Goal: Task Accomplishment & Management: Manage account settings

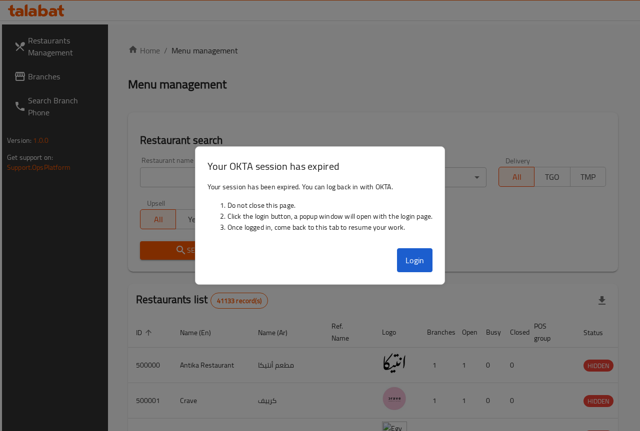
click at [423, 262] on button "Login" at bounding box center [415, 260] width 36 height 24
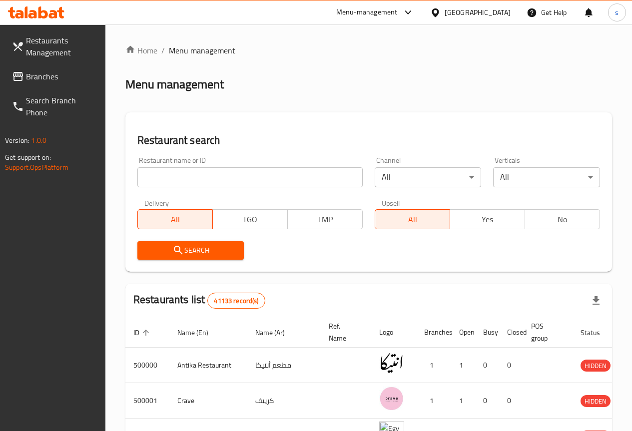
click at [62, 70] on link "Branches" at bounding box center [54, 76] width 101 height 24
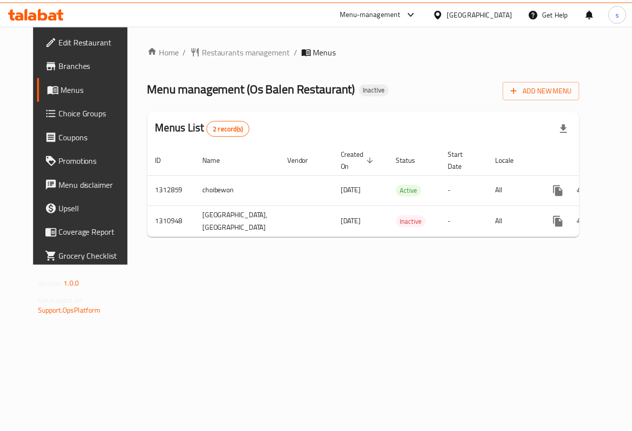
scroll to position [0, 3]
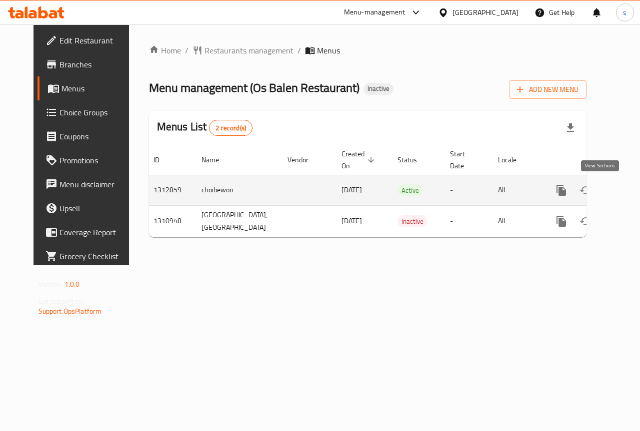
click at [627, 192] on icon "enhanced table" at bounding box center [633, 190] width 12 height 12
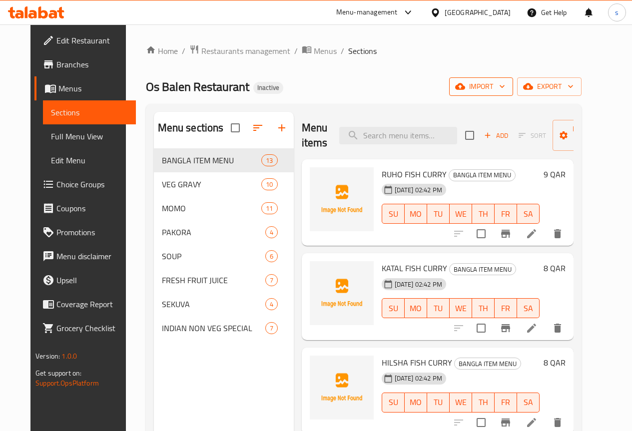
click at [507, 83] on icon "button" at bounding box center [502, 86] width 10 height 10
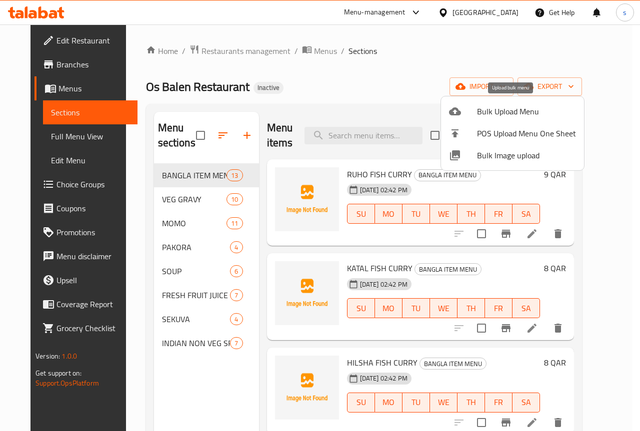
click at [529, 107] on span "Bulk Upload Menu" at bounding box center [526, 111] width 99 height 12
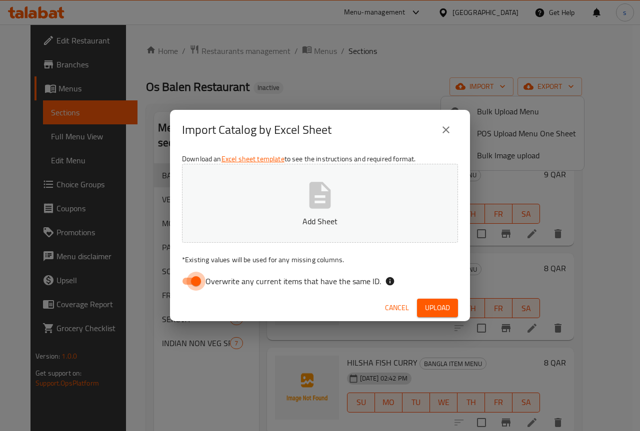
click at [193, 283] on input "Overwrite any current items that have the same ID." at bounding box center [195, 281] width 57 height 19
checkbox input "false"
click at [311, 227] on p "Add Sheet" at bounding box center [319, 221] width 245 height 12
click at [452, 128] on button "close" at bounding box center [446, 130] width 24 height 24
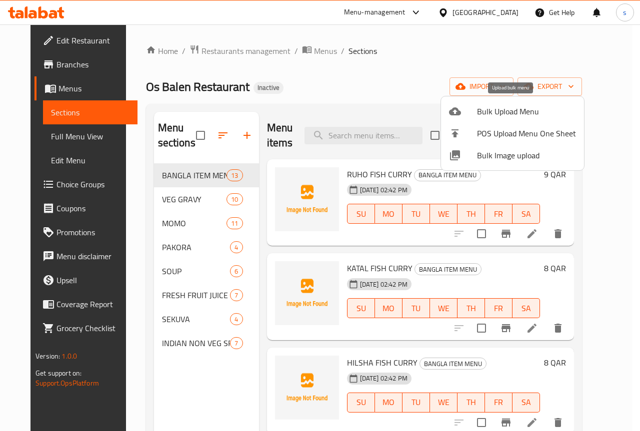
click at [512, 107] on span "Bulk Upload Menu" at bounding box center [526, 111] width 99 height 12
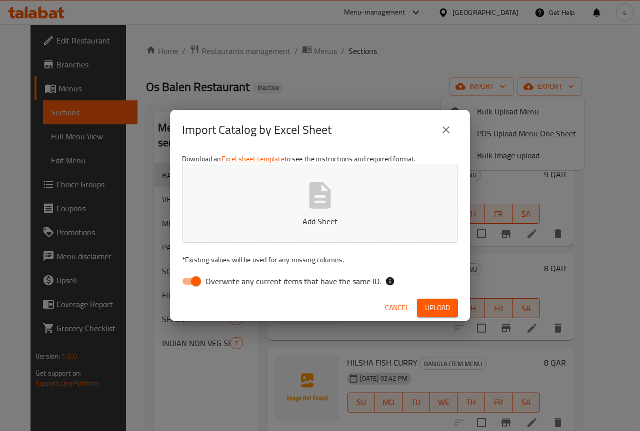
click at [198, 278] on input "Overwrite any current items that have the same ID." at bounding box center [195, 281] width 57 height 19
checkbox input "false"
click at [351, 202] on button "Add Sheet" at bounding box center [320, 203] width 276 height 79
click at [429, 311] on span "Upload" at bounding box center [437, 308] width 25 height 12
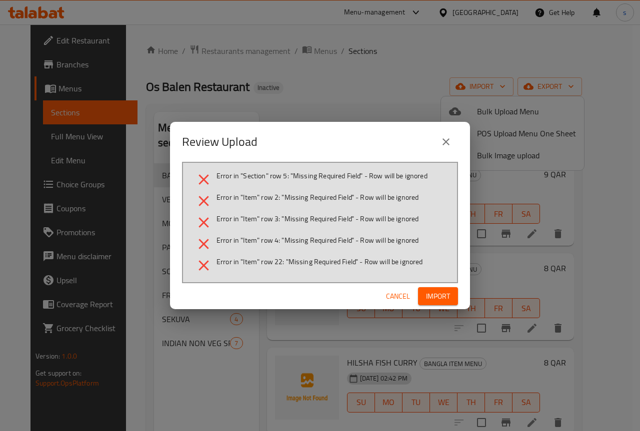
click at [445, 142] on icon "close" at bounding box center [445, 141] width 7 height 7
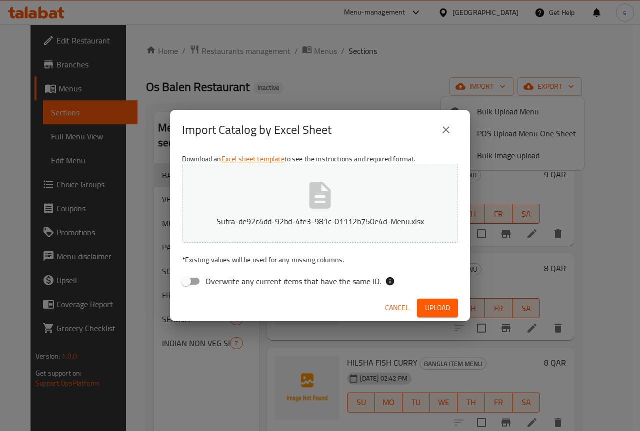
click at [447, 122] on button "close" at bounding box center [446, 130] width 24 height 24
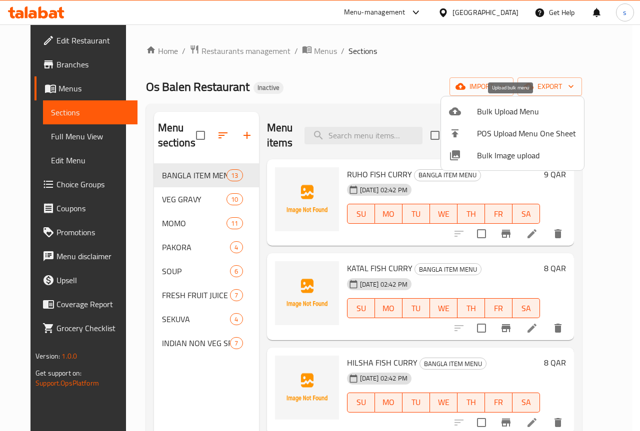
click at [518, 109] on span "Bulk Upload Menu" at bounding box center [526, 111] width 99 height 12
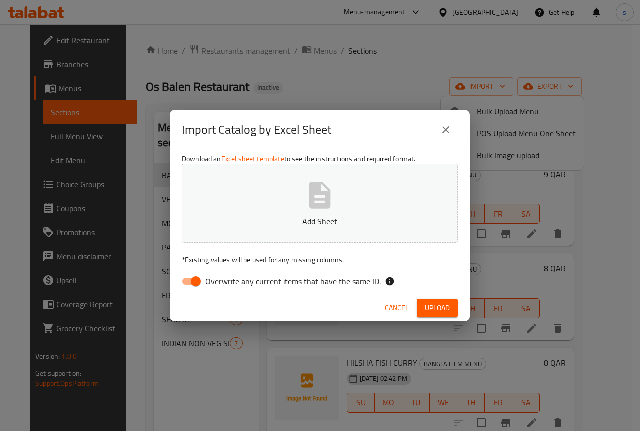
click at [199, 281] on input "Overwrite any current items that have the same ID." at bounding box center [195, 281] width 57 height 19
checkbox input "false"
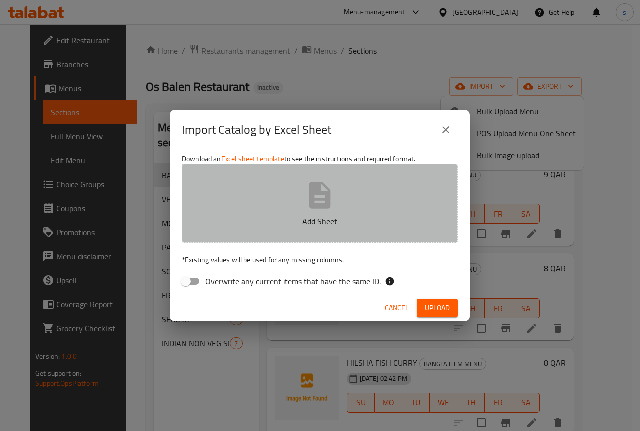
click at [319, 212] on button "Add Sheet" at bounding box center [320, 203] width 276 height 79
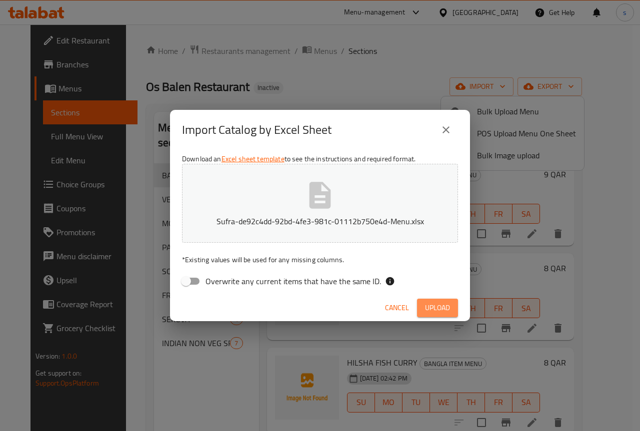
click at [427, 302] on span "Upload" at bounding box center [437, 308] width 25 height 12
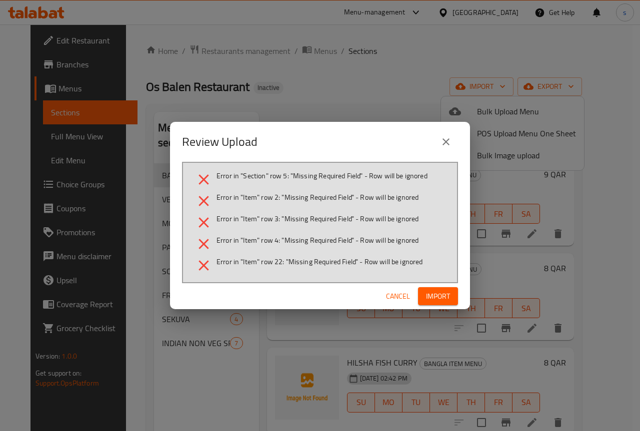
click at [446, 138] on icon "close" at bounding box center [446, 142] width 12 height 12
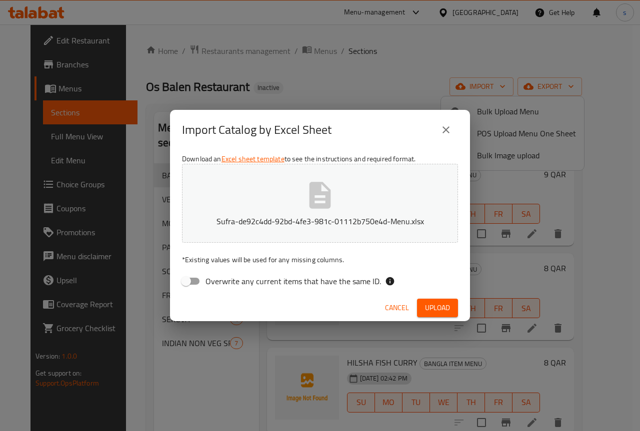
click at [449, 128] on icon "close" at bounding box center [446, 130] width 12 height 12
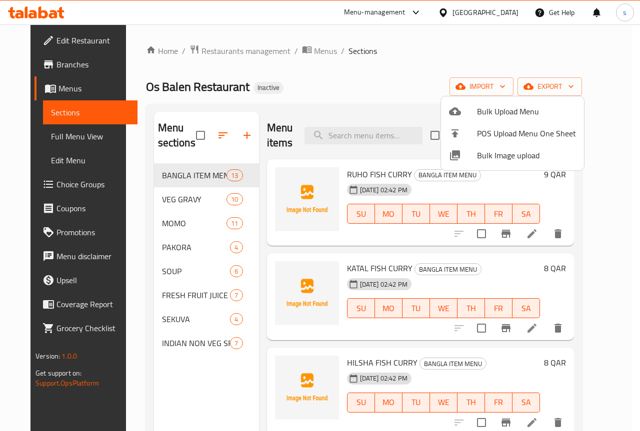
click at [384, 74] on div at bounding box center [320, 215] width 640 height 431
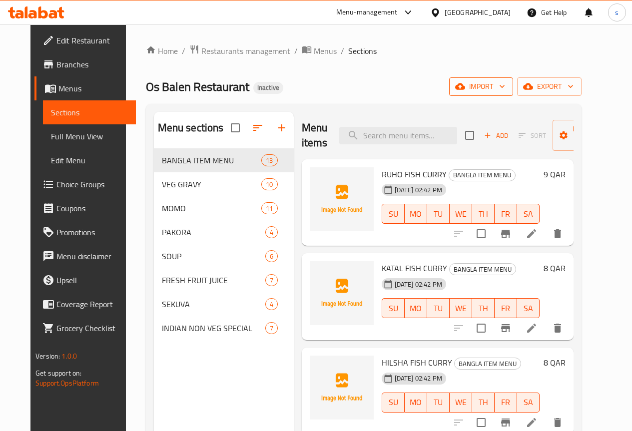
click at [505, 82] on span "import" at bounding box center [481, 86] width 48 height 12
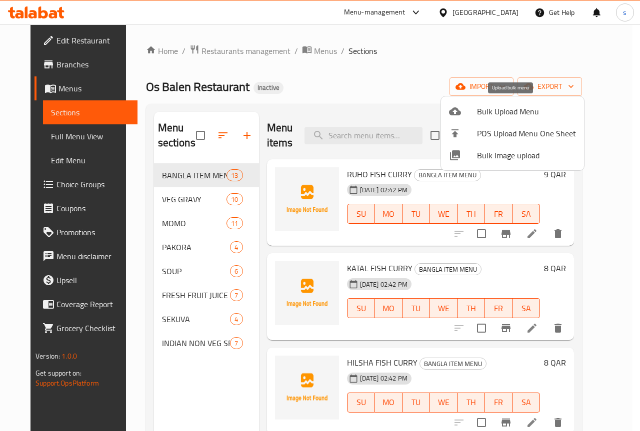
click at [490, 113] on span "Bulk Upload Menu" at bounding box center [526, 111] width 99 height 12
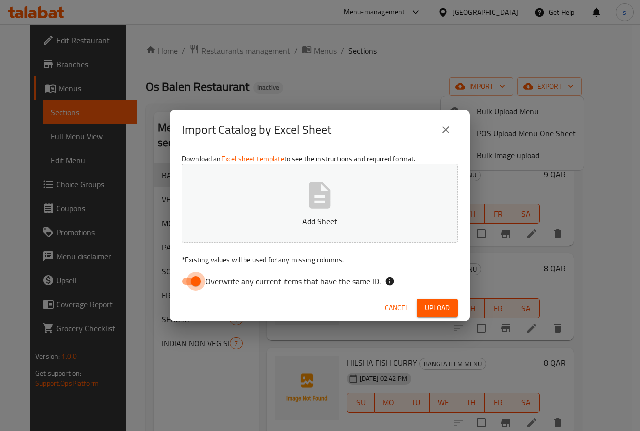
click at [198, 283] on input "Overwrite any current items that have the same ID." at bounding box center [195, 281] width 57 height 19
checkbox input "false"
click at [301, 208] on button "Add Sheet" at bounding box center [320, 203] width 276 height 79
click at [437, 303] on span "Upload" at bounding box center [437, 308] width 25 height 12
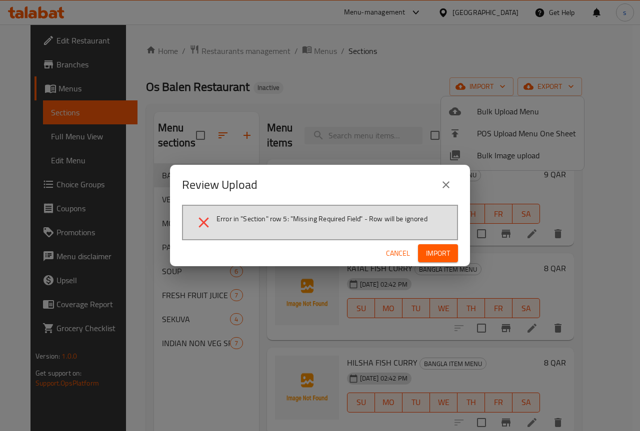
click at [443, 186] on icon "close" at bounding box center [446, 185] width 12 height 12
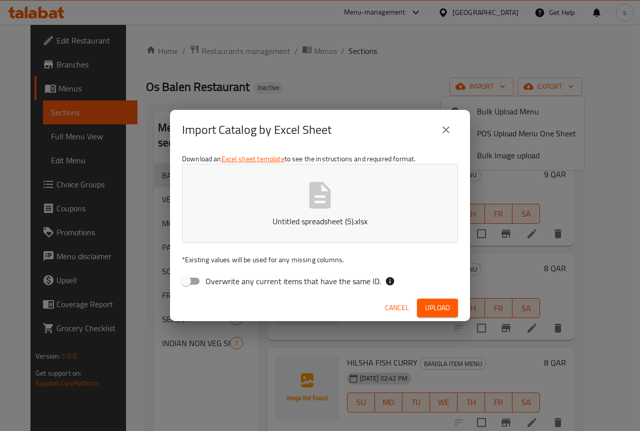
click at [320, 191] on icon "button" at bounding box center [319, 195] width 21 height 26
click at [434, 309] on span "Upload" at bounding box center [437, 308] width 25 height 12
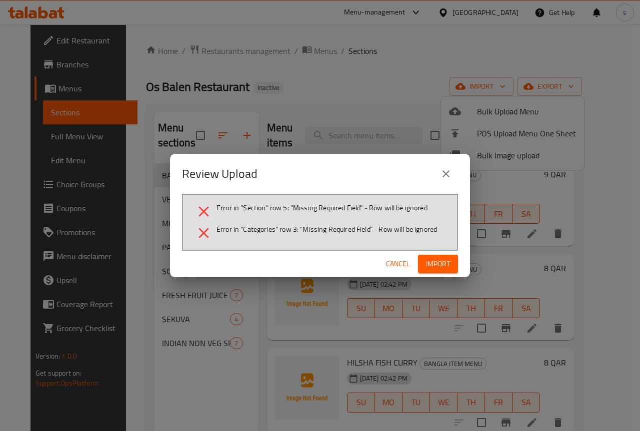
click at [453, 174] on button "close" at bounding box center [446, 174] width 24 height 24
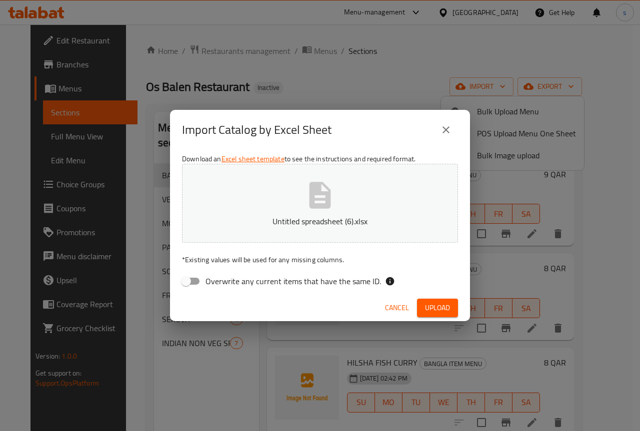
click at [450, 132] on icon "close" at bounding box center [446, 130] width 12 height 12
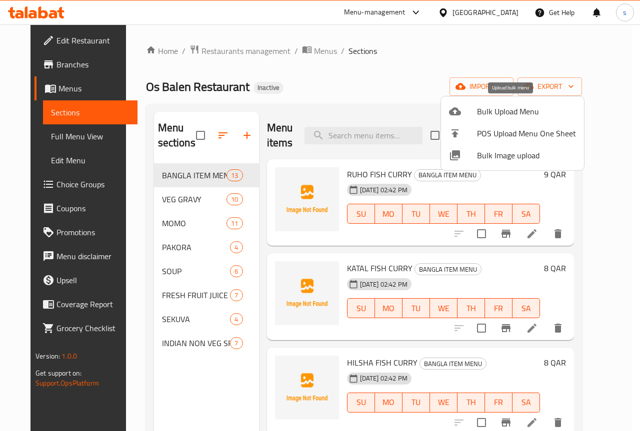
click at [501, 110] on span "Bulk Upload Menu" at bounding box center [526, 111] width 99 height 12
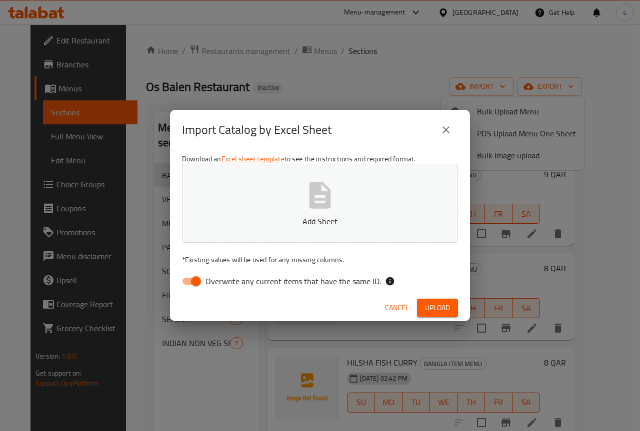
click at [324, 198] on icon "button" at bounding box center [319, 195] width 21 height 26
click at [438, 309] on span "Upload" at bounding box center [437, 308] width 25 height 12
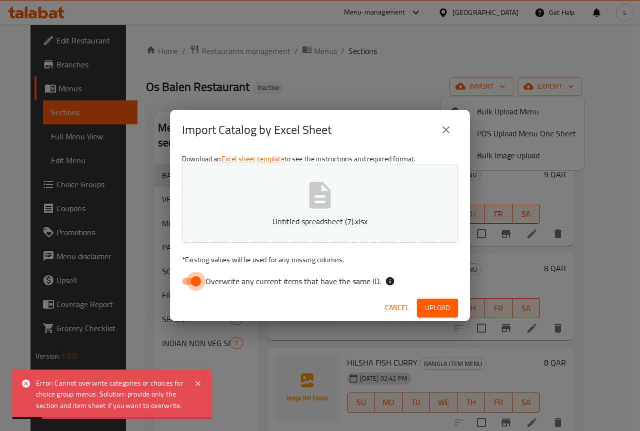
drag, startPoint x: 195, startPoint y: 281, endPoint x: 276, endPoint y: 289, distance: 81.4
click at [195, 280] on input "Overwrite any current items that have the same ID." at bounding box center [195, 281] width 57 height 19
checkbox input "false"
click at [418, 302] on button "Upload" at bounding box center [437, 308] width 41 height 18
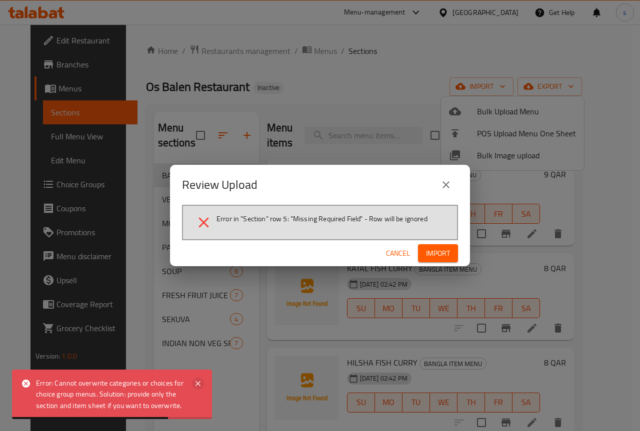
click at [197, 378] on icon at bounding box center [198, 384] width 12 height 12
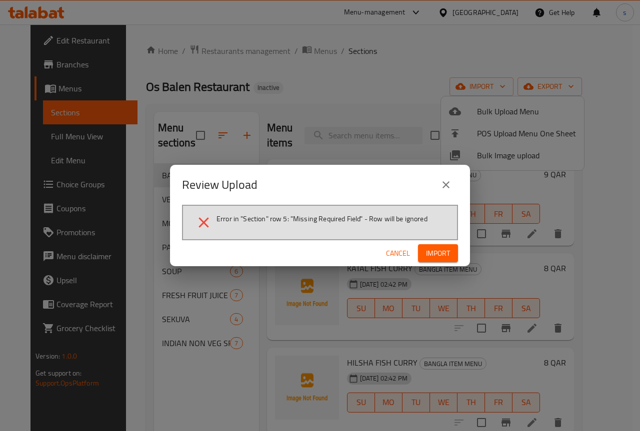
click at [447, 182] on icon "close" at bounding box center [446, 185] width 12 height 12
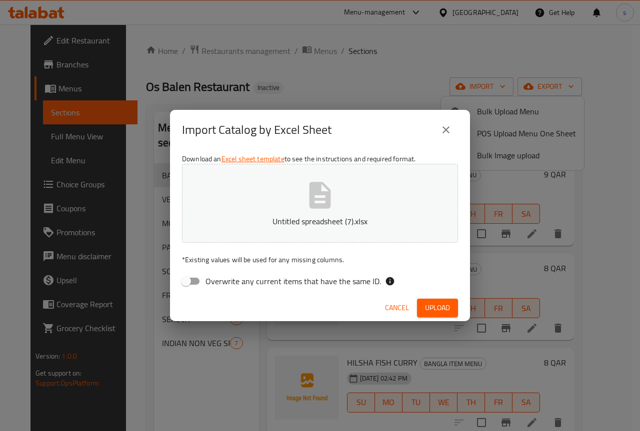
click at [316, 217] on p "Untitled spreadsheet (7).xlsx" at bounding box center [319, 221] width 245 height 12
click at [428, 305] on span "Upload" at bounding box center [437, 308] width 25 height 12
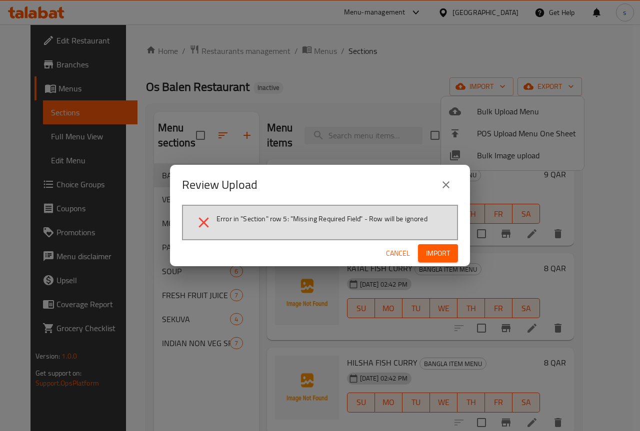
click at [401, 249] on span "Cancel" at bounding box center [398, 253] width 24 height 12
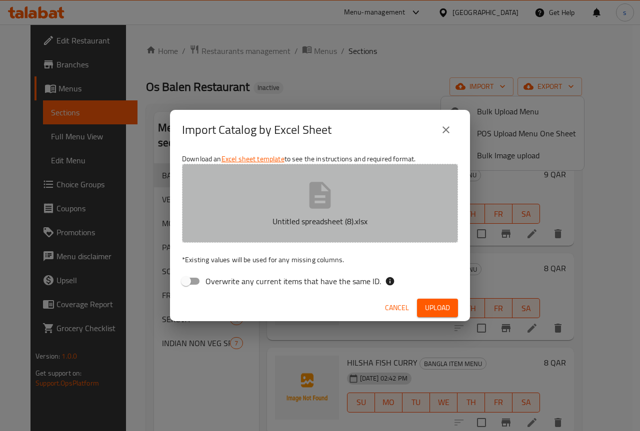
click at [313, 212] on button "Untitled spreadsheet (8).xlsx" at bounding box center [320, 203] width 276 height 79
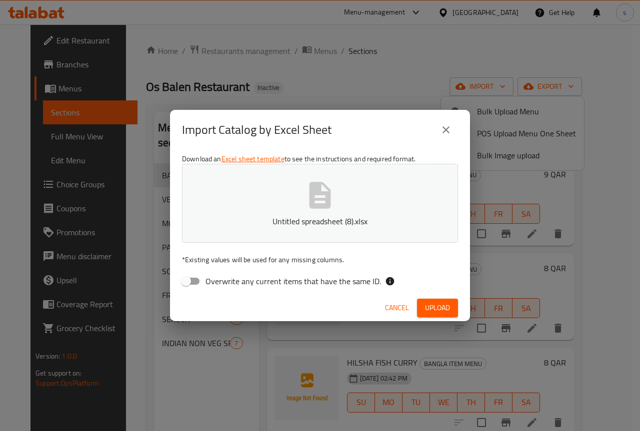
click at [323, 207] on icon "button" at bounding box center [319, 195] width 21 height 26
click at [425, 305] on span "Upload" at bounding box center [437, 308] width 25 height 12
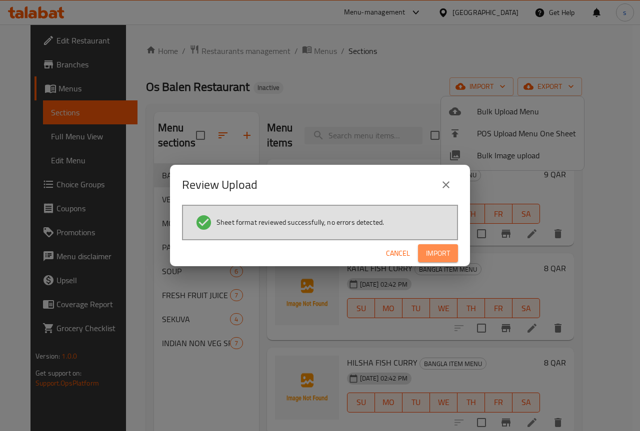
click at [447, 255] on span "Import" at bounding box center [438, 253] width 24 height 12
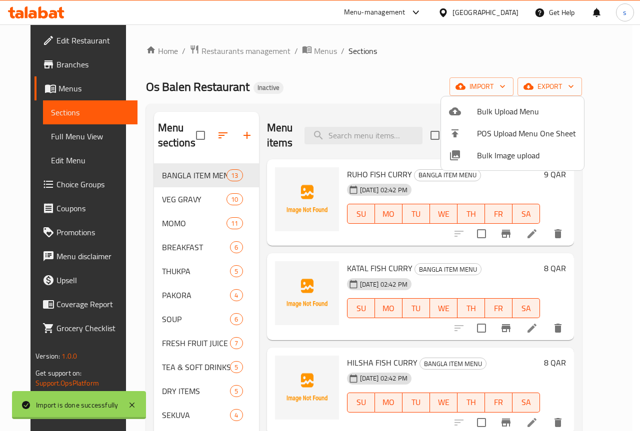
click at [408, 59] on div at bounding box center [320, 215] width 640 height 431
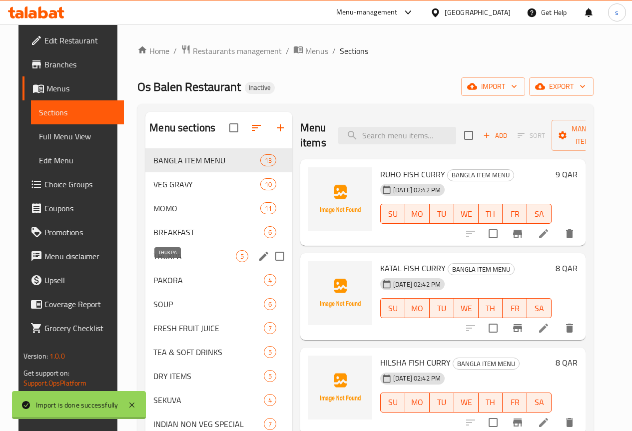
click at [171, 262] on span "THUKPA" at bounding box center [194, 256] width 82 height 12
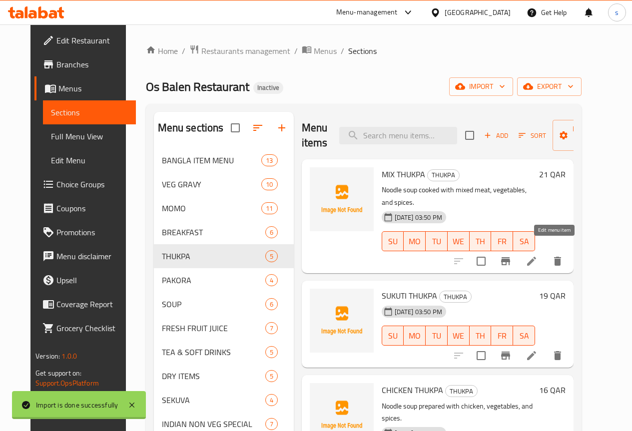
click at [538, 255] on icon at bounding box center [532, 261] width 12 height 12
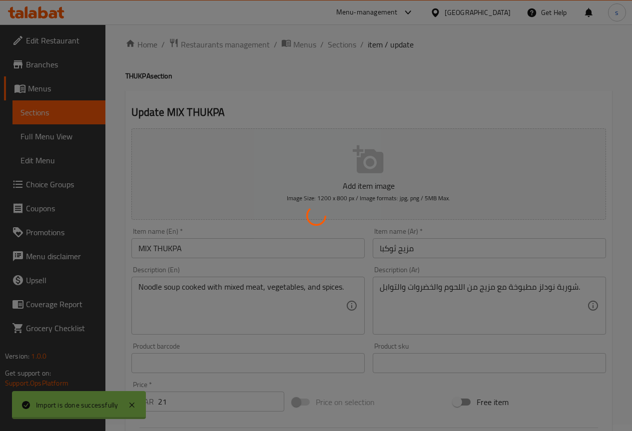
scroll to position [50, 0]
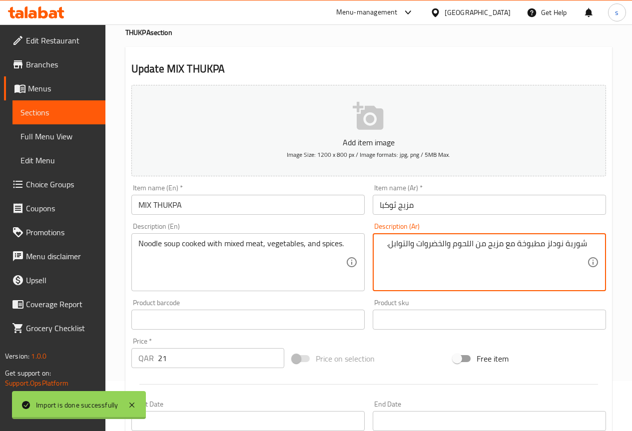
click at [488, 247] on textarea "شوربة نودلز مطبوخة مع مزيج من اللحوم والخضروات والتوابل." at bounding box center [483, 262] width 207 height 47
click at [487, 248] on textarea "شوربة نودلز مطبوخة مع مزيج من اللحوم والخضروات والتوابل." at bounding box center [483, 262] width 207 height 47
click at [491, 250] on textarea "شوربة نودلز مطبوخة مع مزيج من اللحوم والخضروات والتوابل." at bounding box center [483, 262] width 207 height 47
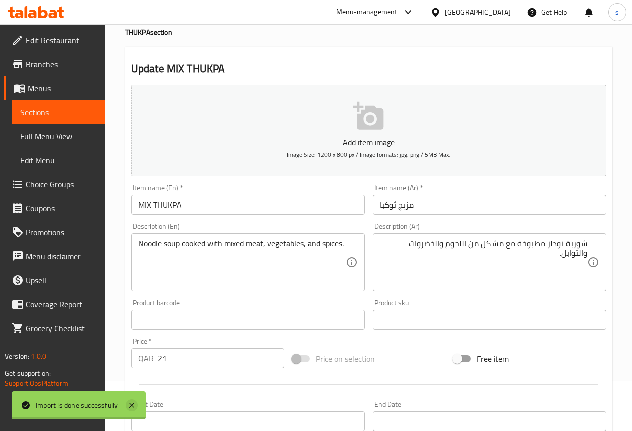
click at [130, 405] on icon at bounding box center [132, 405] width 12 height 12
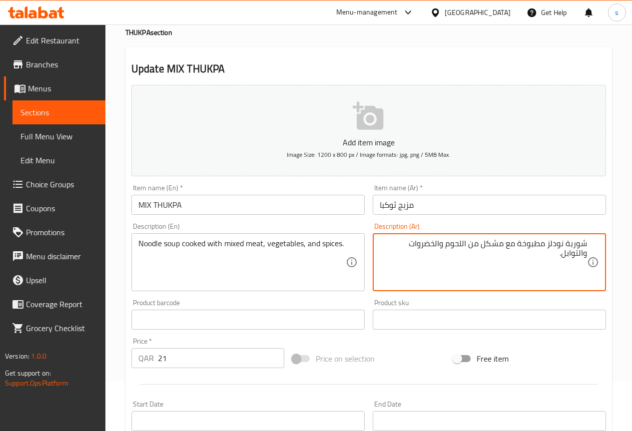
click at [470, 248] on textarea "شوربة نودلز مطبوخة مع مشكل من اللحوم والخضروات والتوابل." at bounding box center [483, 262] width 207 height 47
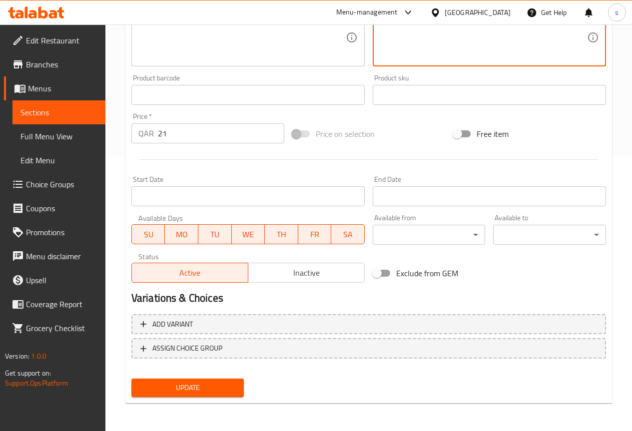
type textarea "شوربة نودلز مطبوخة مع مشكل اللحوم والخضروات والتوابل."
click at [215, 394] on span "Update" at bounding box center [187, 388] width 97 height 12
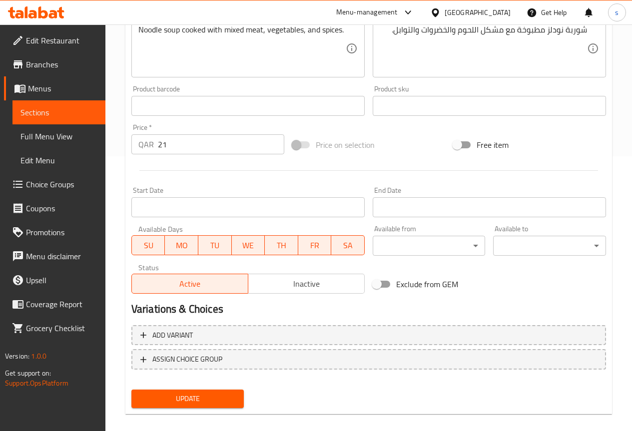
scroll to position [39, 0]
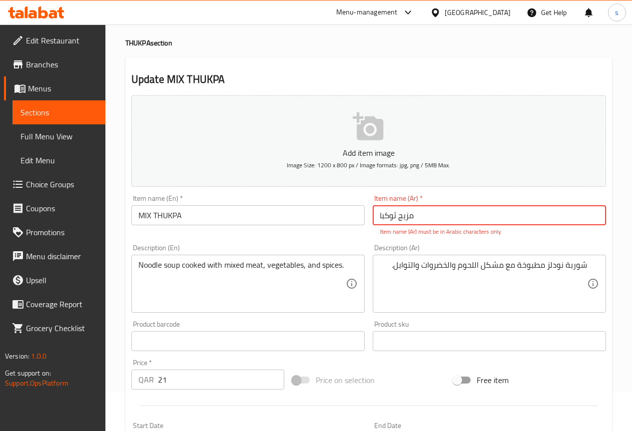
click at [464, 209] on input "مزیج ثوكبا" at bounding box center [489, 215] width 233 height 20
click at [301, 219] on input "MIX THUKPA" at bounding box center [247, 215] width 233 height 20
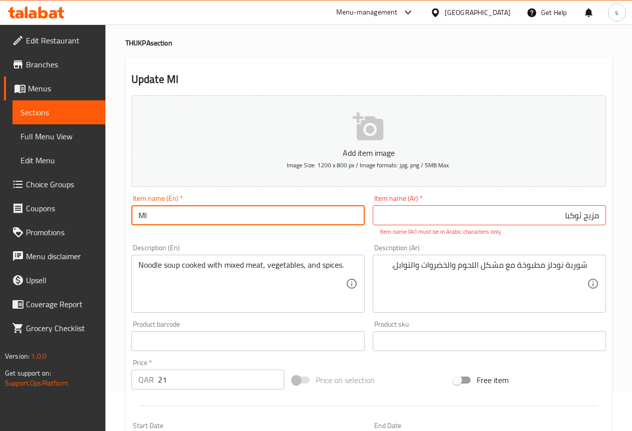
type input "M"
type input "’"
type input "m"
type input "Mix Thkupa"
click at [548, 216] on input "مزیج ثوكبا" at bounding box center [489, 215] width 233 height 20
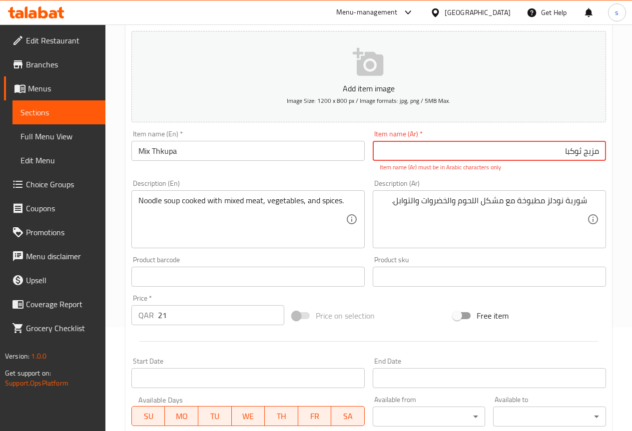
scroll to position [286, 0]
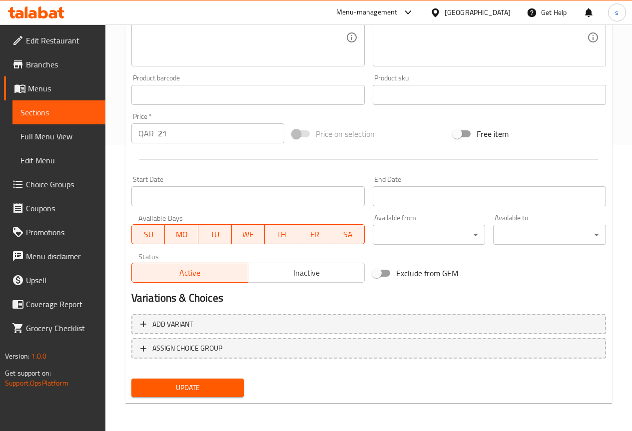
click at [199, 389] on span "Update" at bounding box center [187, 388] width 97 height 12
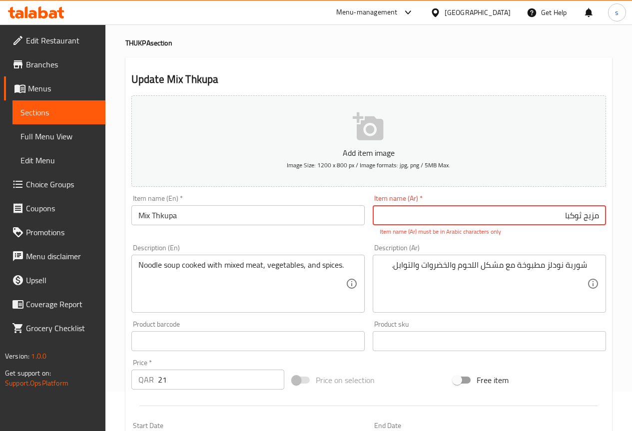
click at [478, 222] on input "مزیج ثوكبا" at bounding box center [489, 215] width 233 height 20
click at [602, 217] on input "مزیج ثوكبا" at bounding box center [489, 215] width 233 height 20
click at [527, 213] on input "مزیج ثوكبا" at bounding box center [489, 215] width 233 height 20
click at [585, 217] on input "مزیج ثوكبا" at bounding box center [489, 215] width 233 height 20
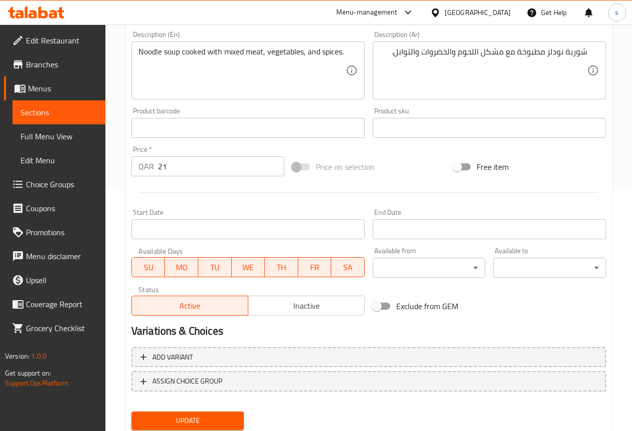
scroll to position [275, 0]
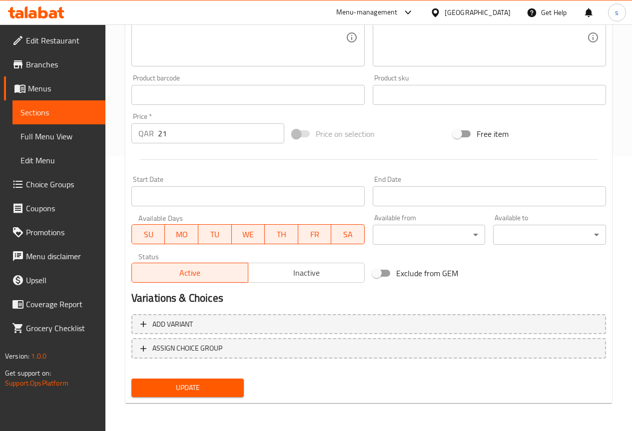
type input "مشكل ثوكبا"
click at [209, 375] on div "Update" at bounding box center [187, 388] width 121 height 26
click at [210, 390] on span "Update" at bounding box center [187, 388] width 97 height 12
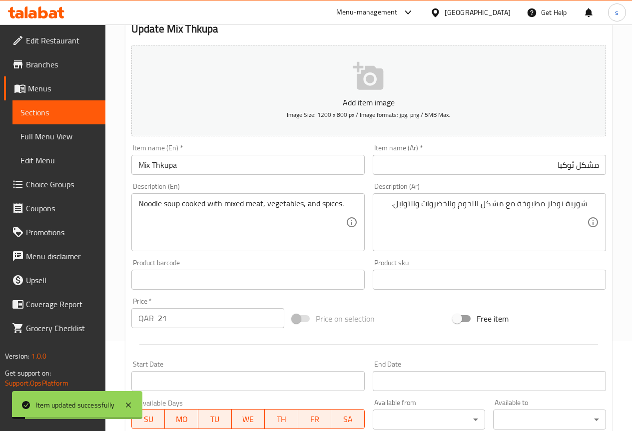
scroll to position [0, 0]
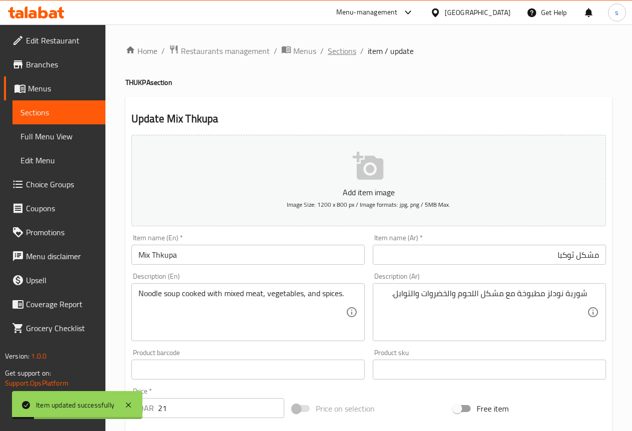
click at [341, 45] on span "Sections" at bounding box center [342, 51] width 28 height 12
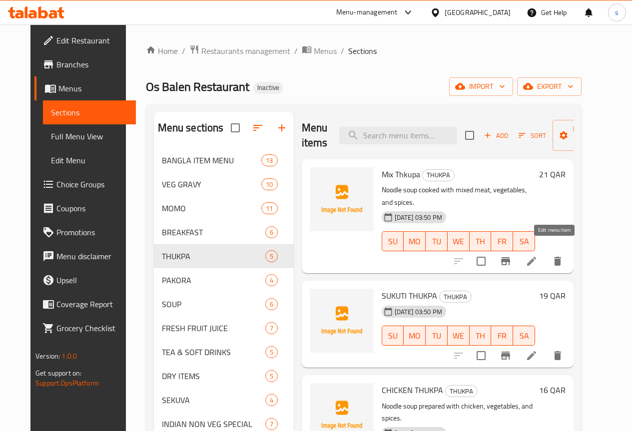
click at [538, 255] on icon at bounding box center [532, 261] width 12 height 12
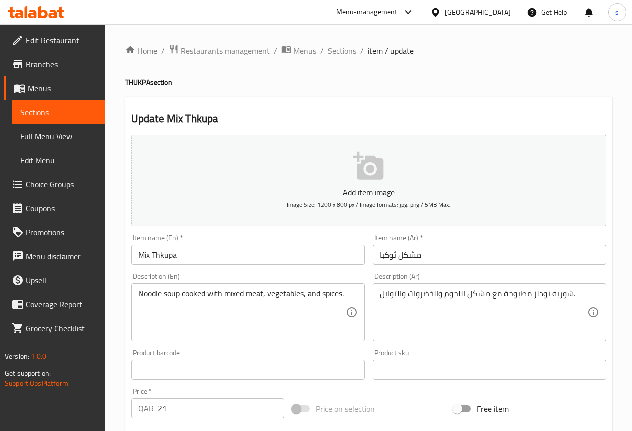
click at [167, 255] on input "Mix Thkupa" at bounding box center [247, 255] width 233 height 20
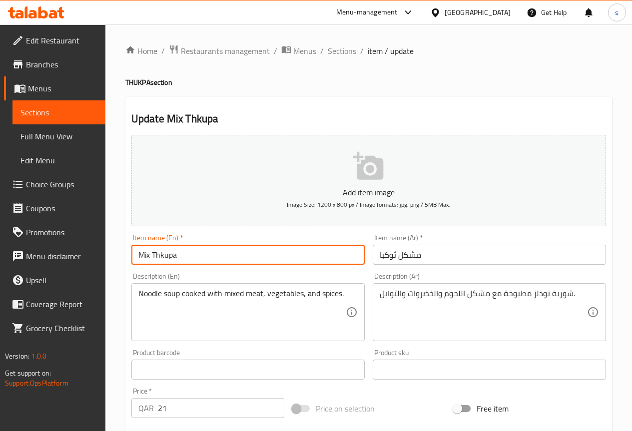
drag, startPoint x: 163, startPoint y: 256, endPoint x: 325, endPoint y: 257, distance: 161.9
click at [325, 257] on input "Mix Thkupa" at bounding box center [247, 255] width 233 height 20
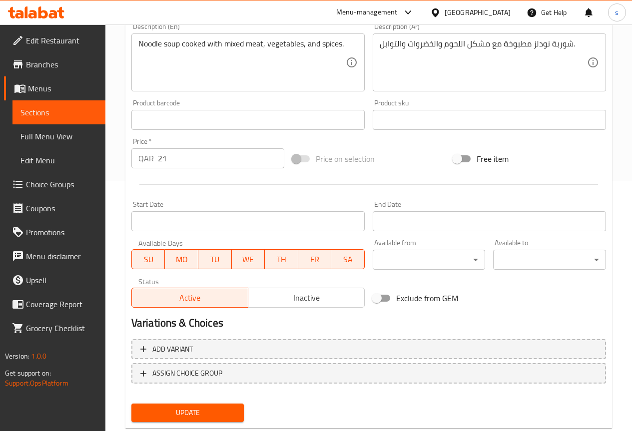
type input "Mix Thukpa"
click at [207, 417] on span "Update" at bounding box center [187, 413] width 97 height 12
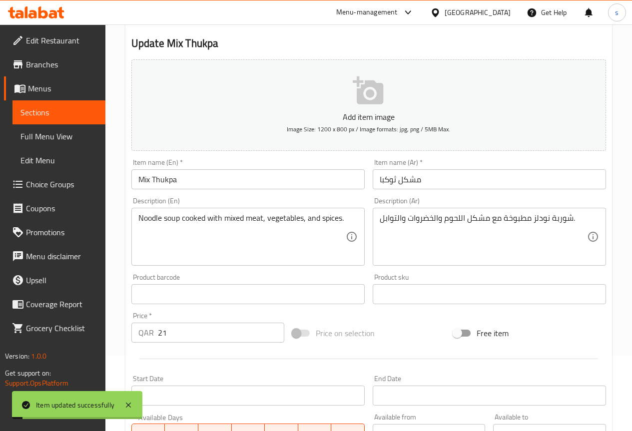
scroll to position [0, 0]
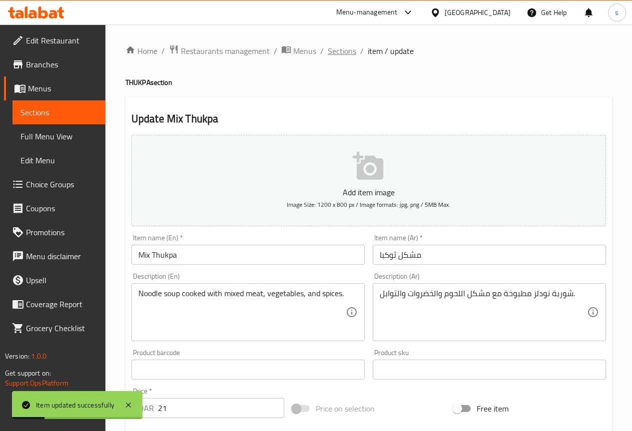
click at [340, 52] on span "Sections" at bounding box center [342, 51] width 28 height 12
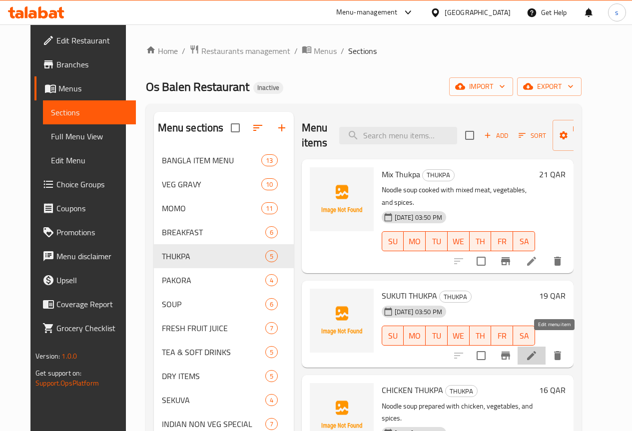
click at [538, 350] on icon at bounding box center [532, 356] width 12 height 12
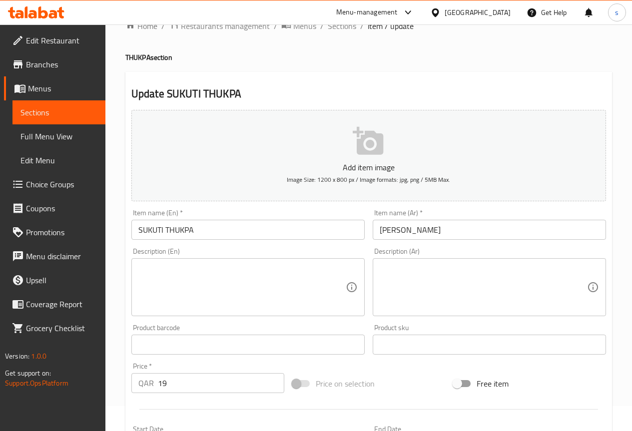
scroll to position [50, 0]
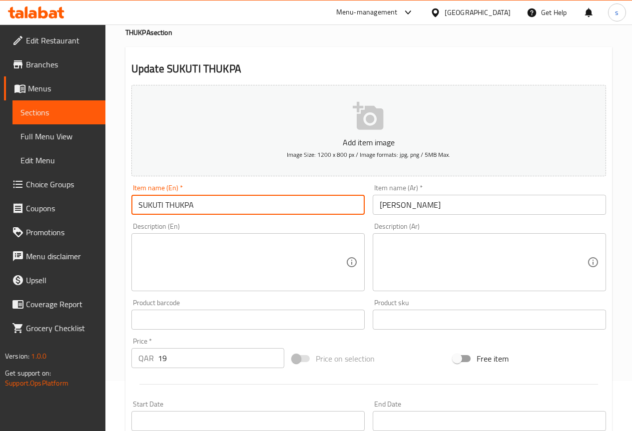
click at [224, 206] on input "SUKUTI THUKPA" at bounding box center [247, 205] width 233 height 20
type input "S"
type input "a"
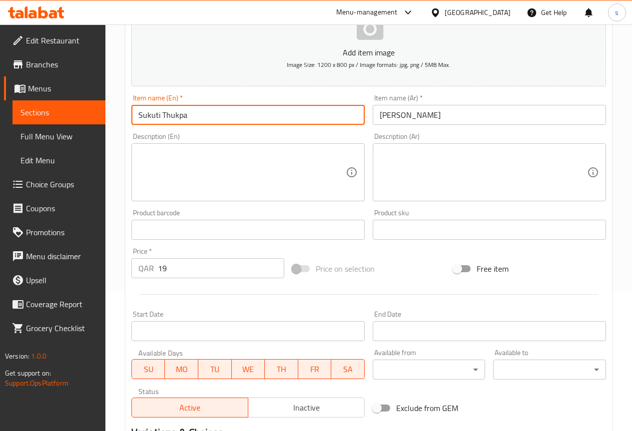
scroll to position [275, 0]
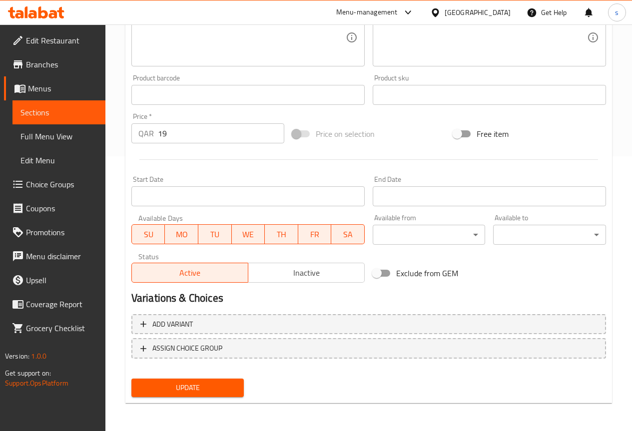
type input "Sukuti Thukpa"
click at [179, 393] on span "Update" at bounding box center [187, 388] width 97 height 12
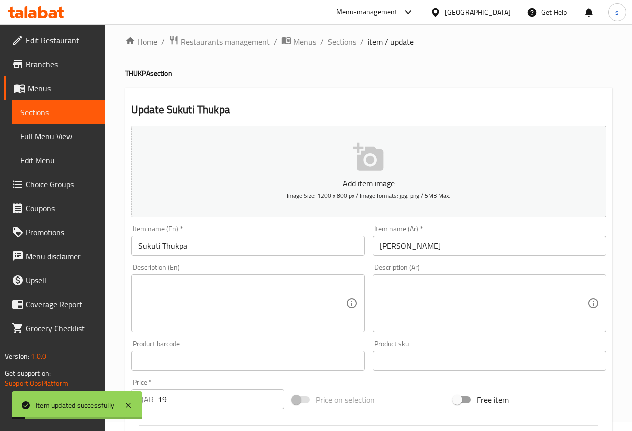
scroll to position [0, 0]
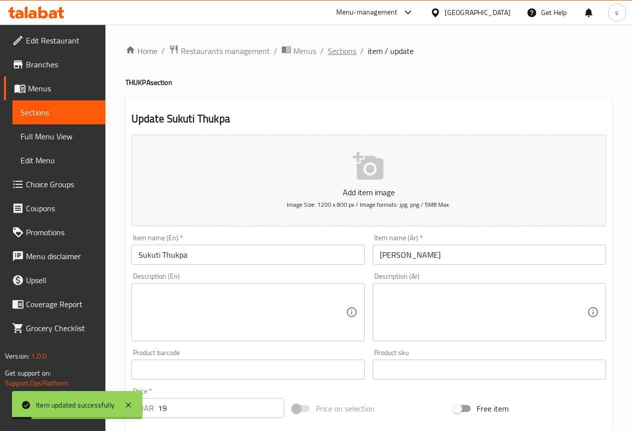
click at [335, 49] on span "Sections" at bounding box center [342, 51] width 28 height 12
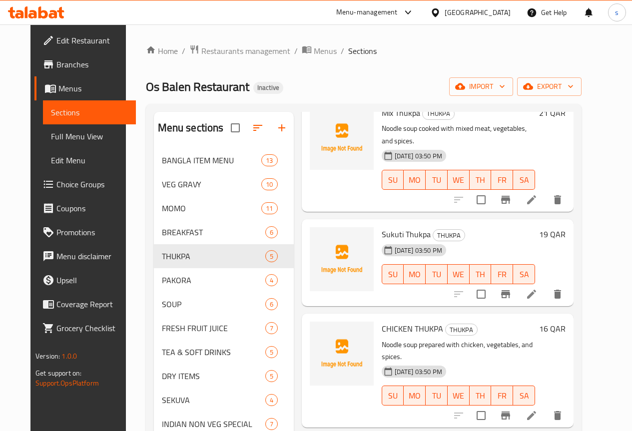
scroll to position [139, 0]
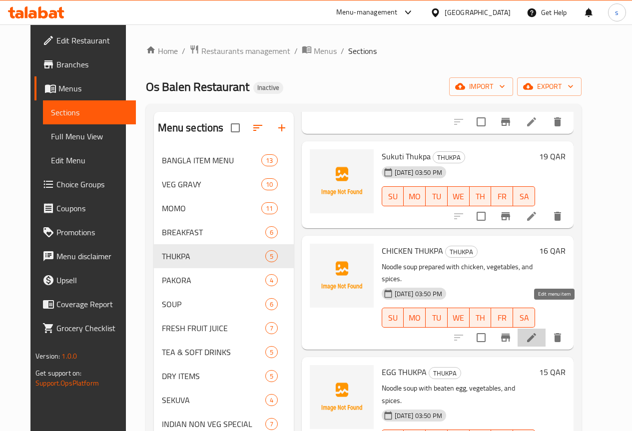
click at [536, 333] on icon at bounding box center [531, 337] width 9 height 9
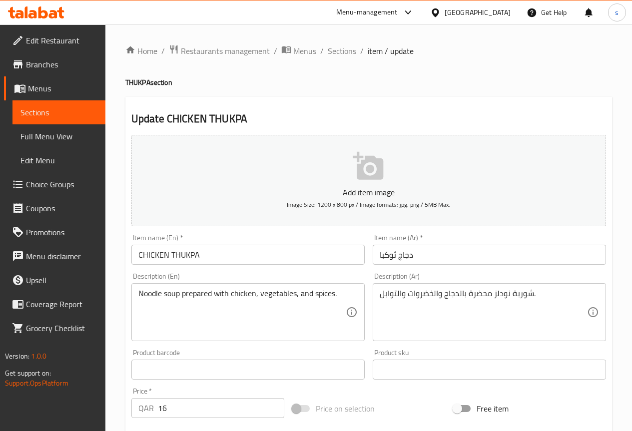
click at [320, 256] on input "CHICKEN THUKPA" at bounding box center [247, 255] width 233 height 20
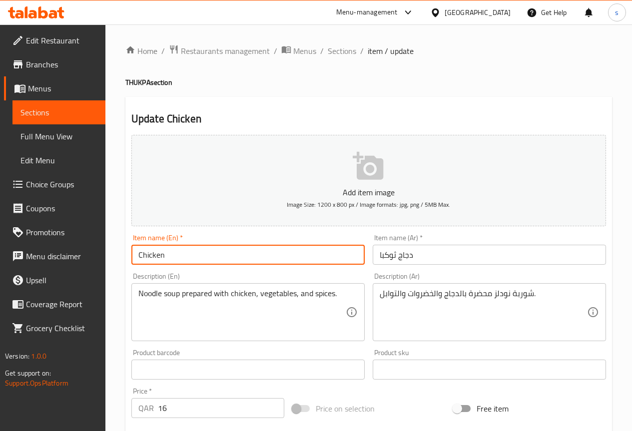
click at [290, 251] on input "Chicken" at bounding box center [247, 255] width 233 height 20
type input "Chicken thukpa"
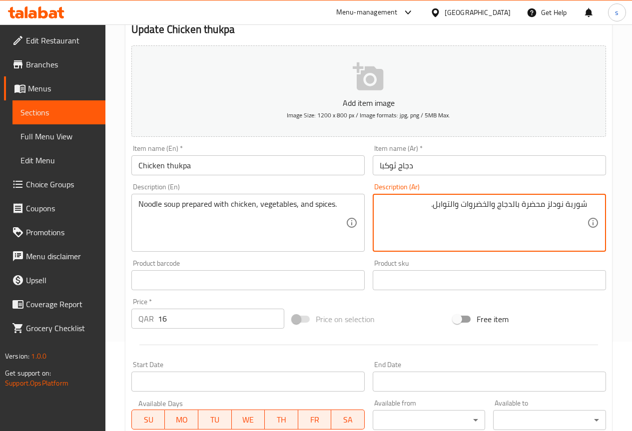
scroll to position [250, 0]
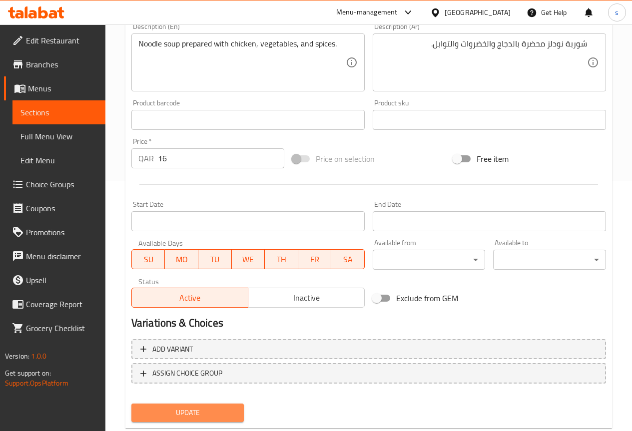
click at [221, 406] on button "Update" at bounding box center [187, 413] width 113 height 18
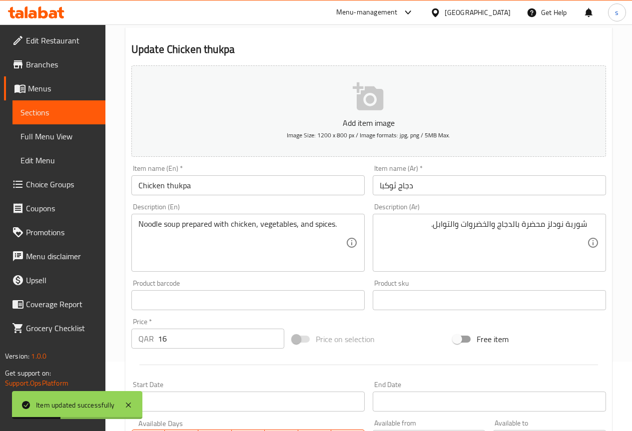
scroll to position [0, 0]
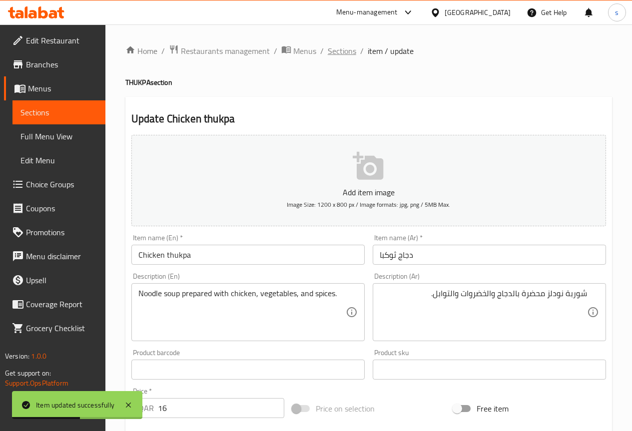
click at [342, 47] on span "Sections" at bounding box center [342, 51] width 28 height 12
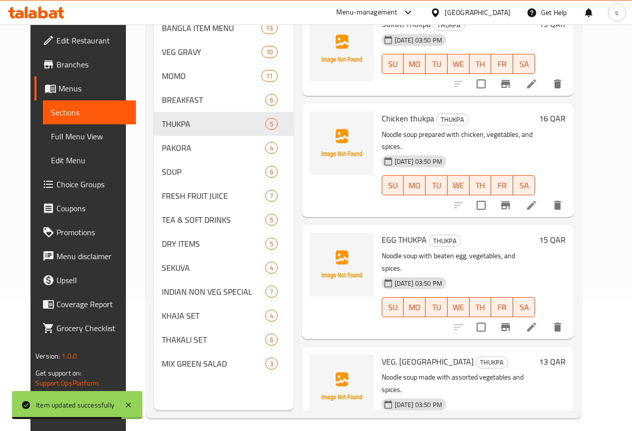
scroll to position [140, 0]
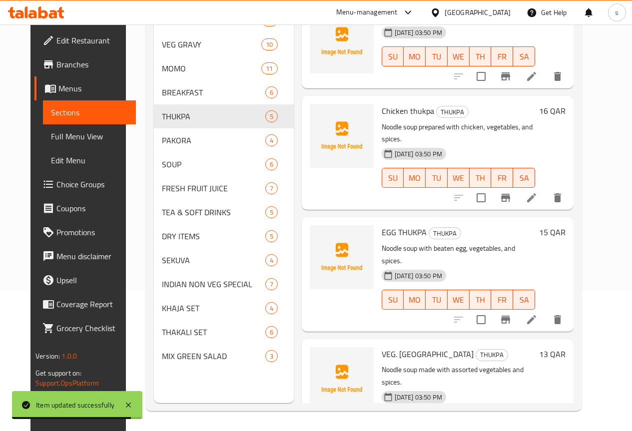
click at [538, 314] on icon at bounding box center [532, 320] width 12 height 12
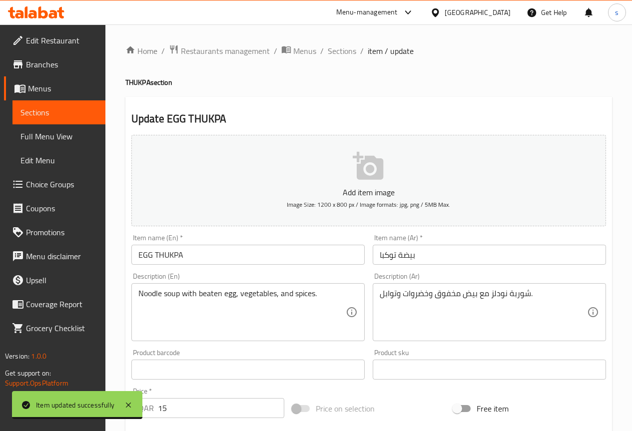
click at [277, 258] on input "EGG THUKPA" at bounding box center [247, 255] width 233 height 20
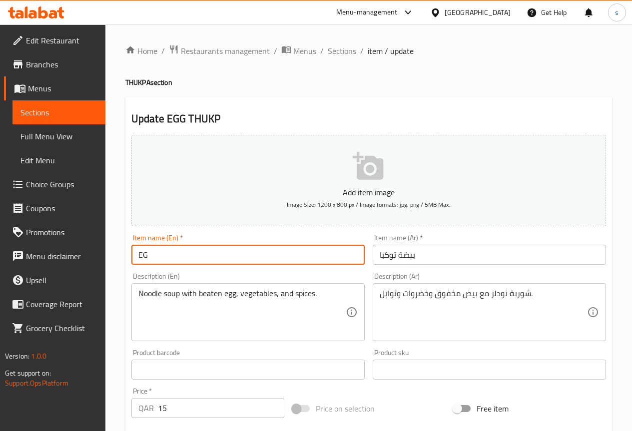
type input "E"
type input "Egg Thukpa"
click at [436, 259] on input "بیضة توكبا" at bounding box center [489, 255] width 233 height 20
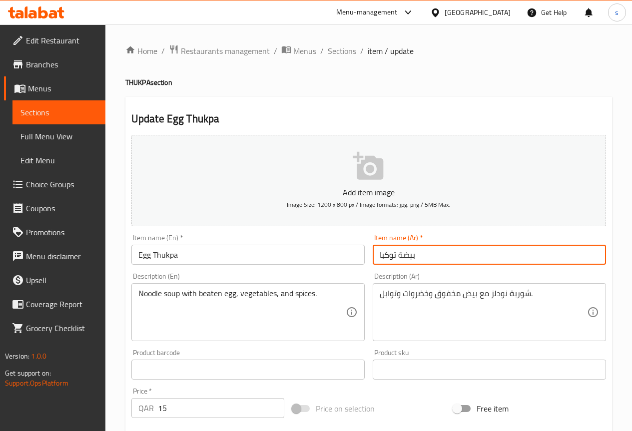
click at [398, 255] on input "بیضة توكبا" at bounding box center [489, 255] width 233 height 20
click at [579, 256] on input "بیض توكبا" at bounding box center [489, 255] width 233 height 20
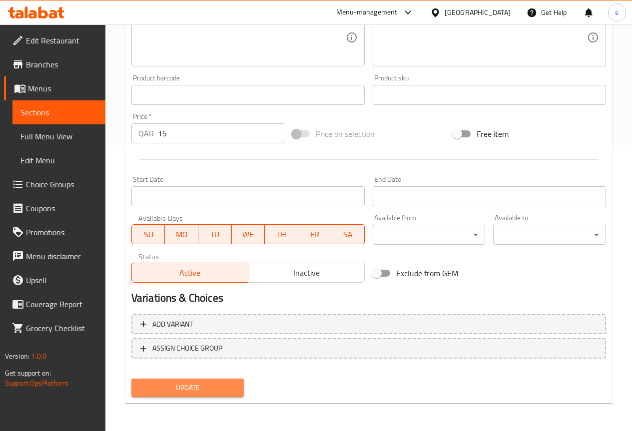
click at [184, 382] on span "Update" at bounding box center [187, 388] width 97 height 12
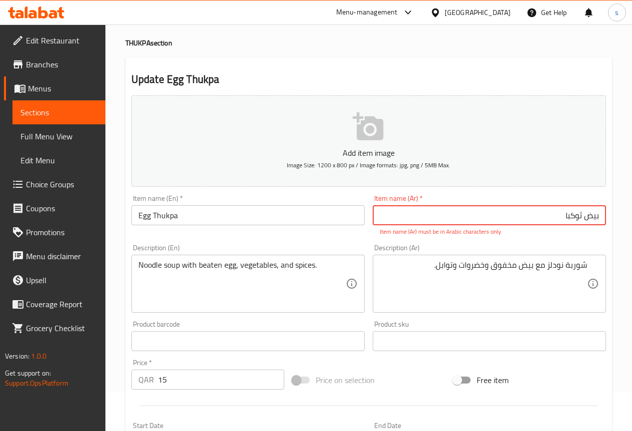
click at [555, 221] on input "بیض ثوكبا" at bounding box center [489, 215] width 233 height 20
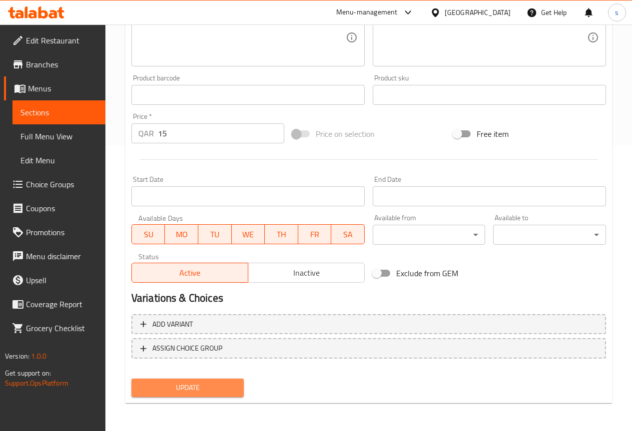
click at [205, 391] on span "Update" at bounding box center [187, 388] width 97 height 12
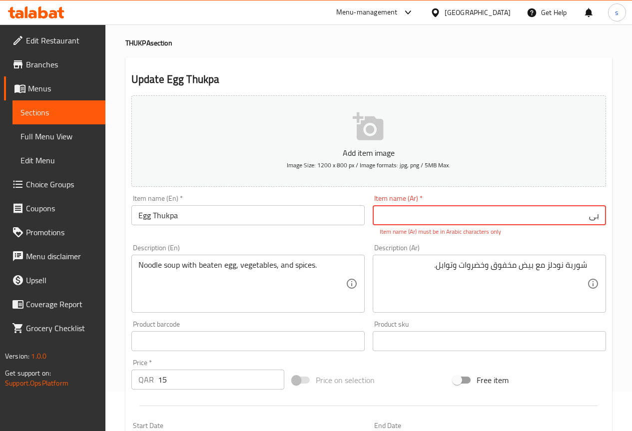
type input "ب"
type input "ي"
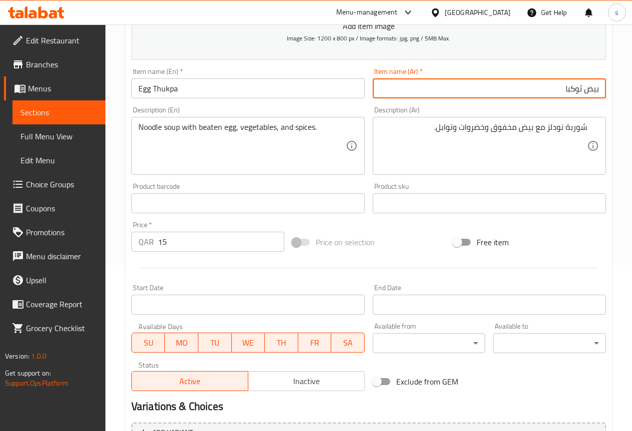
scroll to position [275, 0]
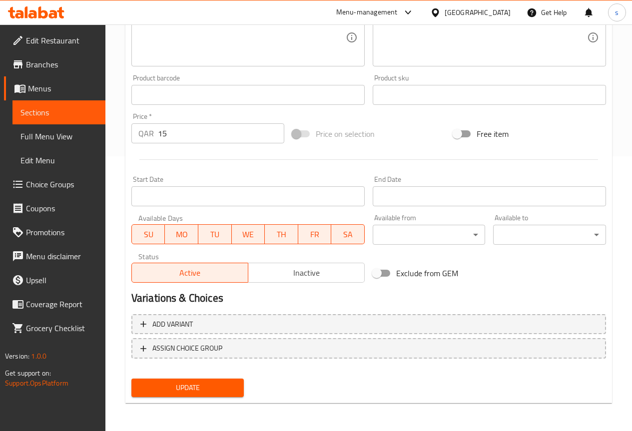
type input "بيض ثوكبا"
click at [210, 396] on button "Update" at bounding box center [187, 388] width 113 height 18
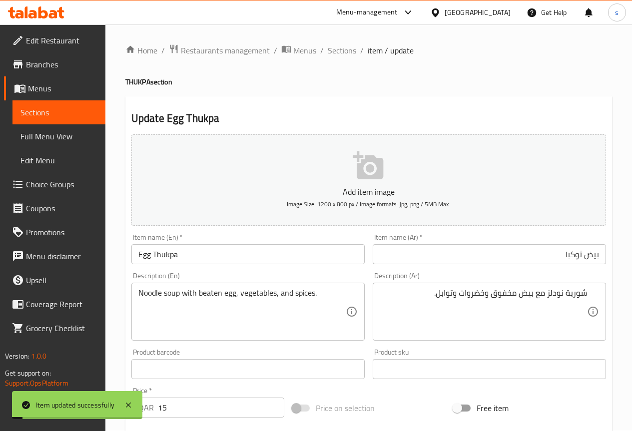
scroll to position [0, 0]
click at [345, 52] on span "Sections" at bounding box center [342, 51] width 28 height 12
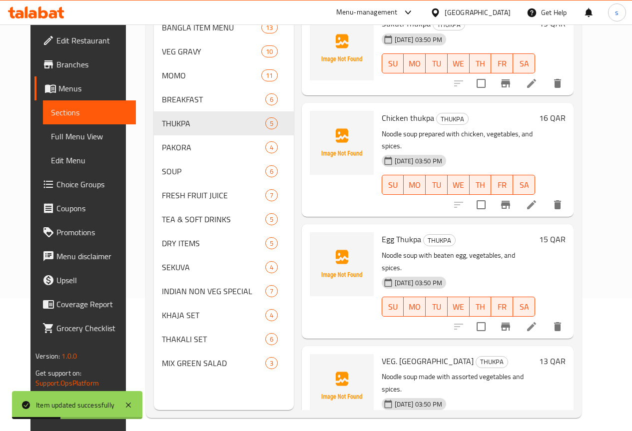
scroll to position [140, 0]
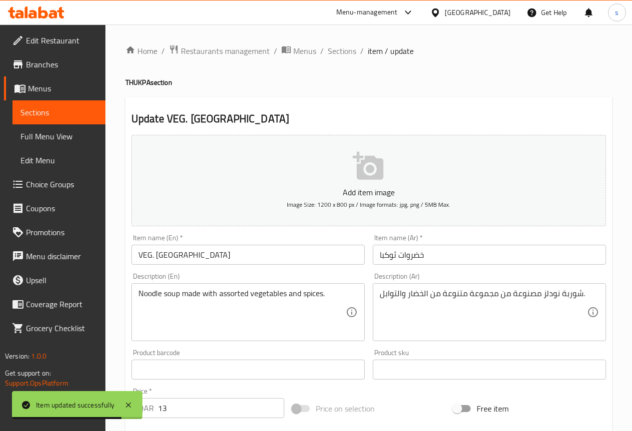
click at [282, 257] on input "VEG. THUKPA" at bounding box center [247, 255] width 233 height 20
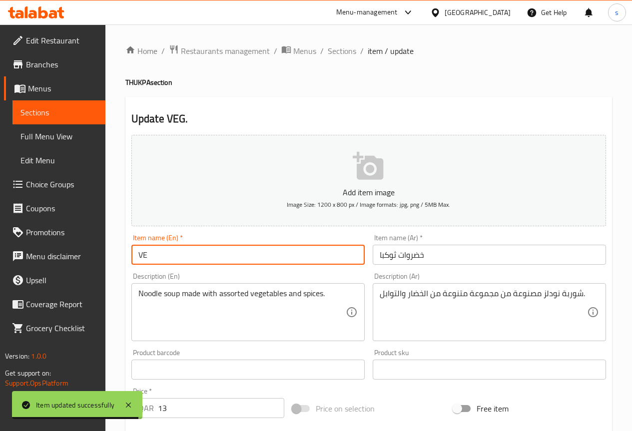
type input "V"
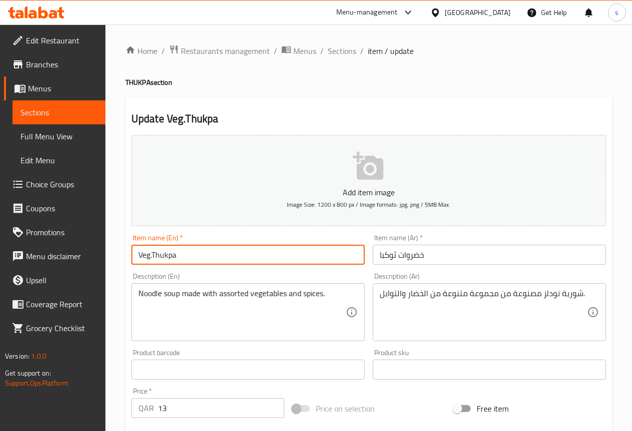
type input "Veg.Thukpa"
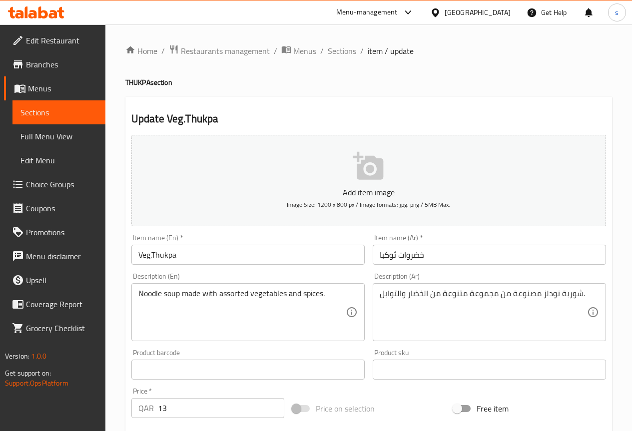
click at [532, 258] on input "خضروات ثوكبا" at bounding box center [489, 255] width 233 height 20
click at [598, 293] on div "شوربة نودلز مصنوعة من مجموعة متنوعة من الخضار والتوابل. Description (Ar)" at bounding box center [489, 312] width 233 height 58
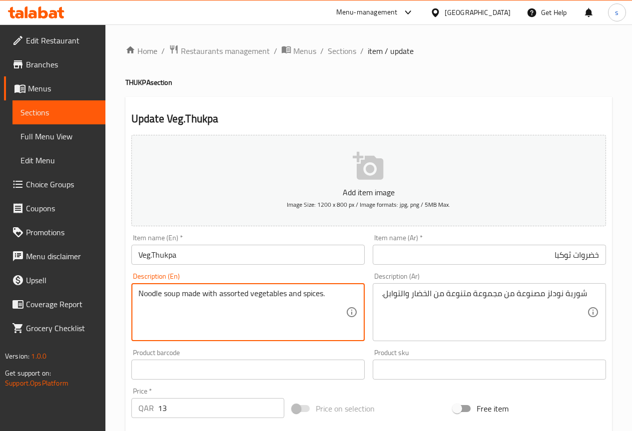
drag, startPoint x: 219, startPoint y: 294, endPoint x: 249, endPoint y: 296, distance: 30.5
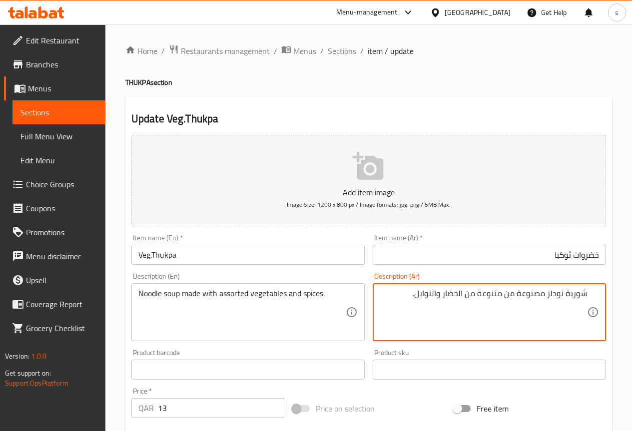
click at [476, 297] on textarea "شوربة نودلز مصنوعة من متنوعة من الخضار والتوابل." at bounding box center [483, 312] width 207 height 47
click at [479, 299] on textarea "شوربة نودلز مصنوعة من متنوعة من الخضار والتوابل." at bounding box center [483, 312] width 207 height 47
drag, startPoint x: 424, startPoint y: 293, endPoint x: 470, endPoint y: 302, distance: 47.3
click at [470, 302] on textarea "شوربة نودلز مصنوعة من متنوع من الخضار والتوابل." at bounding box center [483, 312] width 207 height 47
click at [506, 299] on textarea "شوربة نودلز مصنوعة من متنوع من الخضار والتوابل." at bounding box center [483, 312] width 207 height 47
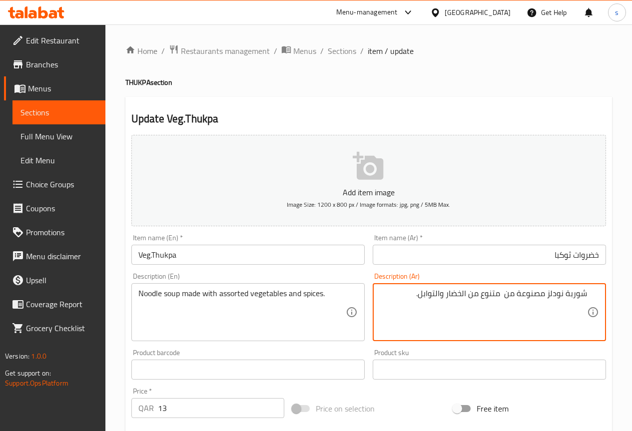
paste textarea "الخضار والتوابل"
click at [537, 308] on textarea "شوربة نودلز مصنوعة من الخضار والتوابل متنوع من الخضار والتوابل." at bounding box center [483, 312] width 207 height 47
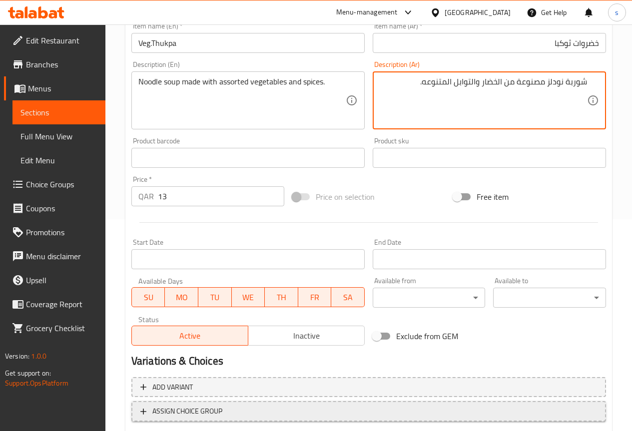
scroll to position [275, 0]
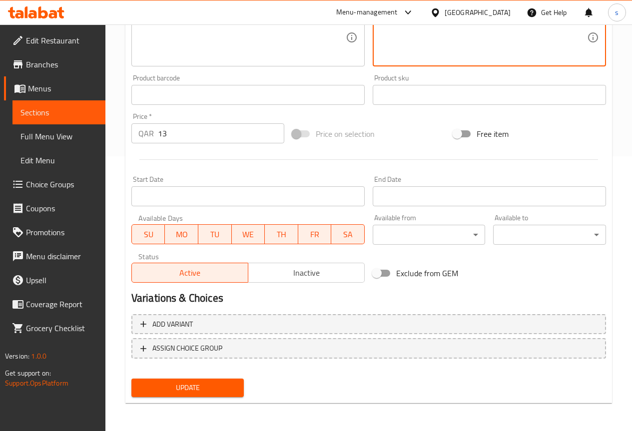
type textarea "شوربة نودلز مصنوعة من الخضار والتوابل المتنوعه."
click at [212, 383] on span "Update" at bounding box center [187, 388] width 97 height 12
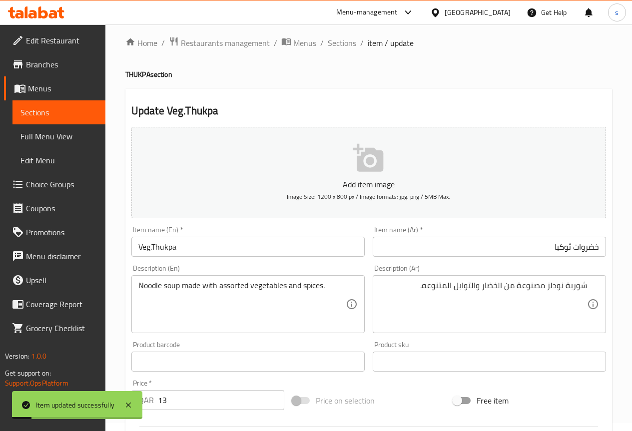
scroll to position [0, 0]
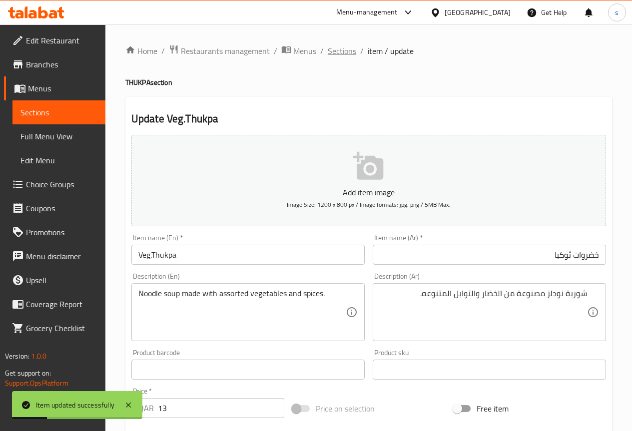
click at [344, 55] on span "Sections" at bounding box center [342, 51] width 28 height 12
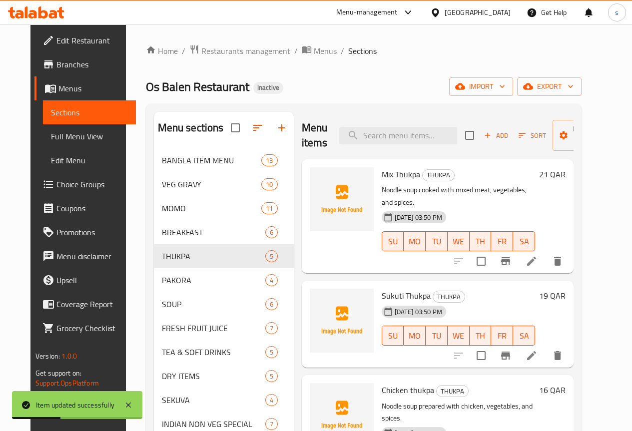
click at [70, 134] on span "Full Menu View" at bounding box center [89, 136] width 77 height 12
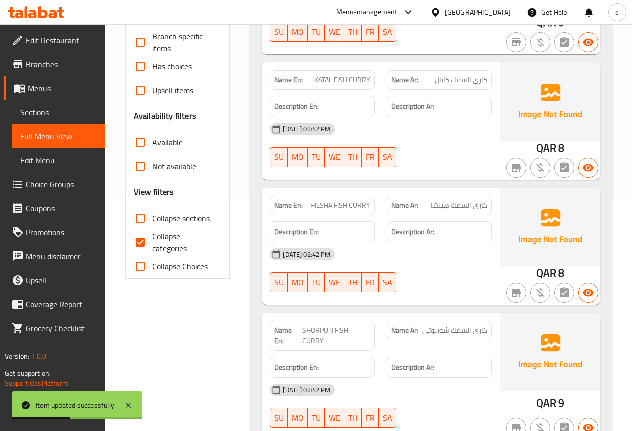
scroll to position [250, 0]
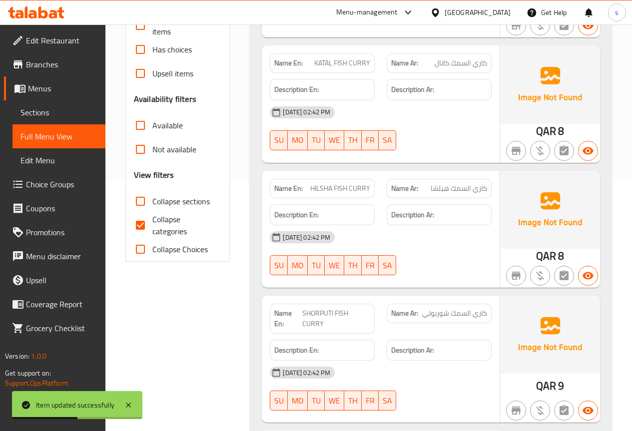
click at [150, 225] on input "Collapse categories" at bounding box center [140, 225] width 24 height 24
checkbox input "false"
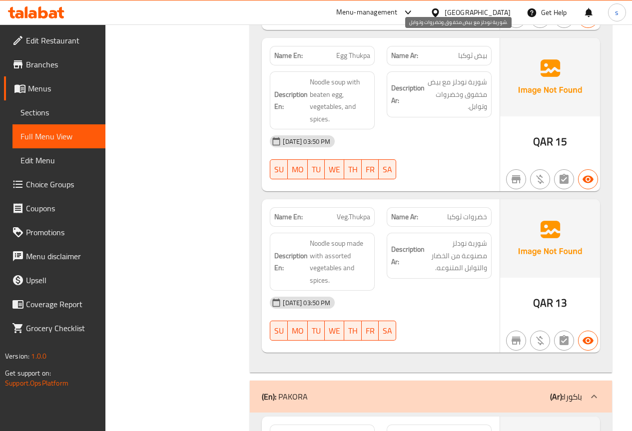
scroll to position [6345, 0]
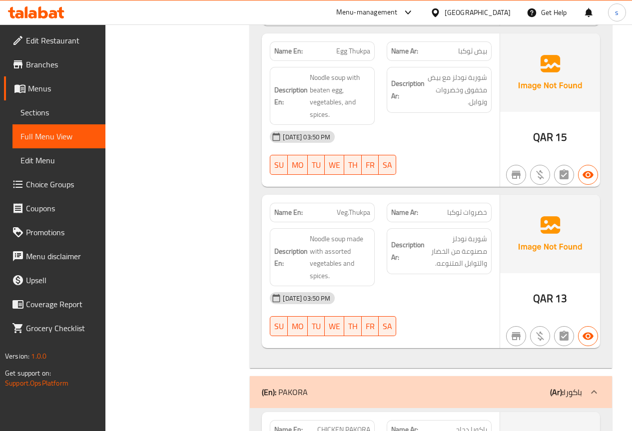
click at [82, 112] on span "Sections" at bounding box center [58, 112] width 77 height 12
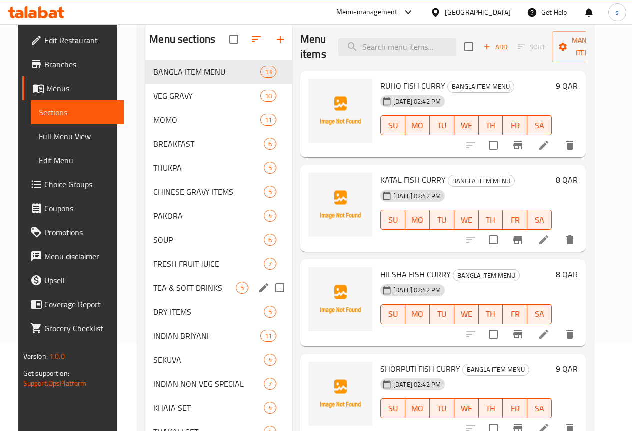
scroll to position [100, 0]
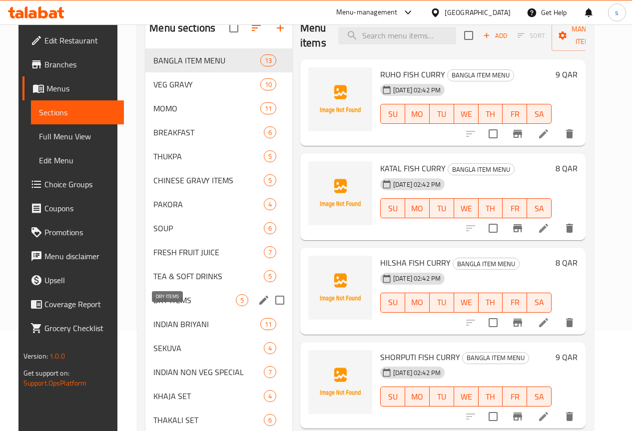
click at [173, 306] on span "DRY ITEMS" at bounding box center [194, 300] width 82 height 12
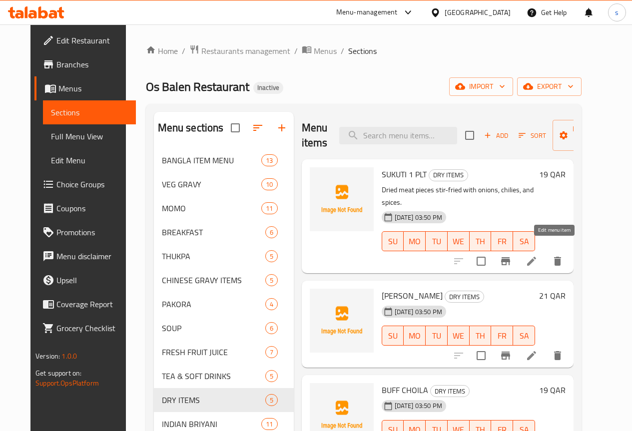
click at [538, 255] on icon at bounding box center [532, 261] width 12 height 12
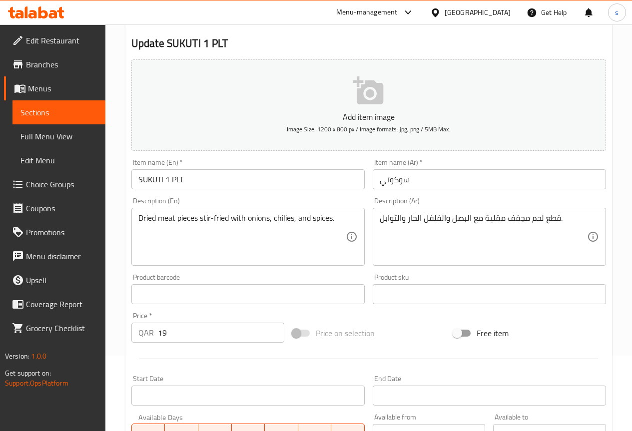
scroll to position [100, 0]
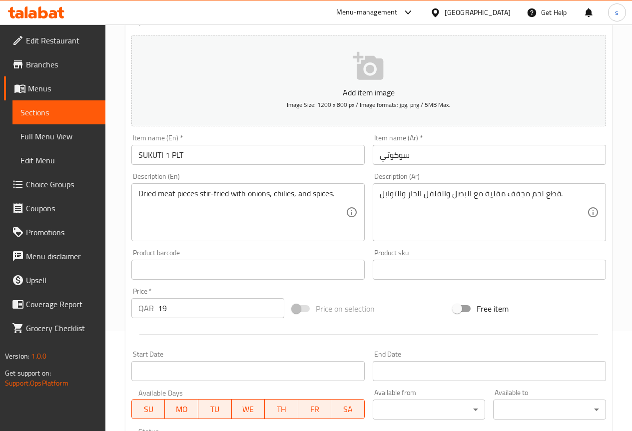
click at [216, 152] on input "SUKUTI 1 PLT" at bounding box center [247, 155] width 233 height 20
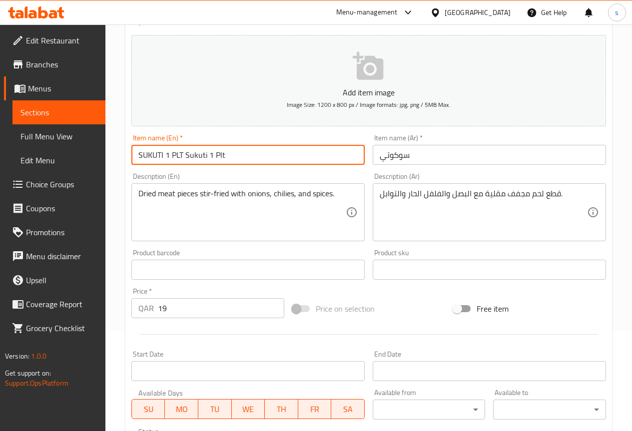
click at [185, 159] on input "SUKUTI 1 PLT Sukuti 1 Plt" at bounding box center [247, 155] width 233 height 20
click at [256, 153] on input "Sukuti 1 Pl" at bounding box center [247, 155] width 233 height 20
type input "Sukuti 1 Plt"
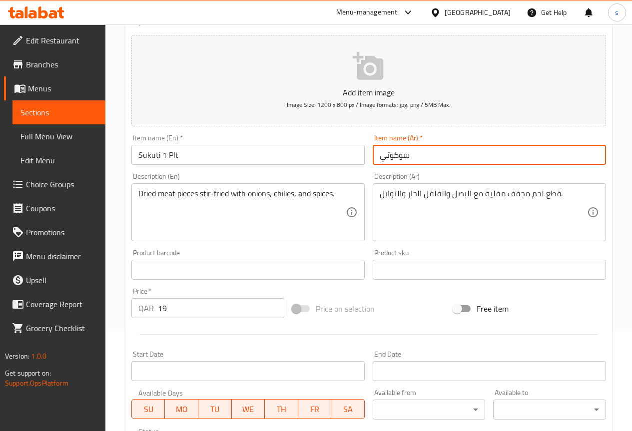
click at [454, 155] on input "سوكوتي" at bounding box center [489, 155] width 233 height 20
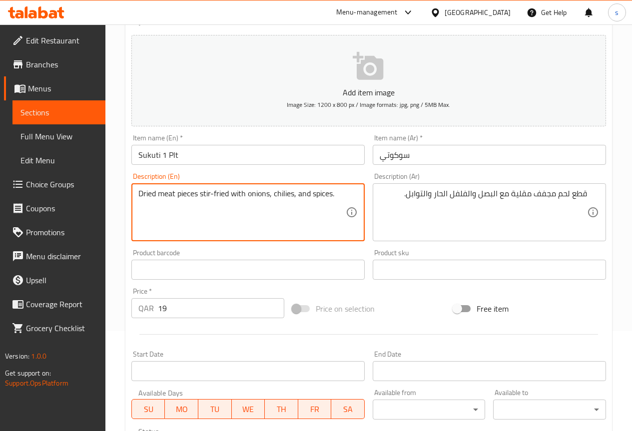
drag, startPoint x: 140, startPoint y: 193, endPoint x: 175, endPoint y: 191, distance: 35.0
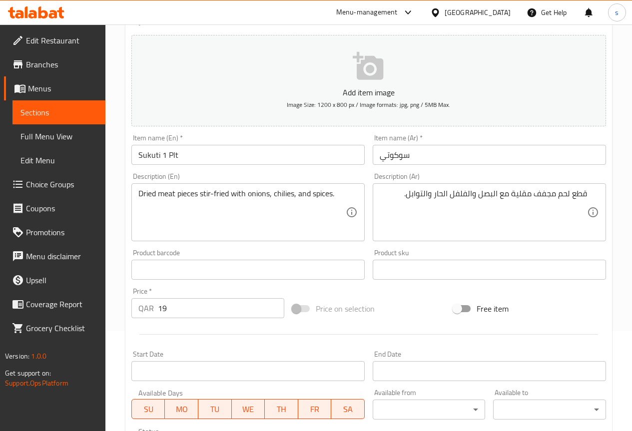
click at [351, 188] on div "Dried meat pieces stir-fried with onions, chilies, and spices. Description (En)" at bounding box center [247, 212] width 233 height 58
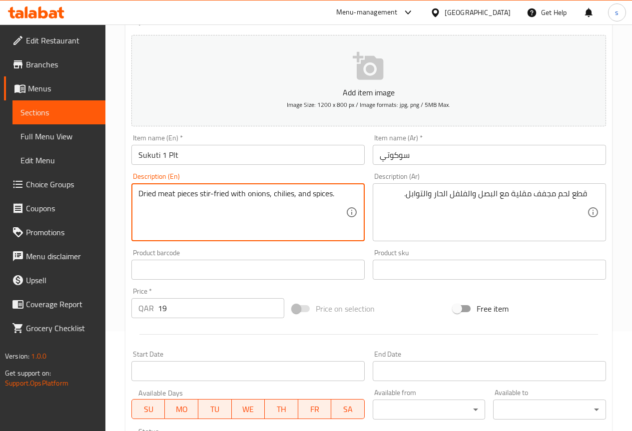
click at [335, 199] on textarea "Dried meat pieces stir-fried with onions, chilies, and spices." at bounding box center [241, 212] width 207 height 47
click at [345, 185] on div "Dried meat pieces stir-fried with onions, chilies, and spices. Description (En)" at bounding box center [247, 212] width 233 height 58
drag, startPoint x: 201, startPoint y: 195, endPoint x: 230, endPoint y: 194, distance: 29.5
click at [230, 194] on textarea "Dried meat pieces stir-fried with onions, chilies, and spices." at bounding box center [241, 212] width 207 height 47
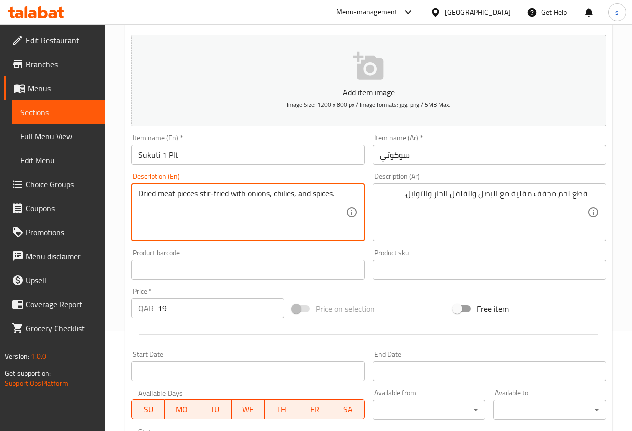
click at [353, 200] on div "Dried meat pieces stir-fried with onions, chilies, and spices. Description (En)" at bounding box center [247, 212] width 233 height 58
click at [327, 209] on textarea "Dried meat pieces stir-fried with onions, chilies, and spices." at bounding box center [241, 212] width 207 height 47
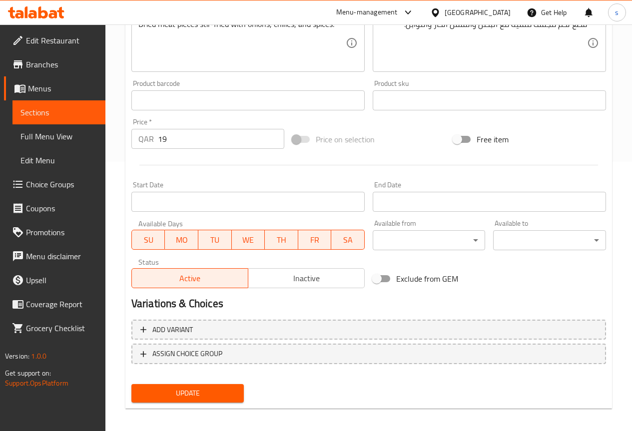
scroll to position [275, 0]
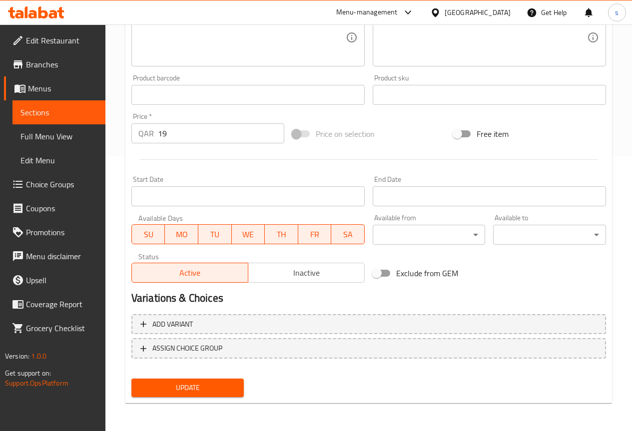
click at [172, 393] on span "Update" at bounding box center [187, 388] width 97 height 12
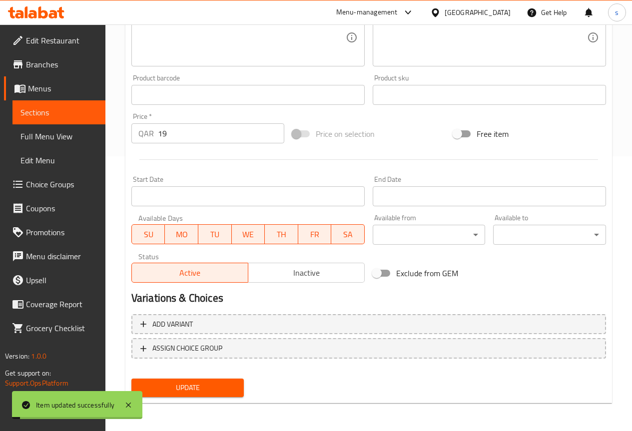
scroll to position [0, 0]
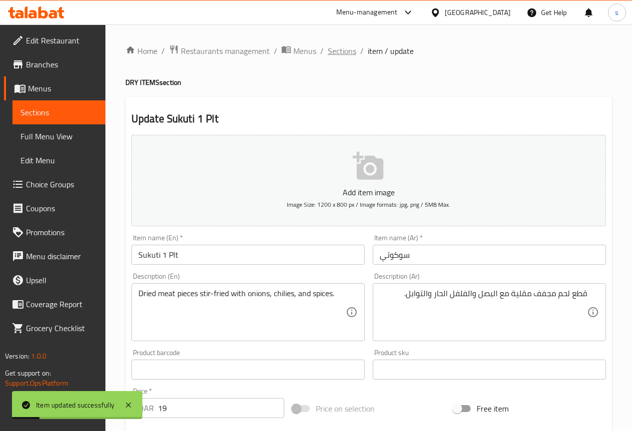
click at [346, 49] on span "Sections" at bounding box center [342, 51] width 28 height 12
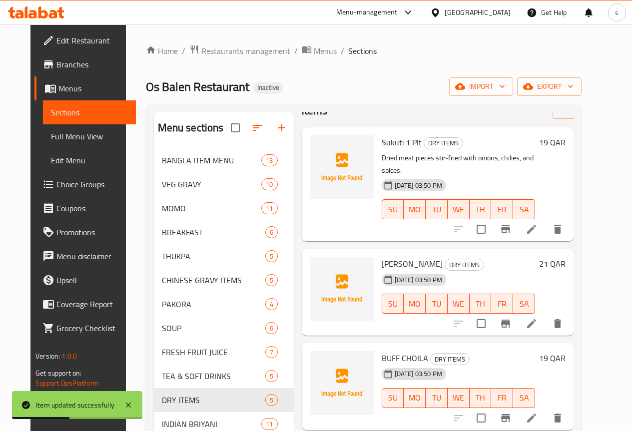
scroll to position [50, 0]
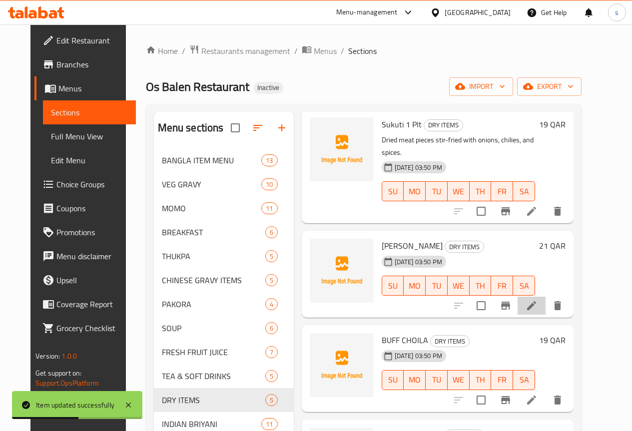
click at [546, 297] on li at bounding box center [532, 306] width 28 height 18
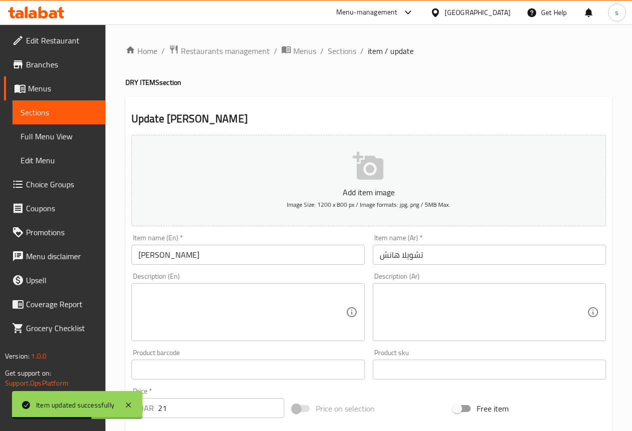
click at [282, 259] on input "CHOILA HANSH" at bounding box center [247, 255] width 233 height 20
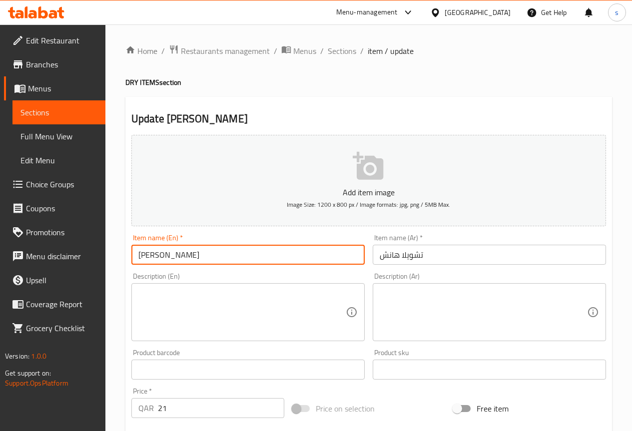
click at [192, 258] on input "CHOILA HANSH Choila Hansh" at bounding box center [247, 255] width 233 height 20
click at [238, 251] on input "Choila Hans" at bounding box center [247, 255] width 233 height 20
type input "Choila Hans"
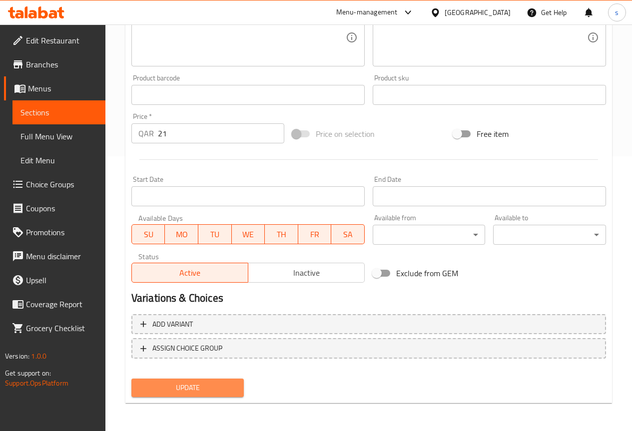
click at [201, 390] on span "Update" at bounding box center [187, 388] width 97 height 12
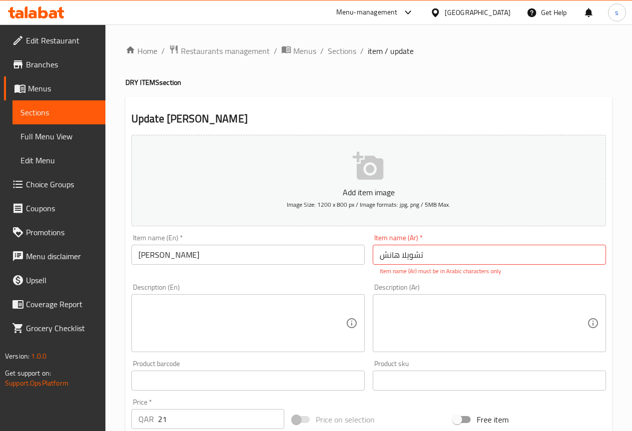
click at [478, 261] on input "تشویلا ھانش" at bounding box center [489, 255] width 233 height 20
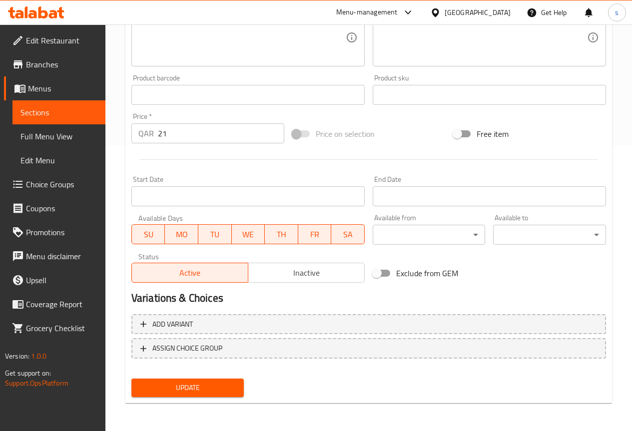
click at [233, 391] on span "Update" at bounding box center [187, 388] width 97 height 12
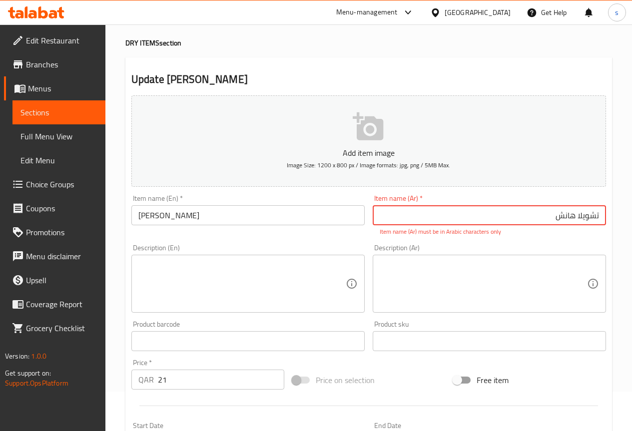
click at [581, 219] on input "تشویلا ھانش" at bounding box center [489, 215] width 233 height 20
type input "تشویلا ھانش"
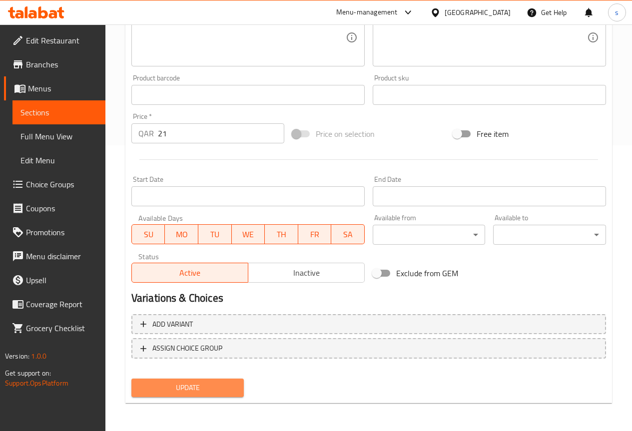
click at [203, 384] on span "Update" at bounding box center [187, 388] width 97 height 12
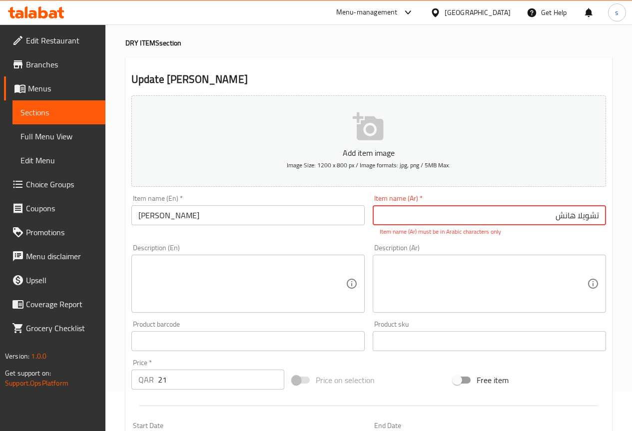
click at [539, 220] on input "تشویلا ھانش" at bounding box center [489, 215] width 233 height 20
drag, startPoint x: 549, startPoint y: 216, endPoint x: 650, endPoint y: 208, distance: 100.7
click at [632, 208] on html "​ Menu-management Qatar Get Help s Edit Restaurant Branches Menus Sections Full…" at bounding box center [316, 176] width 632 height 431
paste input "تشویلا ھانش"
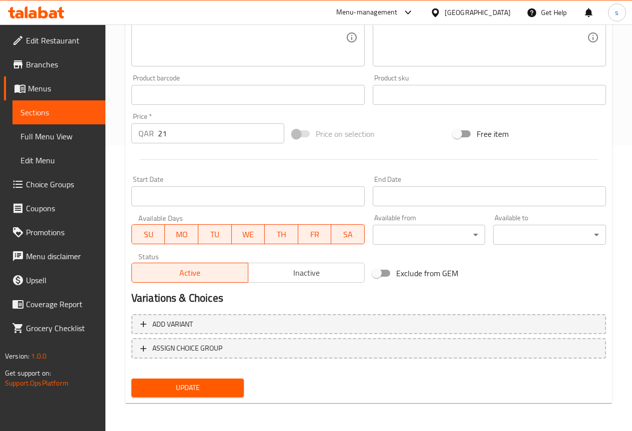
click at [229, 394] on span "Update" at bounding box center [187, 388] width 97 height 12
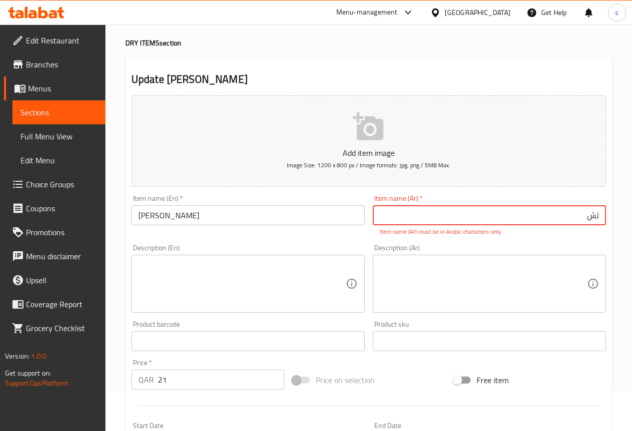
type input "ت"
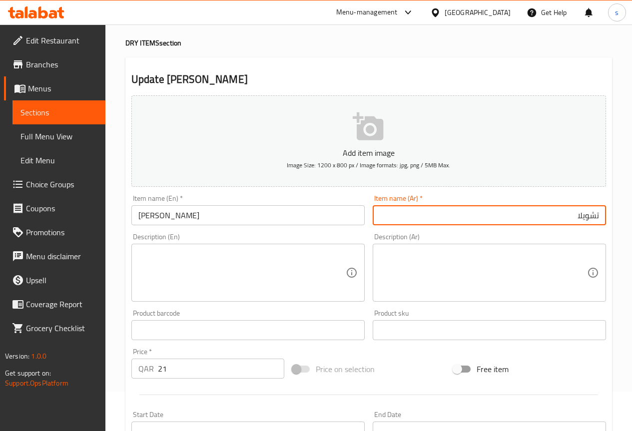
type input "تشويلا"
click at [287, 221] on input "Choila Hans" at bounding box center [247, 215] width 233 height 20
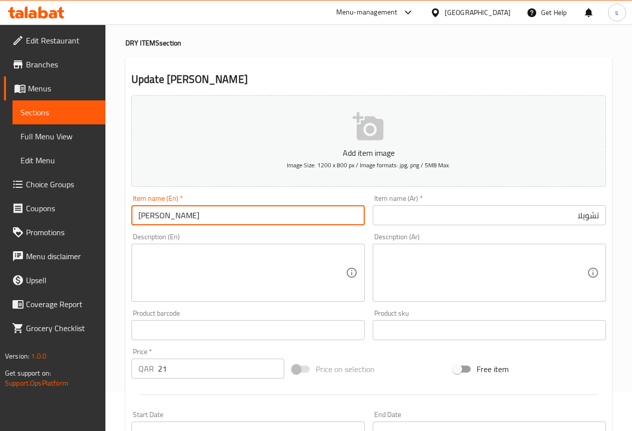
type input "Choila Hansh"
click at [448, 216] on input "تشويلا" at bounding box center [489, 215] width 233 height 20
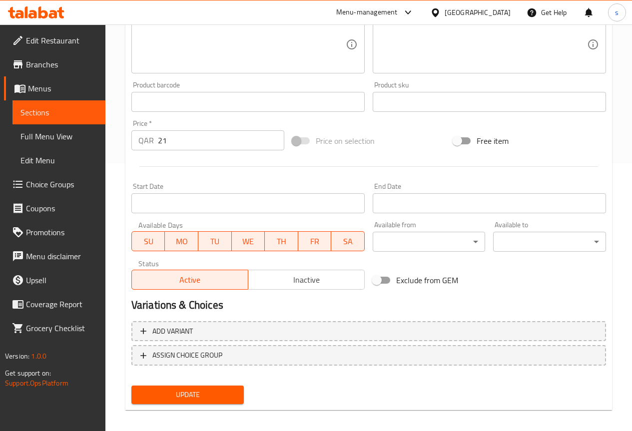
scroll to position [275, 0]
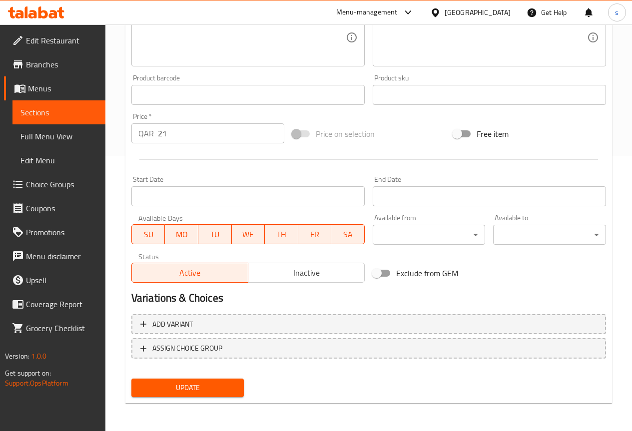
type input "تشويلا هانش"
click at [221, 395] on button "Update" at bounding box center [187, 388] width 113 height 18
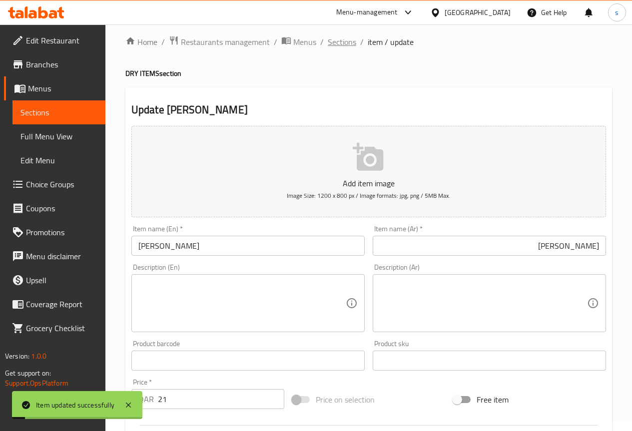
scroll to position [0, 0]
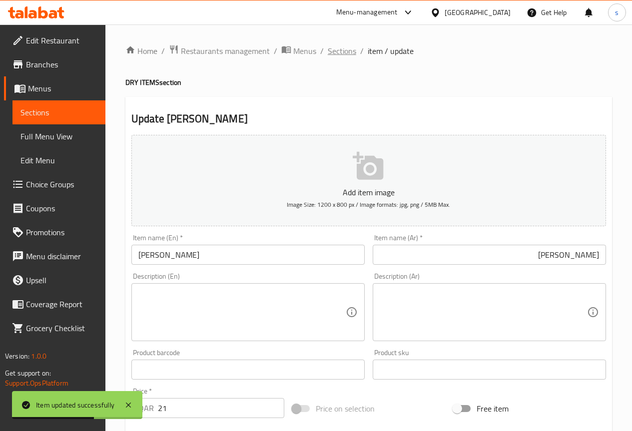
click at [339, 51] on span "Sections" at bounding box center [342, 51] width 28 height 12
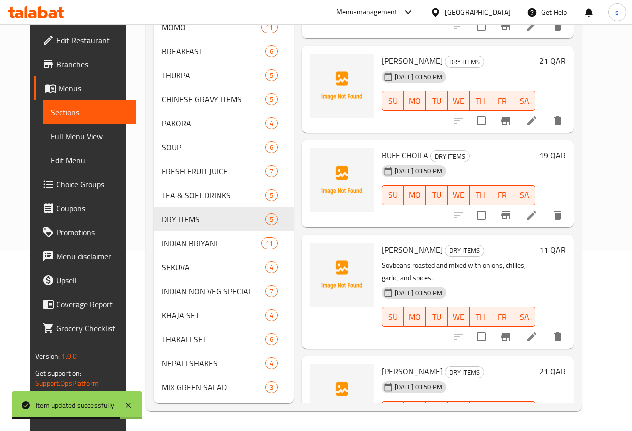
scroll to position [196, 0]
click at [538, 209] on icon at bounding box center [532, 215] width 12 height 12
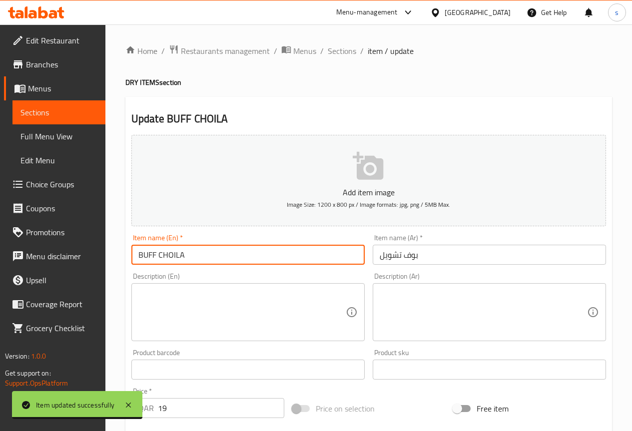
click at [288, 252] on input "BUFF CHOILA" at bounding box center [247, 255] width 233 height 20
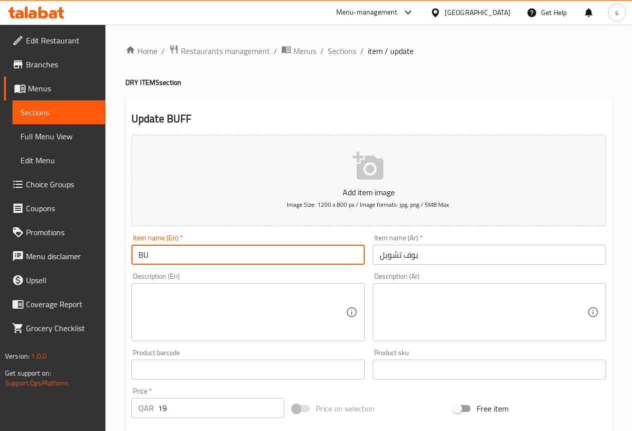
type input "B"
type input "ل"
type input "Buff Choila"
click at [478, 252] on input "بوف تشویل" at bounding box center [489, 255] width 233 height 20
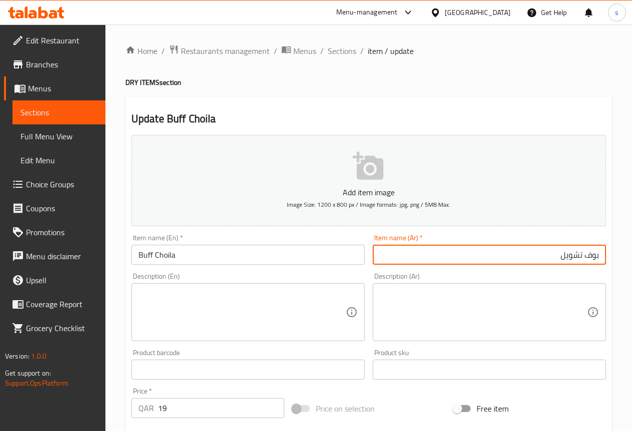
click at [593, 260] on input "بوف تشویل" at bounding box center [489, 255] width 233 height 20
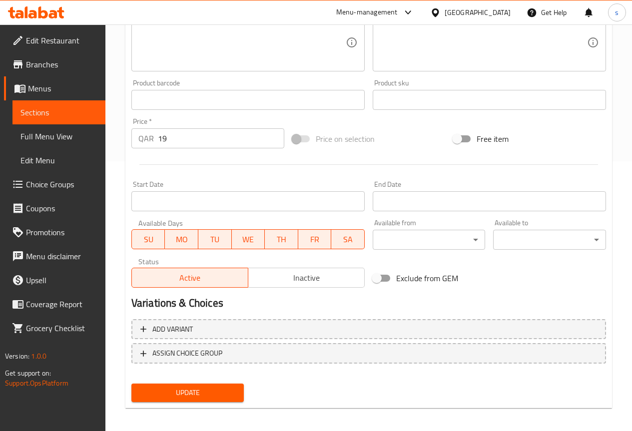
scroll to position [275, 0]
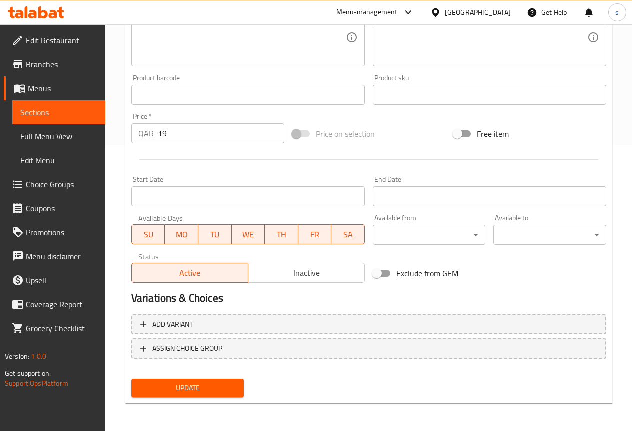
click at [203, 391] on span "Update" at bounding box center [187, 388] width 97 height 12
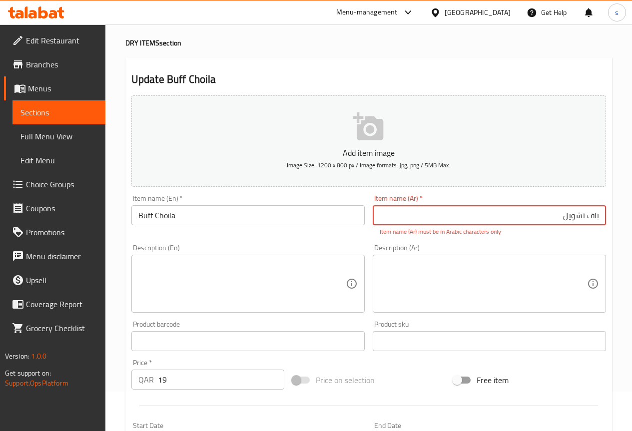
click at [551, 216] on input "باف تشویل" at bounding box center [489, 215] width 233 height 20
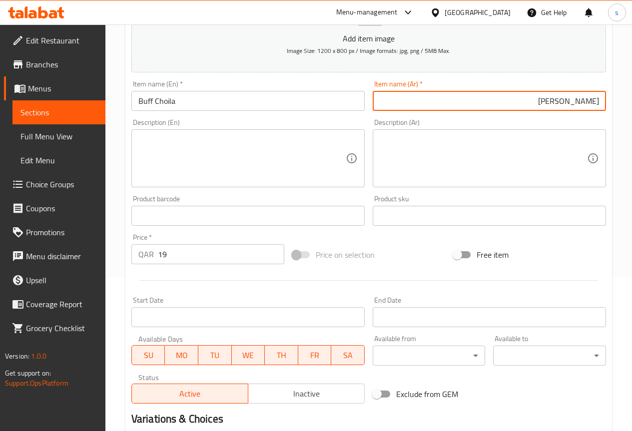
scroll to position [275, 0]
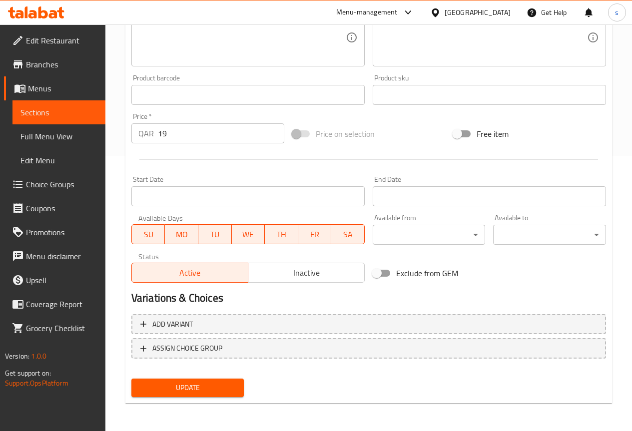
type input "باف تشويل"
click at [198, 387] on span "Update" at bounding box center [187, 388] width 97 height 12
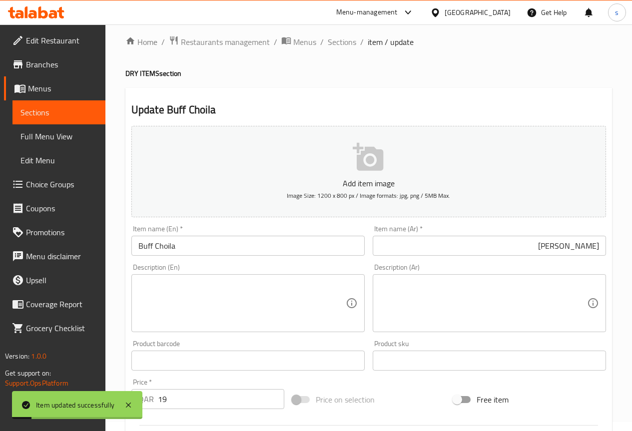
scroll to position [0, 0]
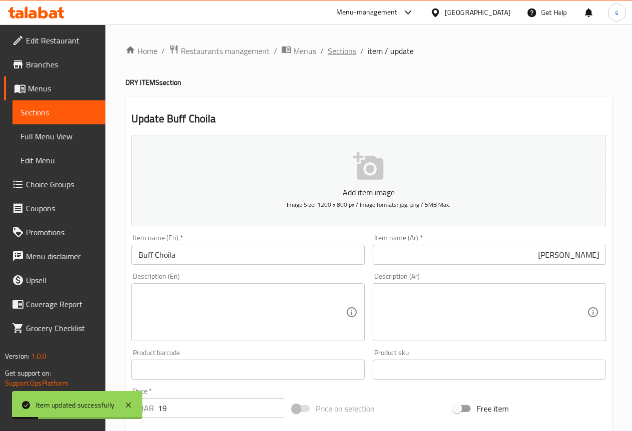
click at [343, 53] on span "Sections" at bounding box center [342, 51] width 28 height 12
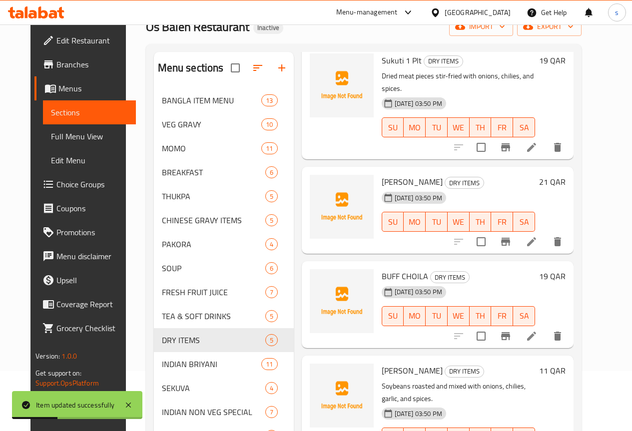
scroll to position [196, 0]
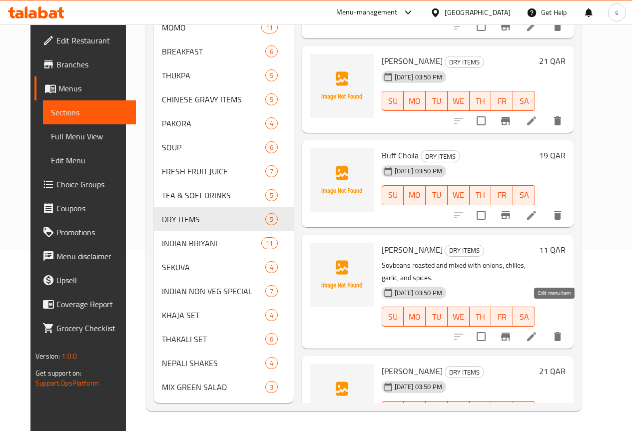
click at [536, 332] on icon at bounding box center [531, 336] width 9 height 9
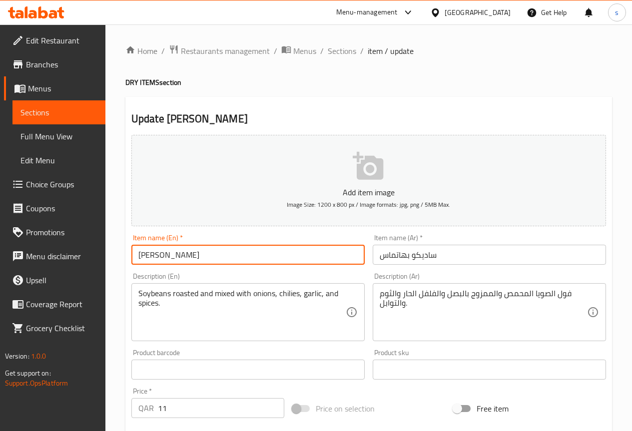
click at [238, 256] on input "SADEKO BHATMAS" at bounding box center [247, 255] width 233 height 20
click at [204, 254] on input "SADEKO BHATMAS Sadeko Bhatmas" at bounding box center [247, 255] width 233 height 20
click at [205, 254] on input "SADEKO BHATMAS Sadeko Bhatmas" at bounding box center [247, 255] width 233 height 20
click at [341, 257] on input "Sadeko Bhatmas" at bounding box center [247, 255] width 233 height 20
type input "Sadeko Bhatmas"
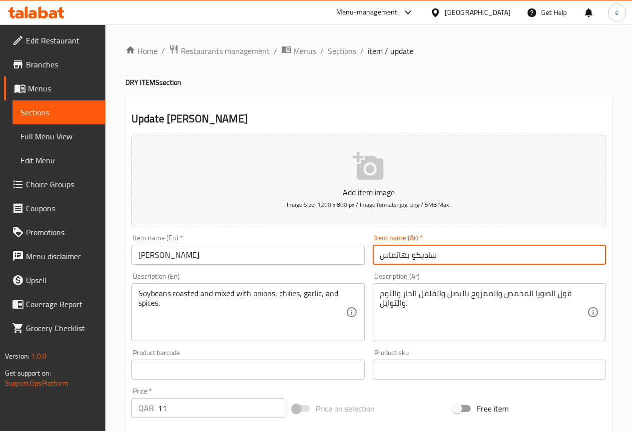
click at [468, 253] on input "سادیكو بھاتماس" at bounding box center [489, 255] width 233 height 20
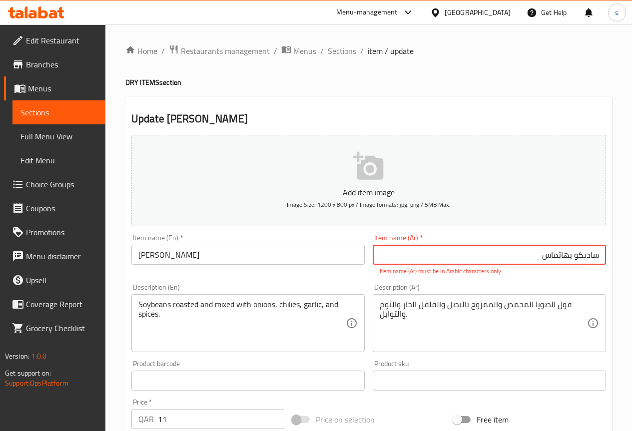
drag, startPoint x: 532, startPoint y: 254, endPoint x: 621, endPoint y: 249, distance: 89.1
click at [620, 250] on div "Home / Restaurants management / Menus / Sections / item / update DRY ITEMS sect…" at bounding box center [368, 370] width 527 height 693
paste input "سادیكو بھاتماس"
type input "سادیكو بھاتماس"
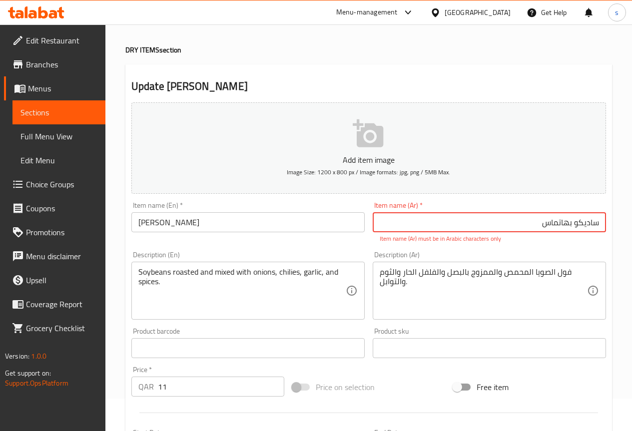
scroll to position [50, 0]
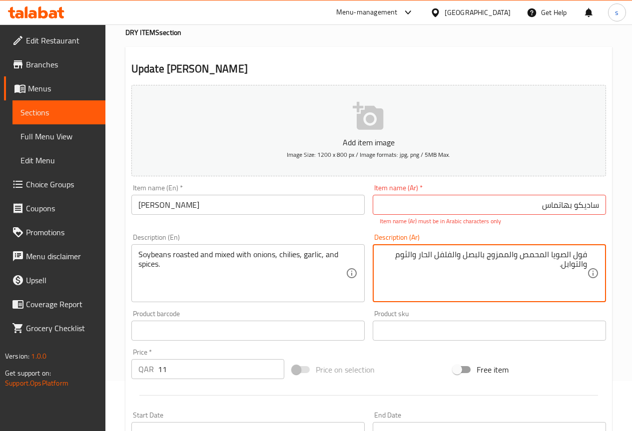
click at [488, 260] on textarea "فول الصويا المحمص والممزوج بالبصل والفلفل الحار والثوم والتوابل." at bounding box center [483, 273] width 207 height 47
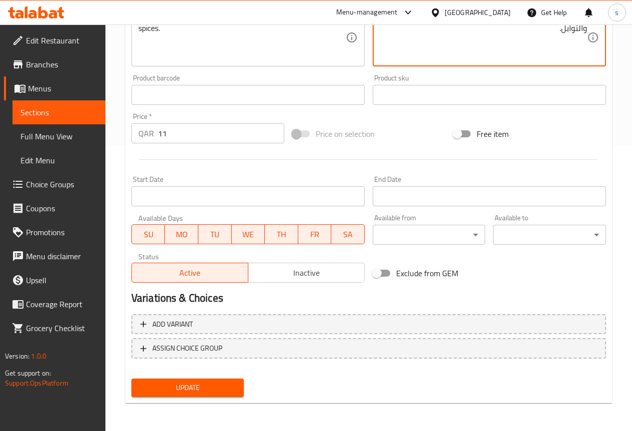
type textarea "فول الصويا المحمص والمشكل بالبصل والفلفل الحار والثوم والتوابل."
click at [232, 392] on span "Update" at bounding box center [187, 388] width 97 height 12
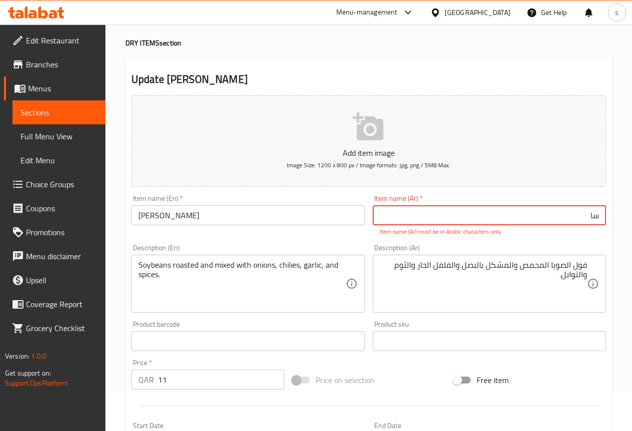
type input "س"
drag, startPoint x: 544, startPoint y: 209, endPoint x: 543, endPoint y: 226, distance: 17.0
click at [543, 224] on input "text" at bounding box center [489, 215] width 233 height 20
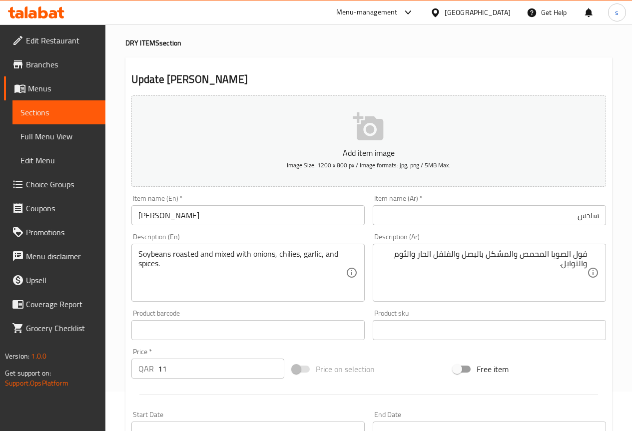
click at [553, 212] on input "سادس" at bounding box center [489, 215] width 233 height 20
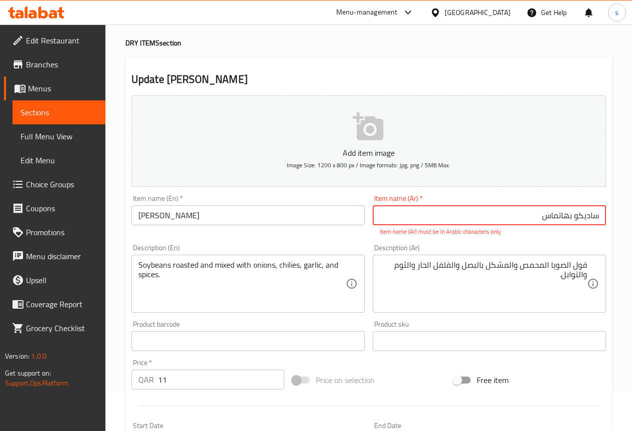
drag, startPoint x: 554, startPoint y: 212, endPoint x: 632, endPoint y: 213, distance: 78.0
click at [632, 213] on div "Home / Restaurants management / Menus / Sections / item / update DRY ITEMS sect…" at bounding box center [368, 331] width 527 height 693
click at [512, 211] on input "سادیكو بھاتماس" at bounding box center [489, 215] width 233 height 20
type input "س"
click at [484, 211] on input "text" at bounding box center [489, 215] width 233 height 20
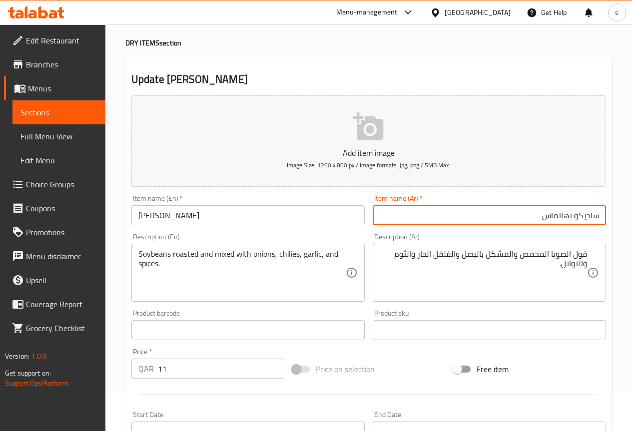
scroll to position [275, 0]
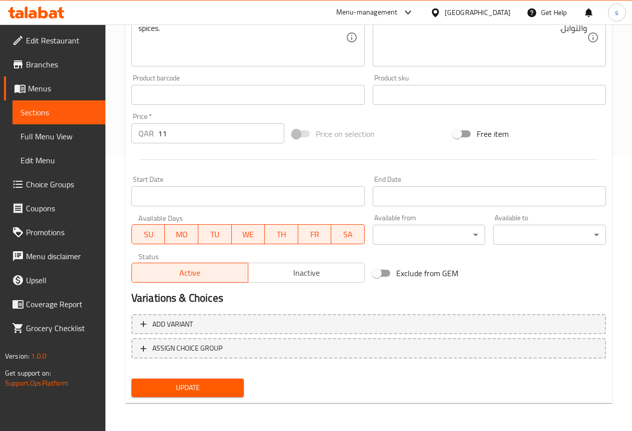
type input "ساديكو بهاتماس"
click at [209, 390] on span "Update" at bounding box center [187, 388] width 97 height 12
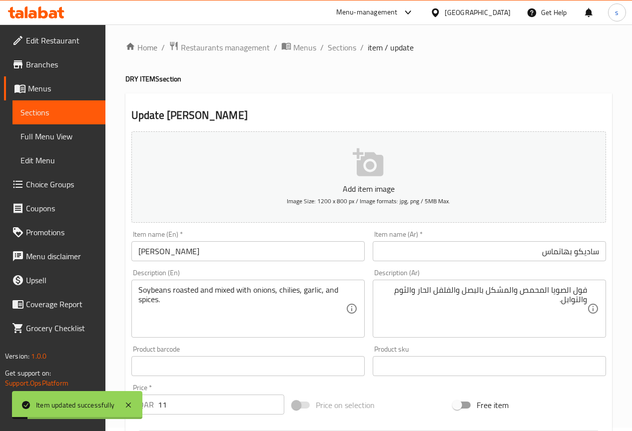
scroll to position [0, 0]
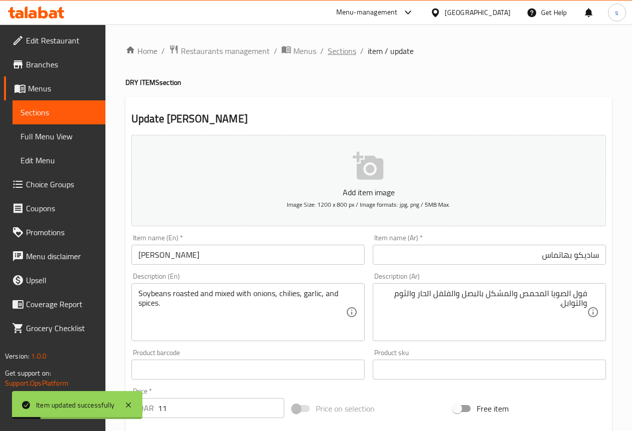
click at [341, 51] on span "Sections" at bounding box center [342, 51] width 28 height 12
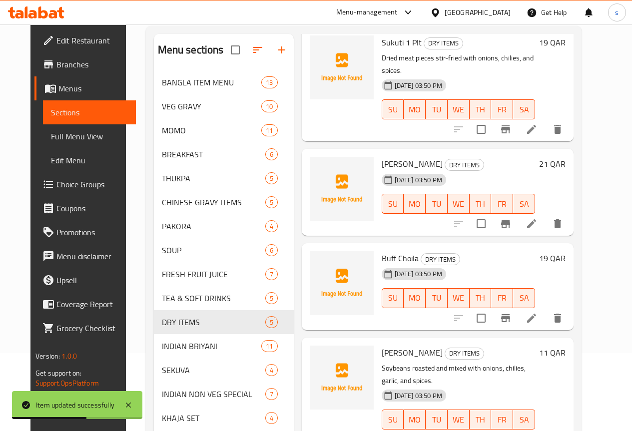
scroll to position [196, 0]
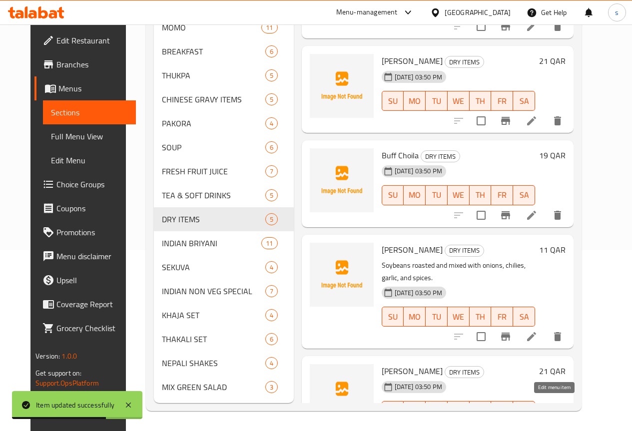
click at [536, 427] on icon at bounding box center [531, 431] width 9 height 9
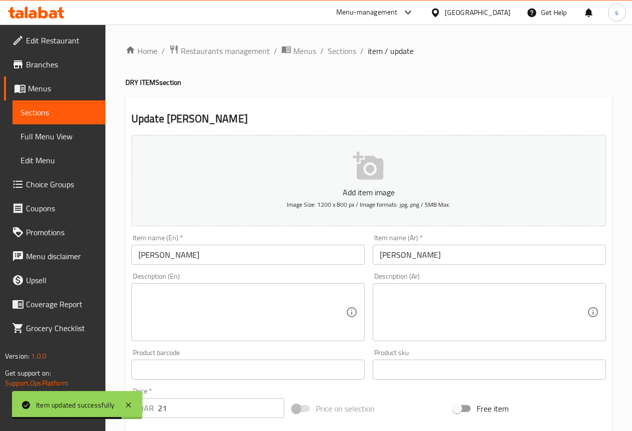
click at [280, 256] on input "SADEKO SUKUTI" at bounding box center [247, 255] width 233 height 20
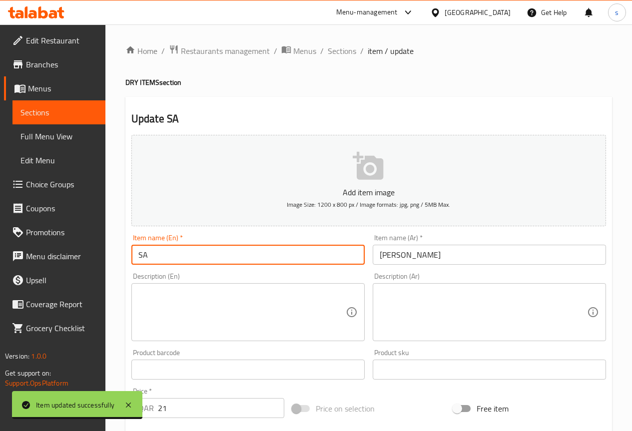
type input "S"
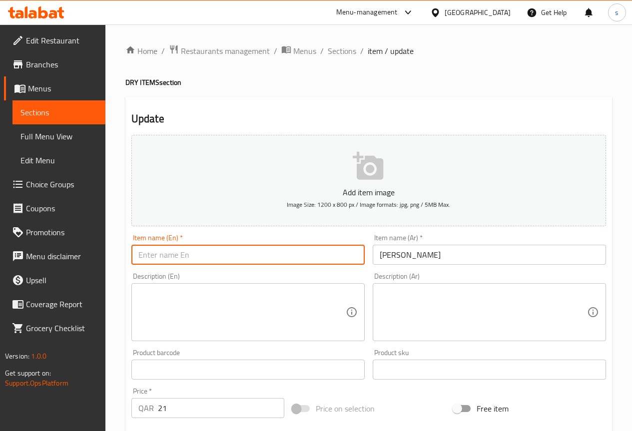
type input "s"
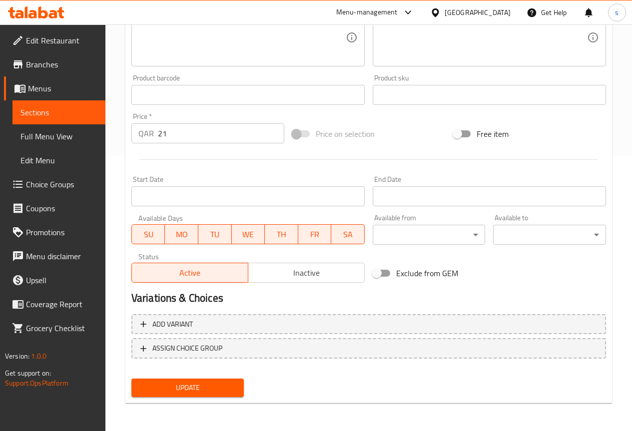
type input "Sadeko Sukuti"
click at [214, 388] on span "Update" at bounding box center [187, 388] width 97 height 12
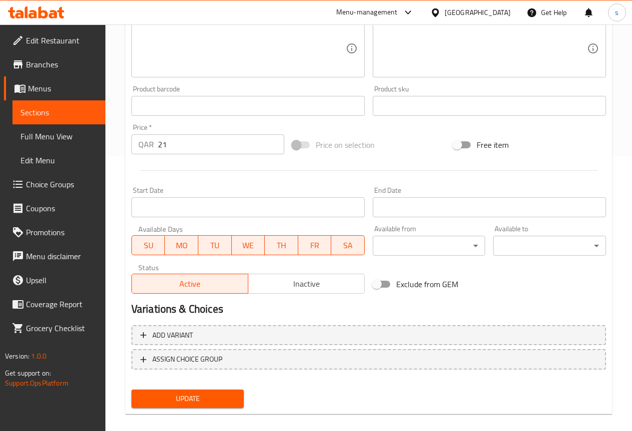
scroll to position [39, 0]
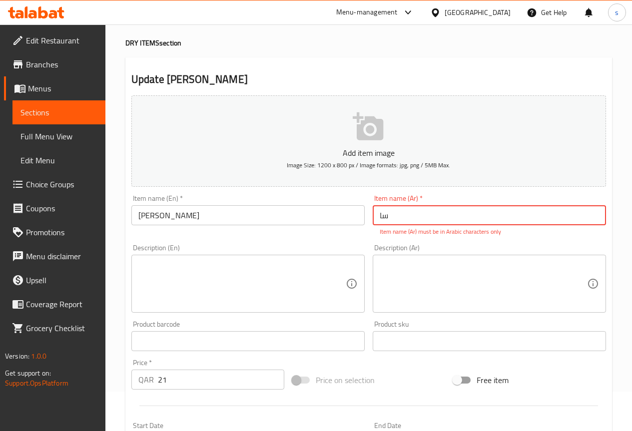
type input "س"
type input "s"
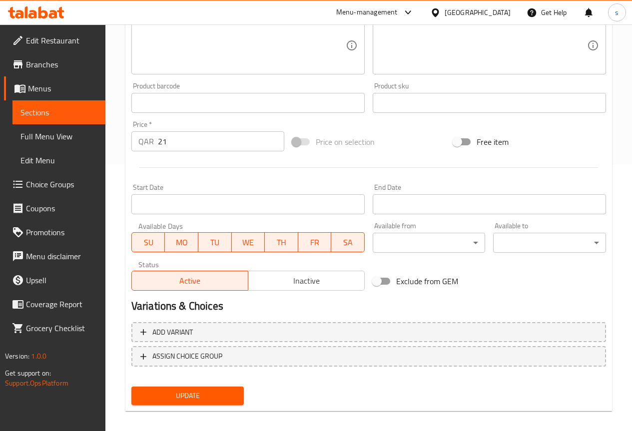
scroll to position [275, 0]
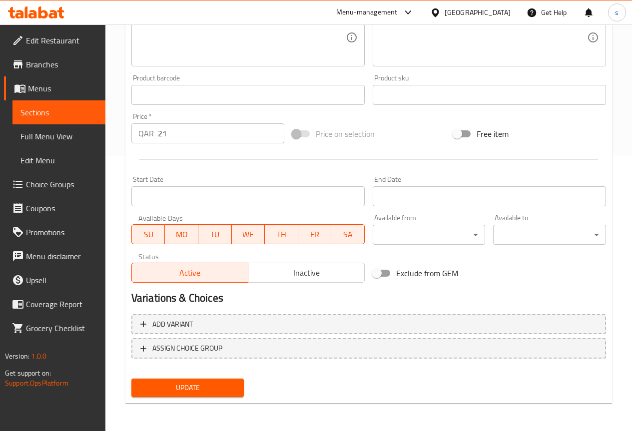
type input "ساديكو سوكوتي"
click at [199, 395] on button "Update" at bounding box center [187, 388] width 113 height 18
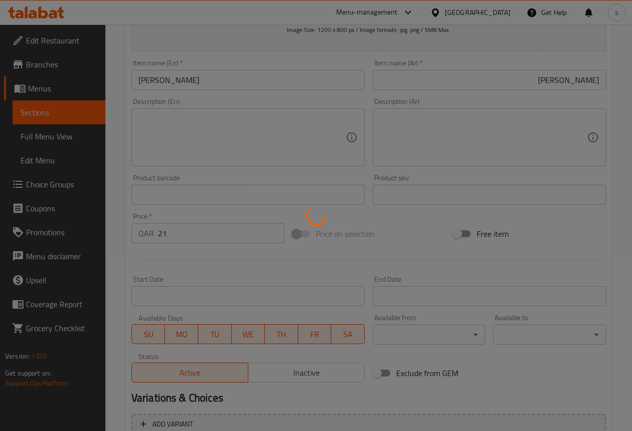
scroll to position [0, 0]
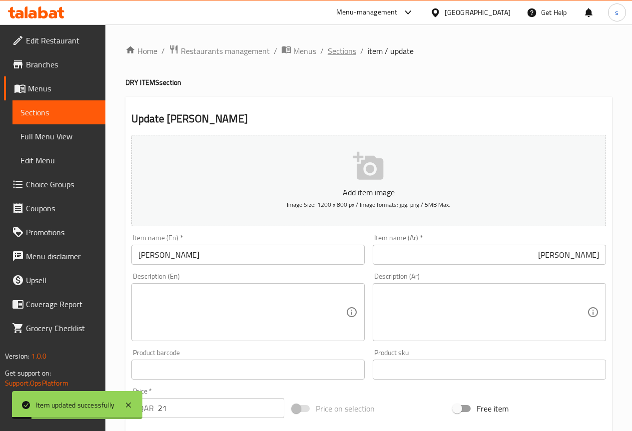
click at [339, 46] on span "Sections" at bounding box center [342, 51] width 28 height 12
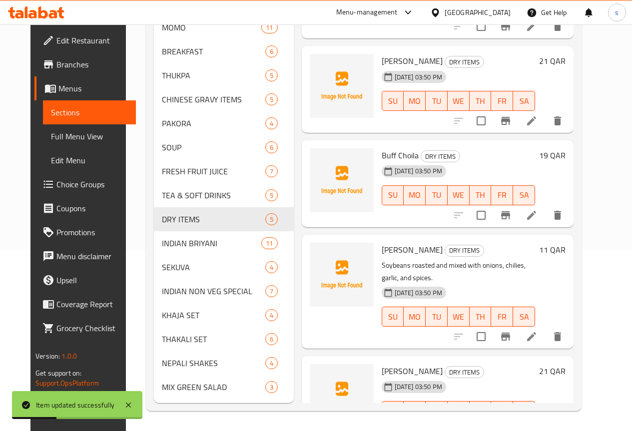
scroll to position [196, 0]
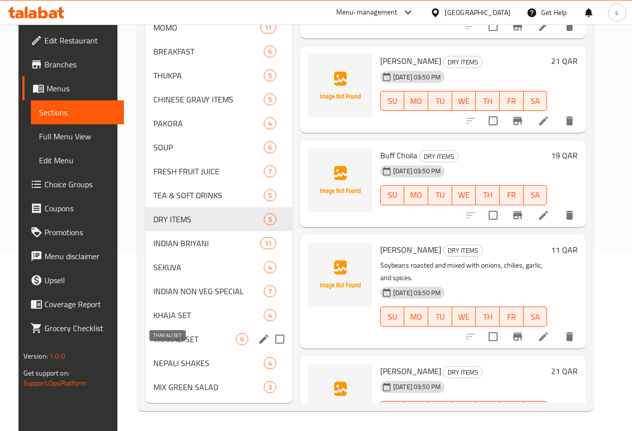
click at [175, 336] on span "THAKALI SET" at bounding box center [194, 339] width 82 height 12
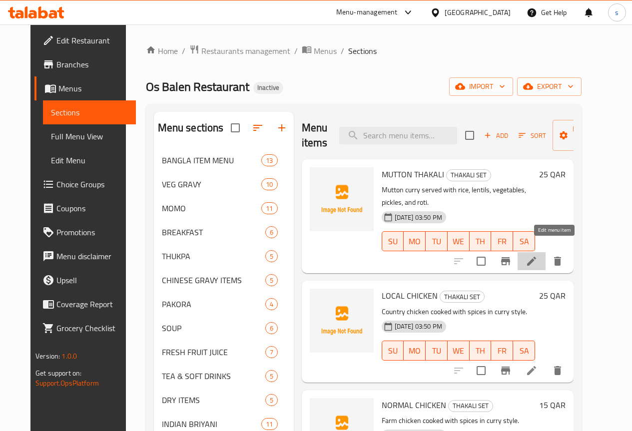
click at [538, 255] on icon at bounding box center [532, 261] width 12 height 12
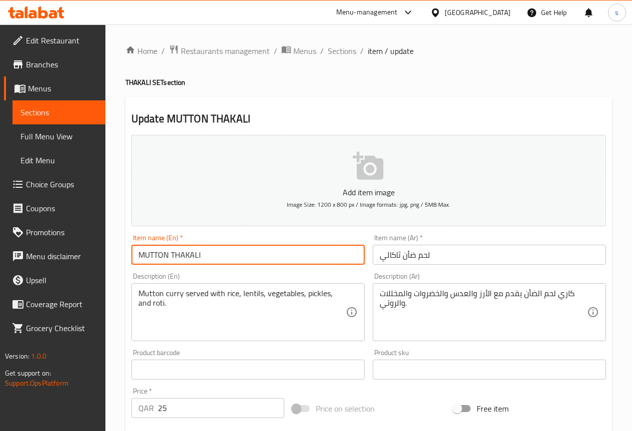
click at [312, 251] on input "MUTTON THAKALI" at bounding box center [247, 255] width 233 height 20
type input "M"
type input "’"
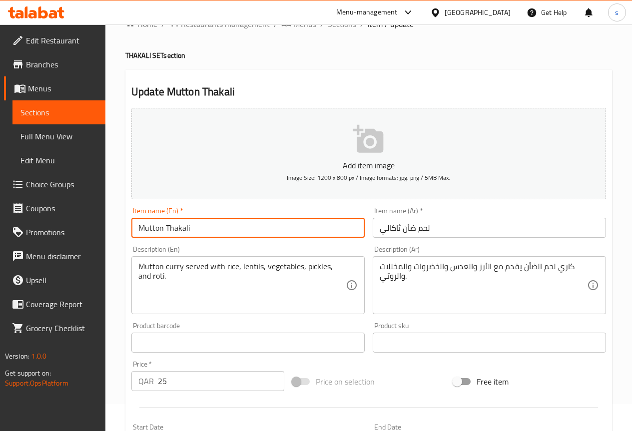
scroll to position [50, 0]
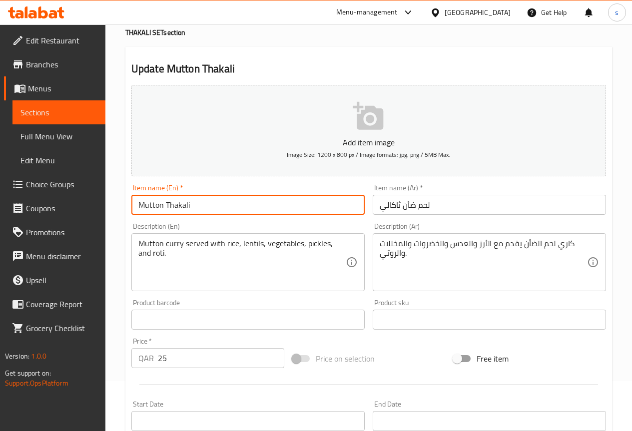
type input "Mutton Thakali"
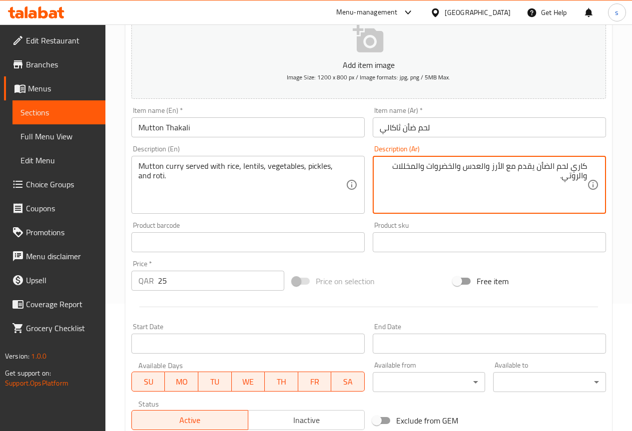
scroll to position [275, 0]
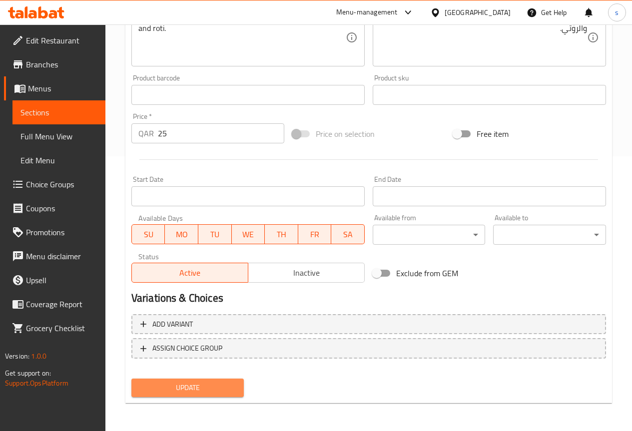
click at [229, 379] on button "Update" at bounding box center [187, 388] width 113 height 18
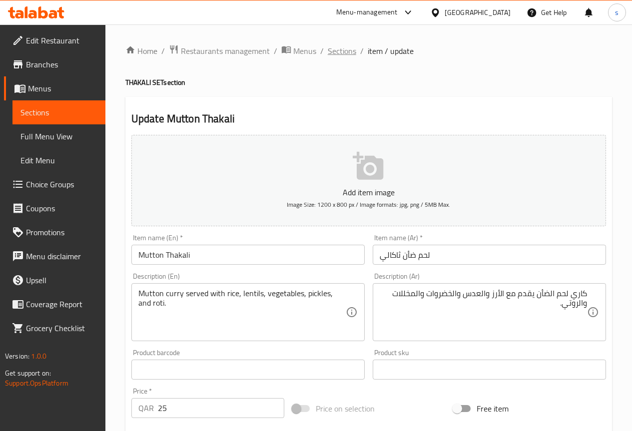
click at [341, 50] on span "Sections" at bounding box center [342, 51] width 28 height 12
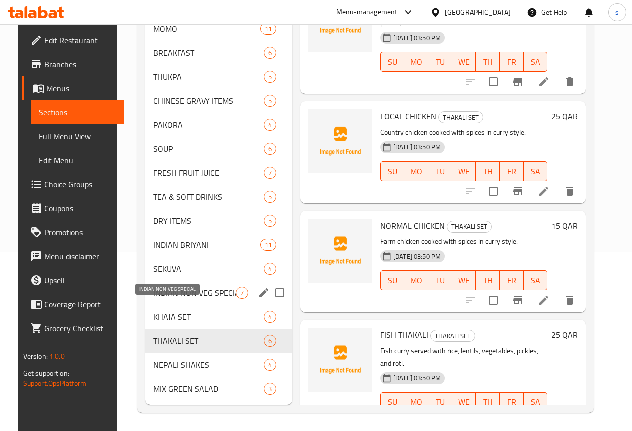
scroll to position [196, 0]
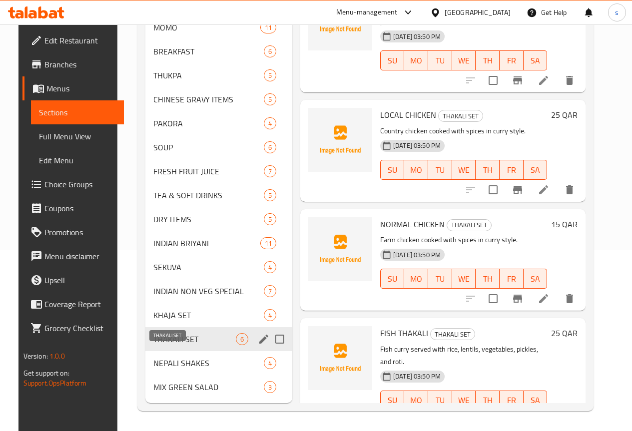
click at [173, 336] on span "THAKALI SET" at bounding box center [194, 339] width 82 height 12
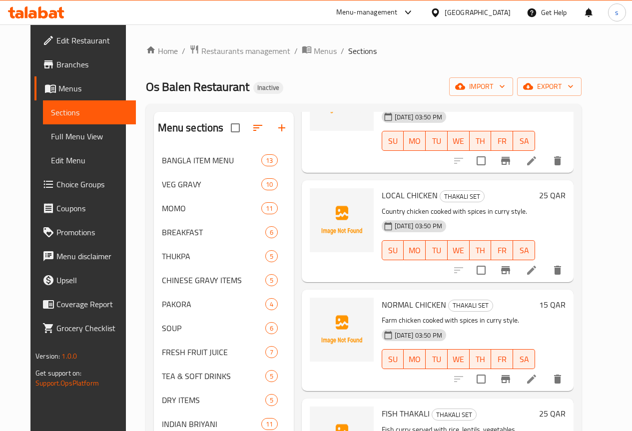
scroll to position [100, 0]
click at [536, 266] on icon at bounding box center [531, 270] width 9 height 9
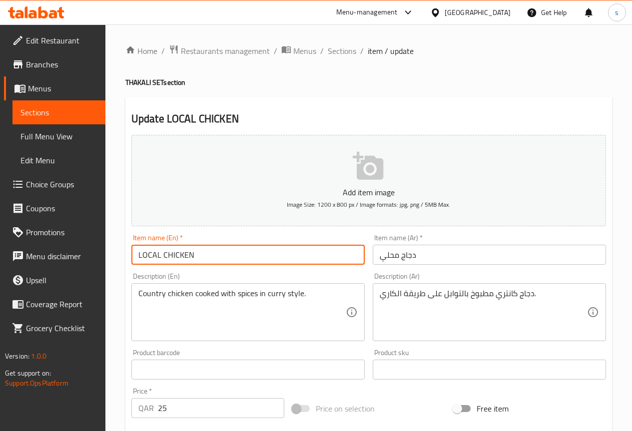
click at [252, 250] on input "LOCAL CHICKEN" at bounding box center [247, 255] width 233 height 20
type input "L"
type input "l"
type input "Local Chicken"
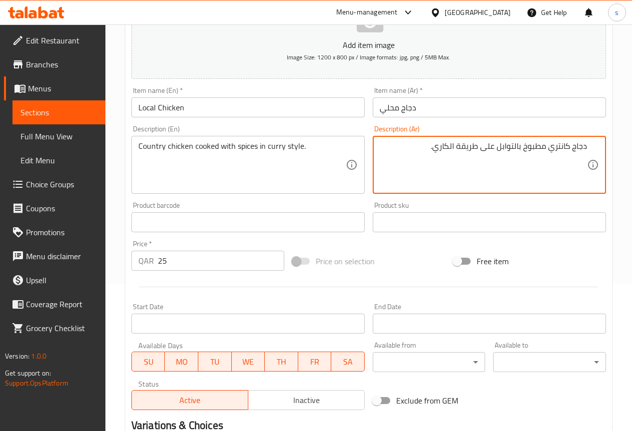
scroll to position [275, 0]
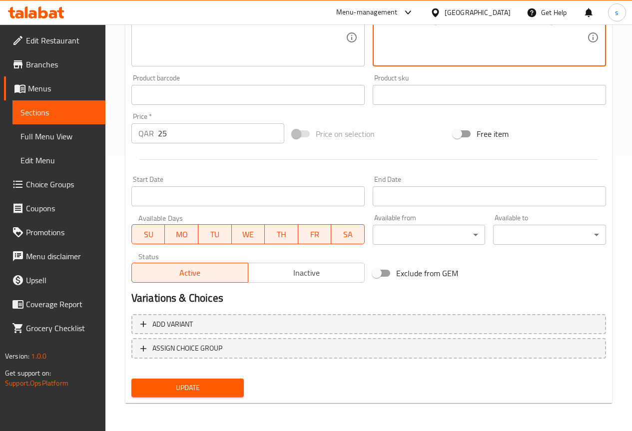
click at [173, 391] on span "Update" at bounding box center [187, 388] width 97 height 12
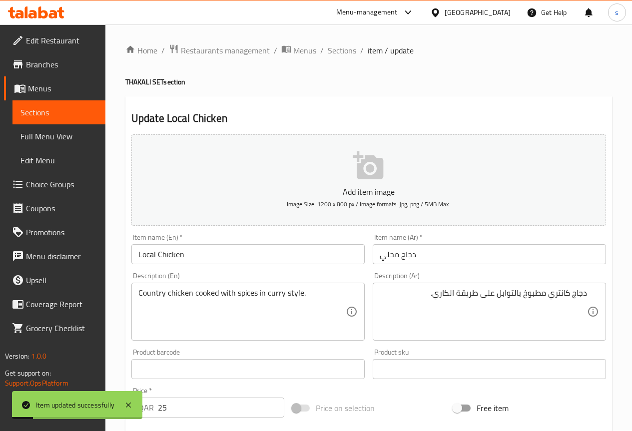
scroll to position [0, 0]
click at [343, 51] on span "Sections" at bounding box center [342, 51] width 28 height 12
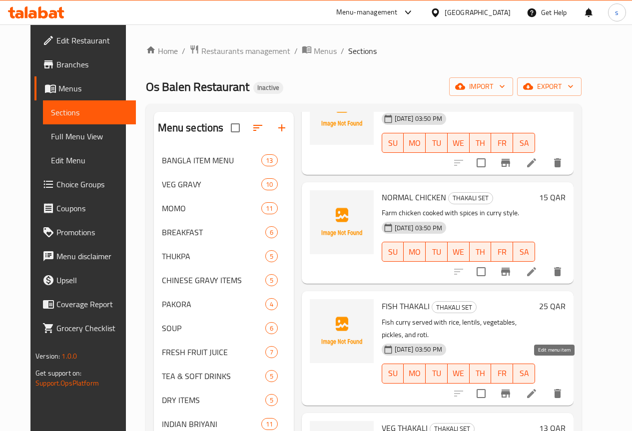
click at [538, 388] on icon at bounding box center [532, 394] width 12 height 12
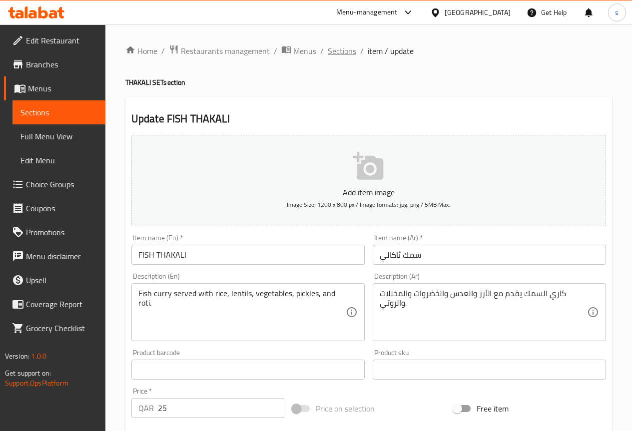
click at [342, 46] on span "Sections" at bounding box center [342, 51] width 28 height 12
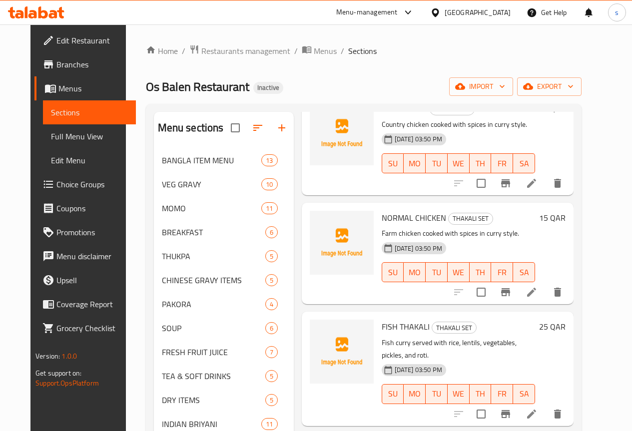
scroll to position [200, 0]
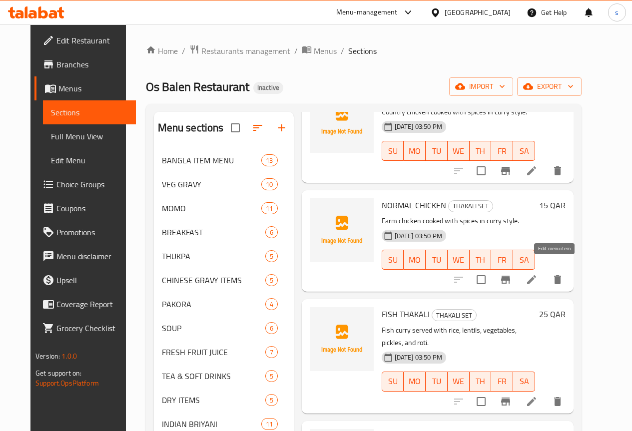
click at [538, 274] on icon at bounding box center [532, 280] width 12 height 12
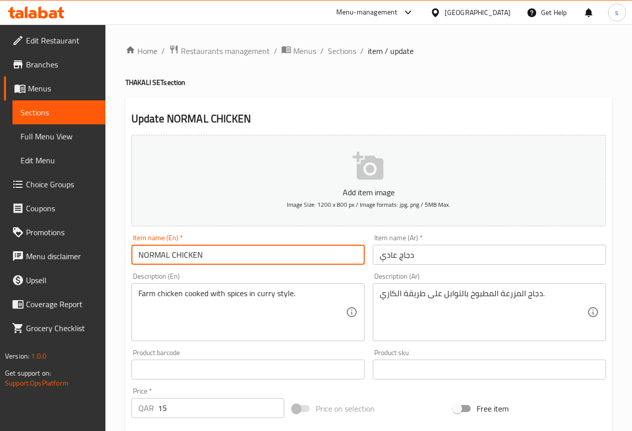
click at [289, 250] on input "NORMAL CHICKEN" at bounding box center [247, 255] width 233 height 20
click at [168, 256] on input "Normal chicken" at bounding box center [247, 255] width 233 height 20
type input "Normal Chicken"
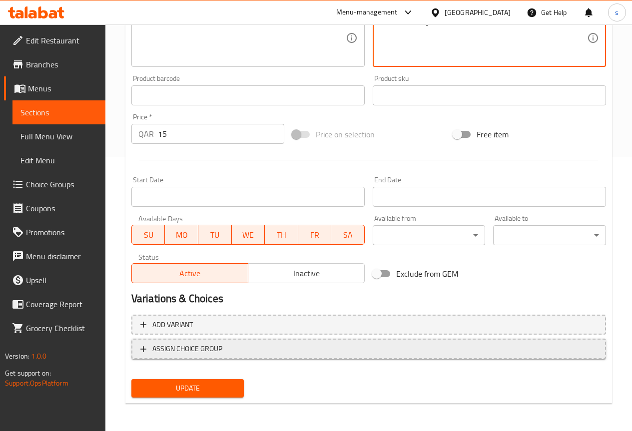
scroll to position [275, 0]
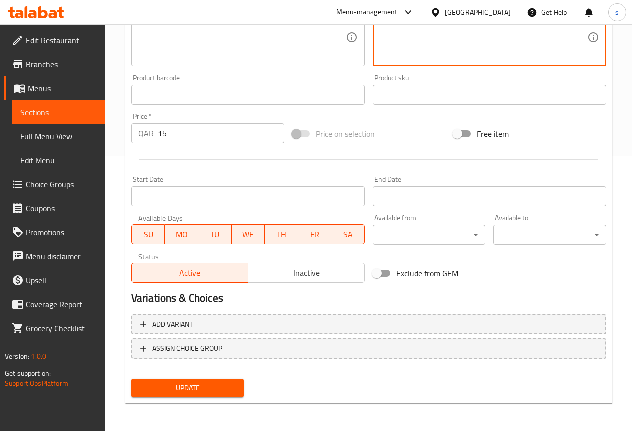
click at [214, 395] on button "Update" at bounding box center [187, 388] width 113 height 18
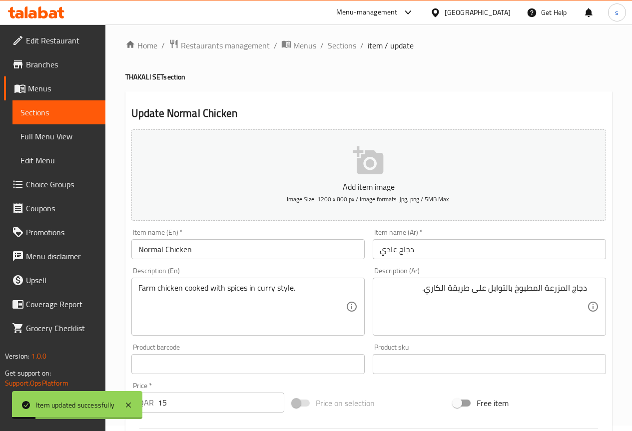
scroll to position [0, 0]
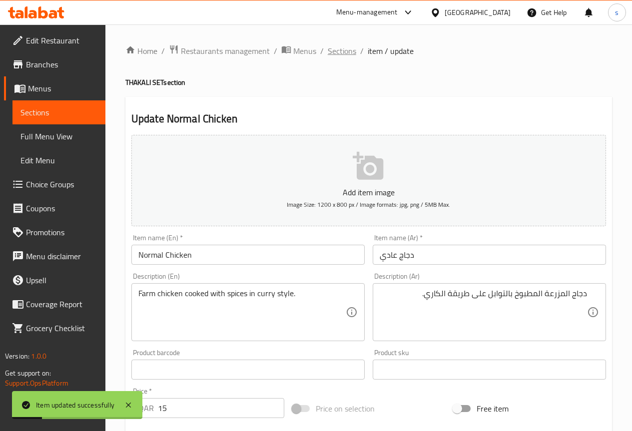
click at [343, 48] on span "Sections" at bounding box center [342, 51] width 28 height 12
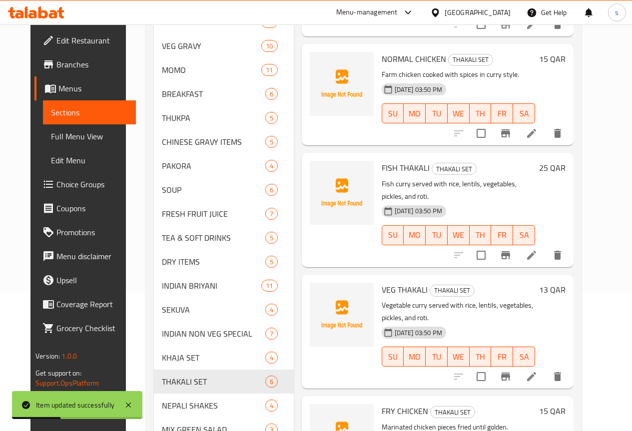
scroll to position [150, 0]
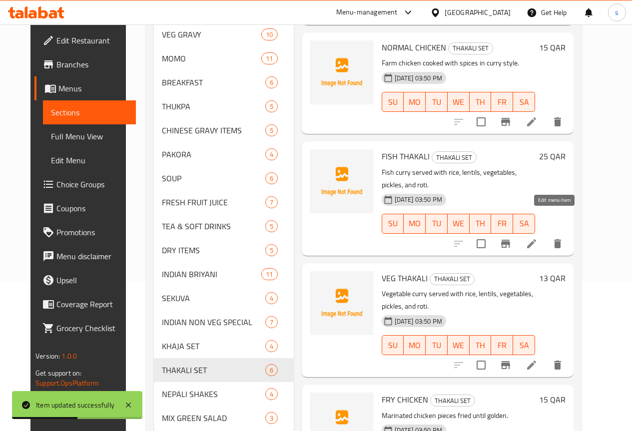
click at [536, 239] on icon at bounding box center [531, 243] width 9 height 9
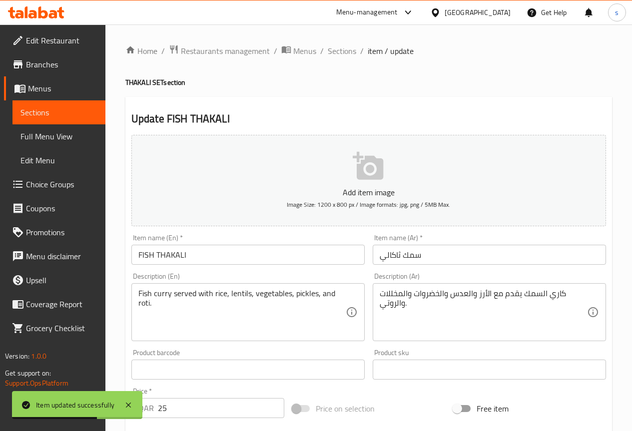
click at [232, 261] on input "FISH THAKALI" at bounding box center [247, 255] width 233 height 20
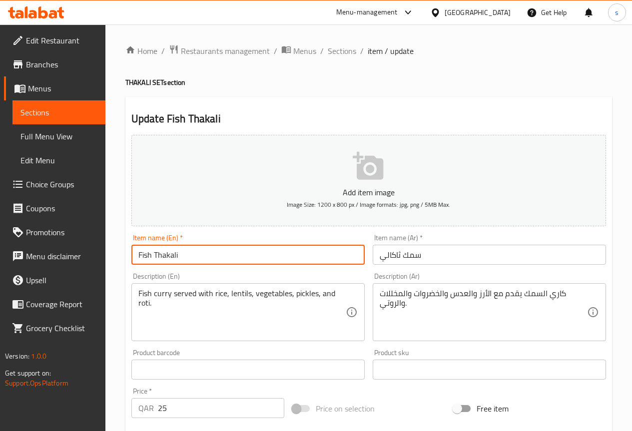
type input "Fish Thakali"
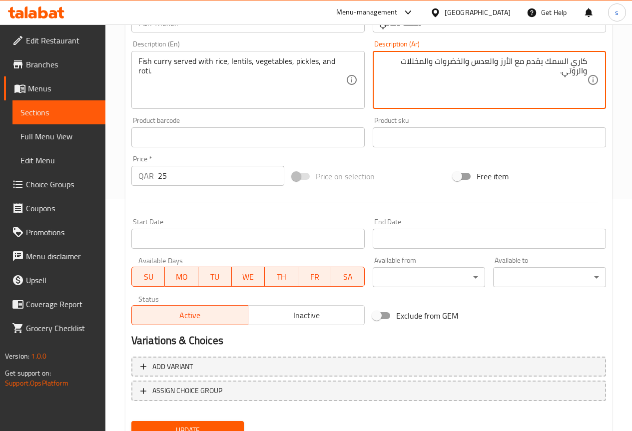
scroll to position [275, 0]
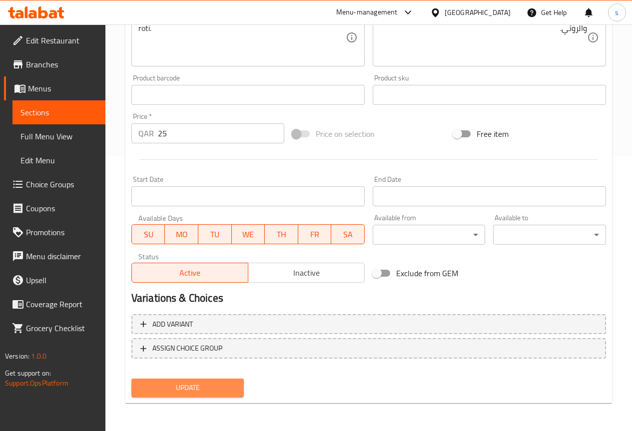
click at [186, 391] on span "Update" at bounding box center [187, 388] width 97 height 12
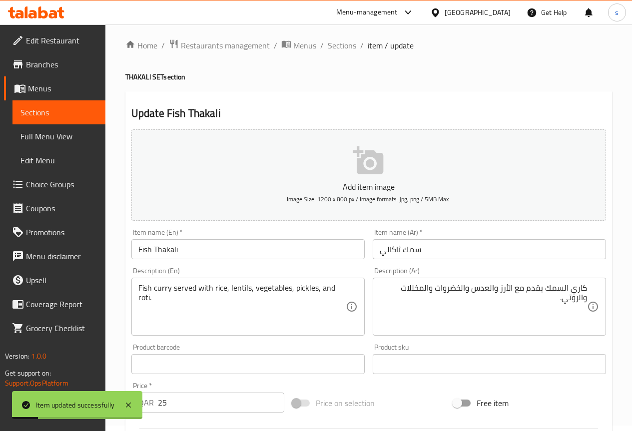
scroll to position [0, 0]
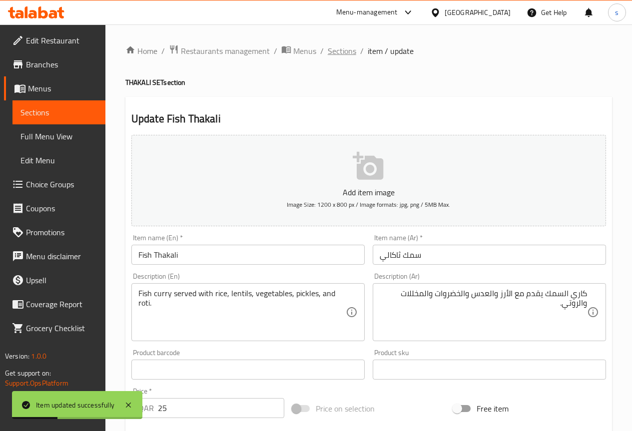
click at [343, 47] on span "Sections" at bounding box center [342, 51] width 28 height 12
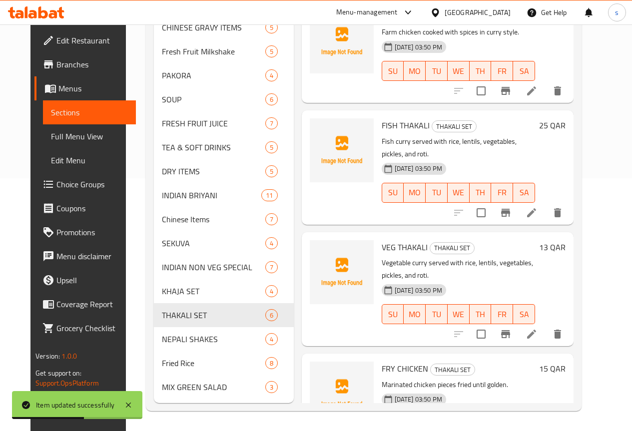
scroll to position [268, 0]
click at [536, 330] on icon at bounding box center [531, 334] width 9 height 9
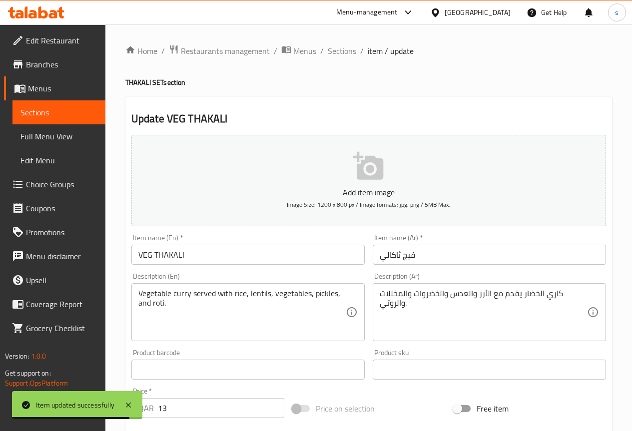
click at [271, 257] on input "VEG THAKALI" at bounding box center [247, 255] width 233 height 20
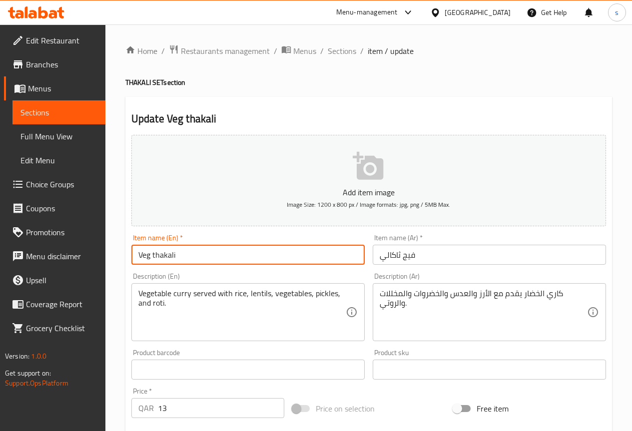
drag, startPoint x: 153, startPoint y: 252, endPoint x: 158, endPoint y: 252, distance: 5.5
click at [154, 252] on input "Veg thakali" at bounding box center [247, 255] width 233 height 20
click at [155, 253] on input "Veg thakali" at bounding box center [247, 255] width 233 height 20
type input "Veg Thakali"
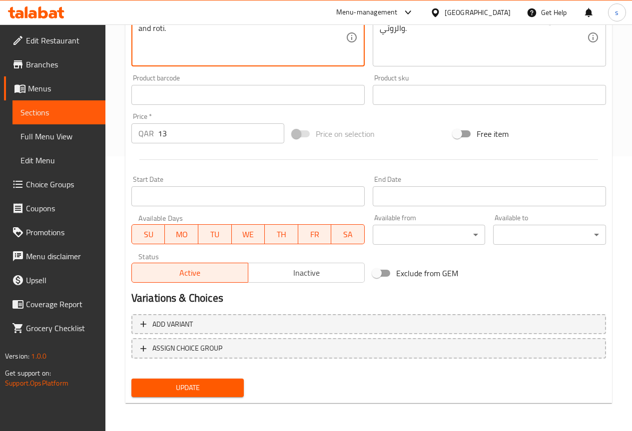
click at [206, 381] on button "Update" at bounding box center [187, 388] width 113 height 18
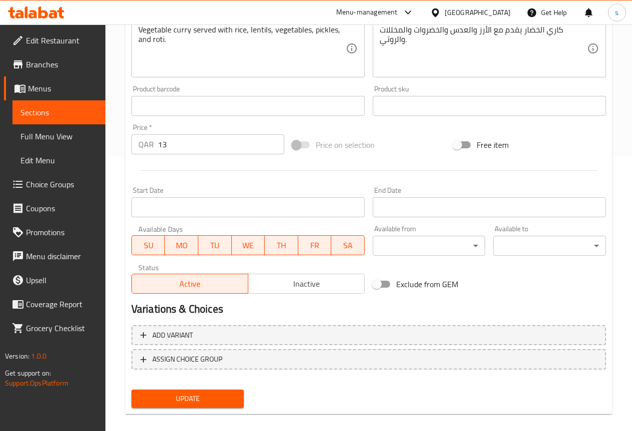
scroll to position [39, 0]
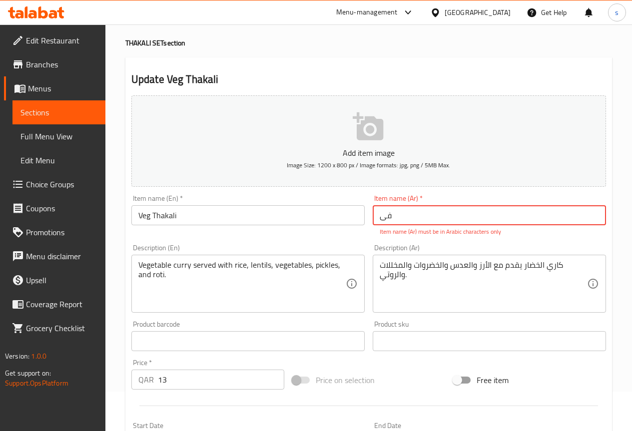
type input "ف"
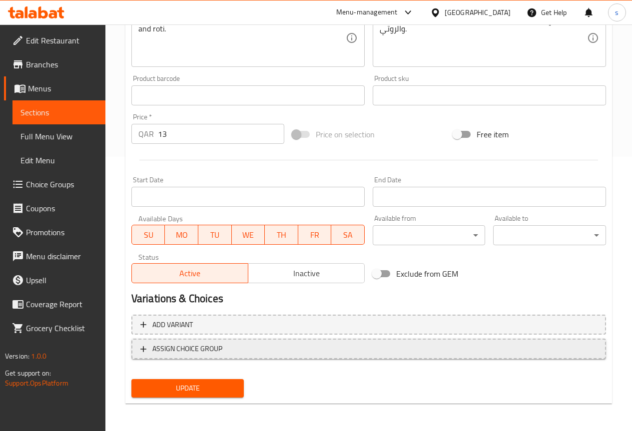
scroll to position [275, 0]
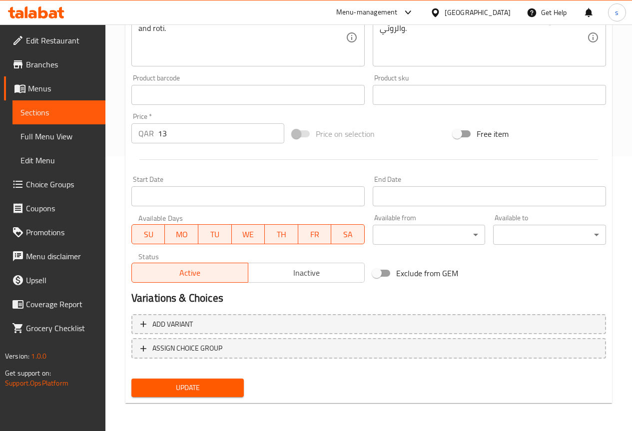
type input "فيج ثاكالي"
click at [185, 380] on button "Update" at bounding box center [187, 388] width 113 height 18
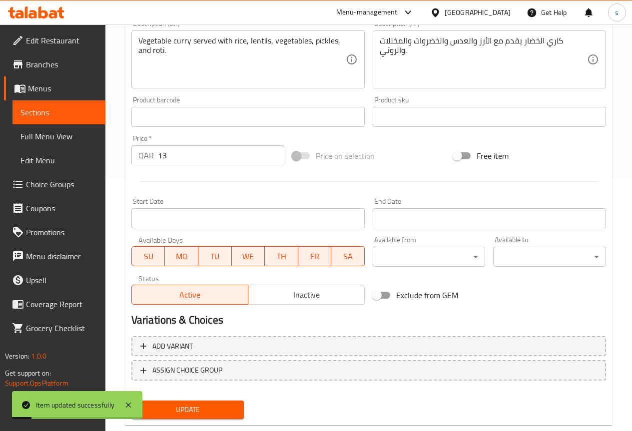
scroll to position [0, 0]
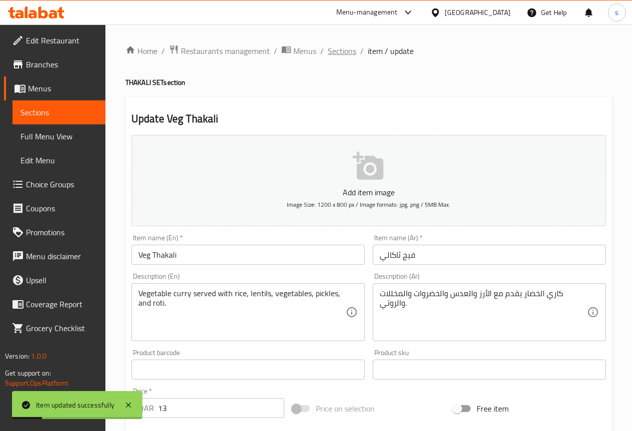
click at [348, 45] on span "Sections" at bounding box center [342, 51] width 28 height 12
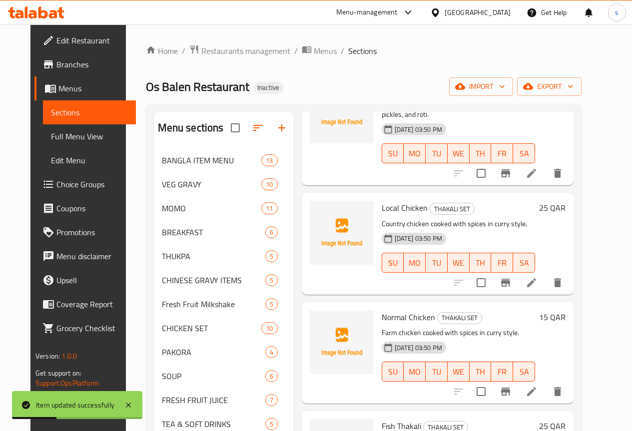
scroll to position [316, 0]
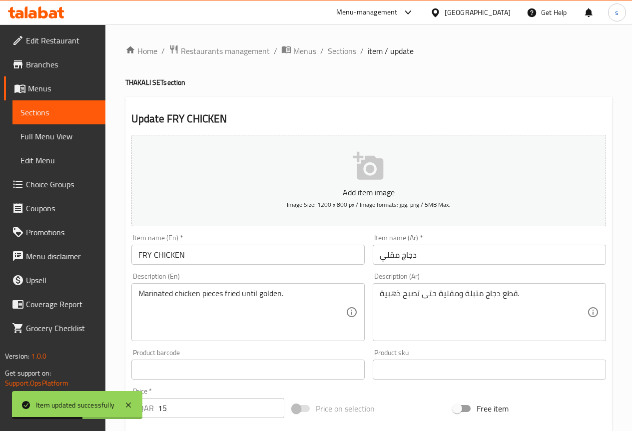
click at [298, 247] on input "FRY CHICKEN" at bounding box center [247, 255] width 233 height 20
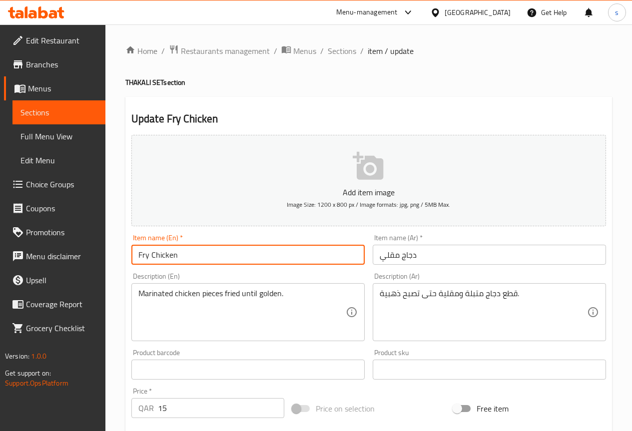
type input "Fry Chicken"
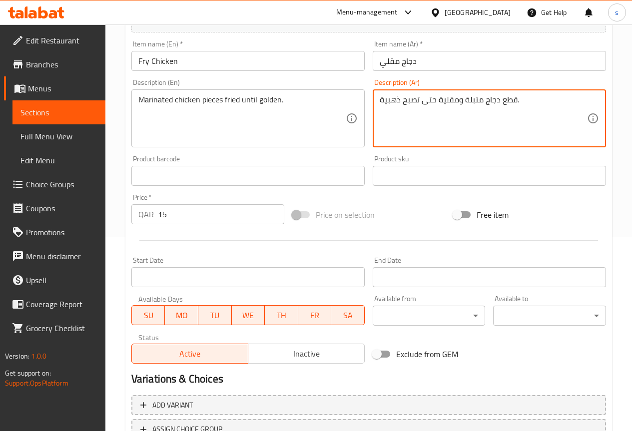
scroll to position [275, 0]
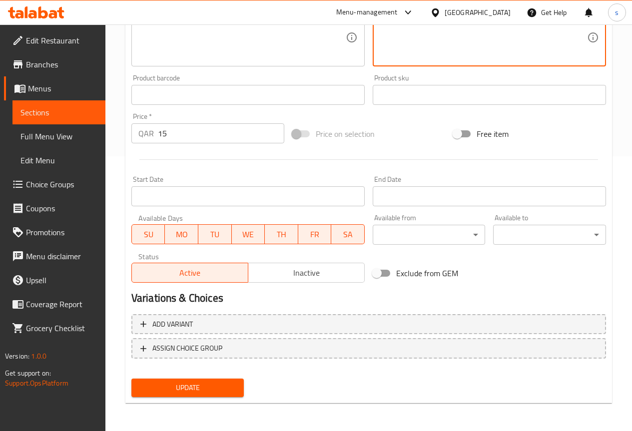
click at [191, 379] on button "Update" at bounding box center [187, 388] width 113 height 18
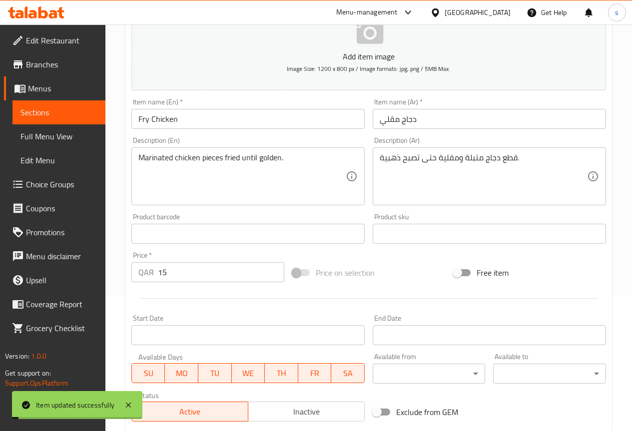
scroll to position [0, 0]
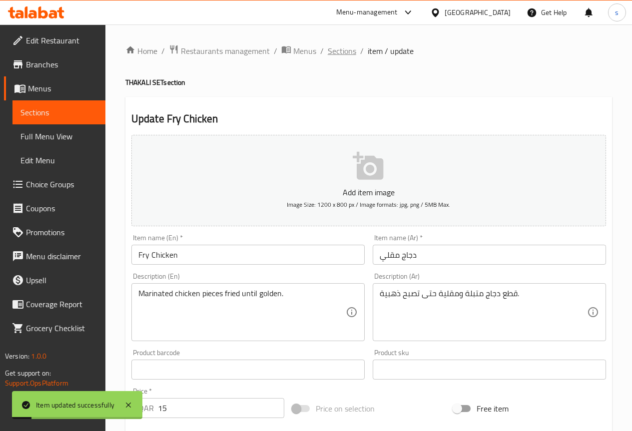
click at [347, 47] on span "Sections" at bounding box center [342, 51] width 28 height 12
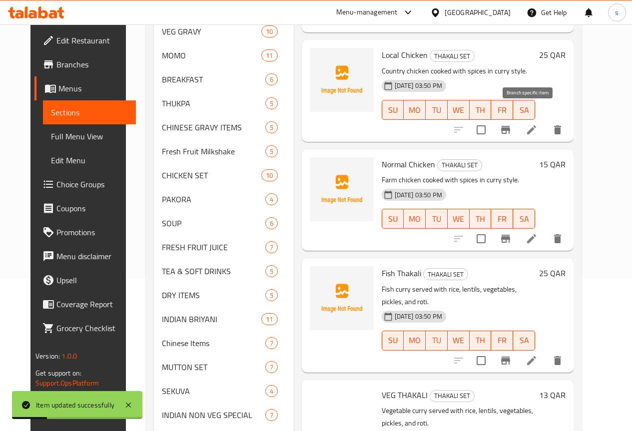
scroll to position [316, 0]
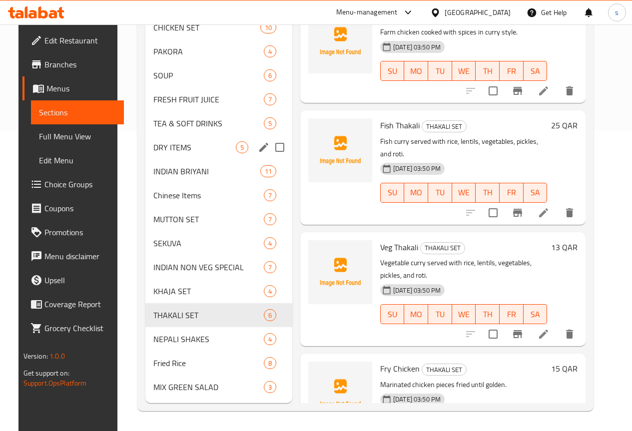
click at [168, 155] on div "DRY ITEMS 5" at bounding box center [218, 147] width 147 height 24
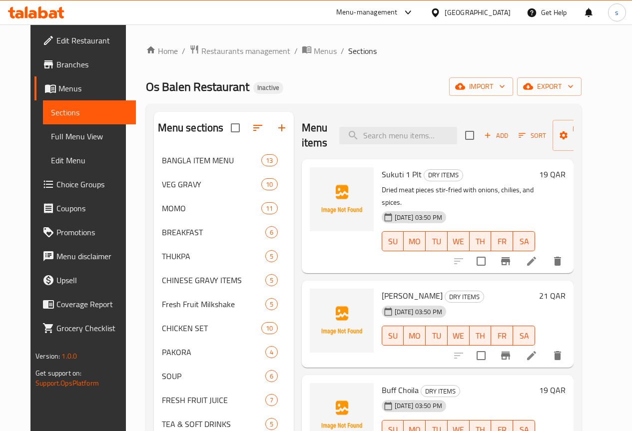
click at [65, 138] on span "Full Menu View" at bounding box center [89, 136] width 77 height 12
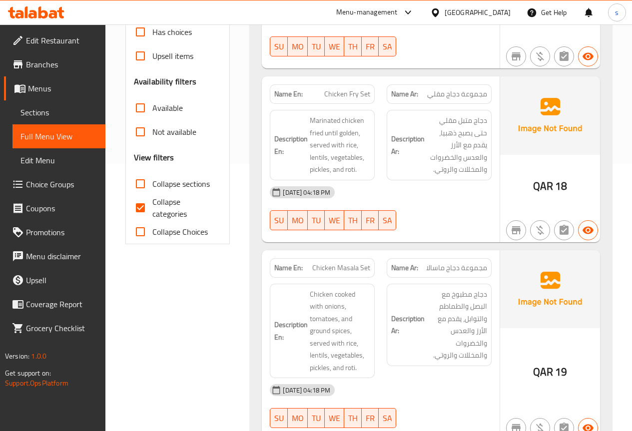
scroll to position [200, 0]
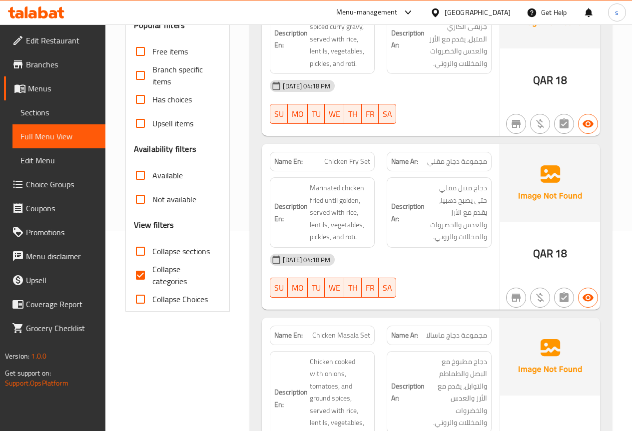
click at [154, 271] on span "Collapse categories" at bounding box center [182, 275] width 61 height 24
click at [152, 271] on input "Collapse categories" at bounding box center [140, 275] width 24 height 24
checkbox input "false"
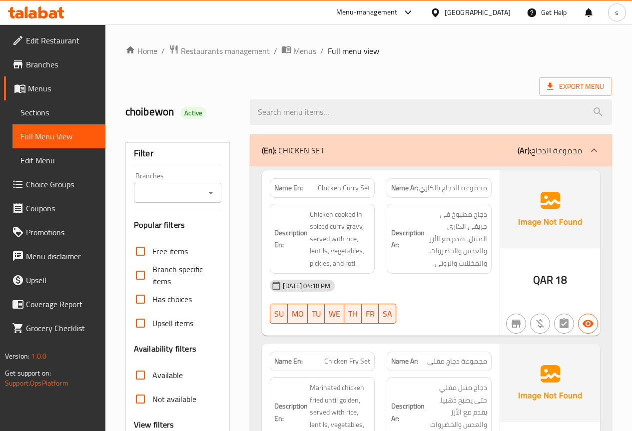
click at [555, 152] on p "(Ar): مجموعة الدجاج" at bounding box center [550, 150] width 64 height 12
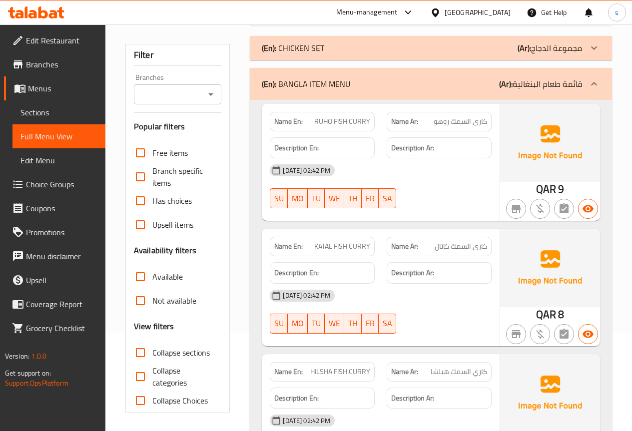
scroll to position [50, 0]
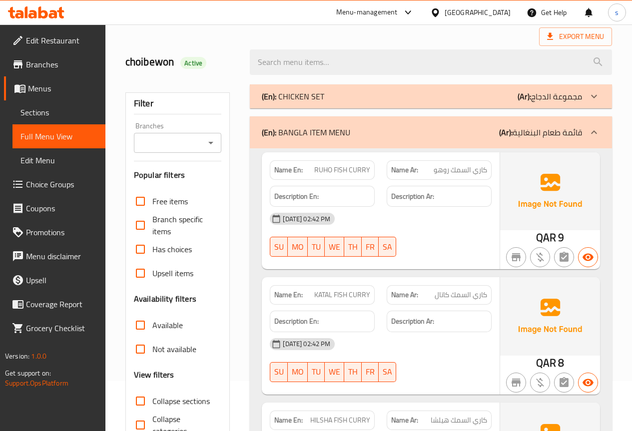
click at [593, 126] on div at bounding box center [594, 132] width 24 height 24
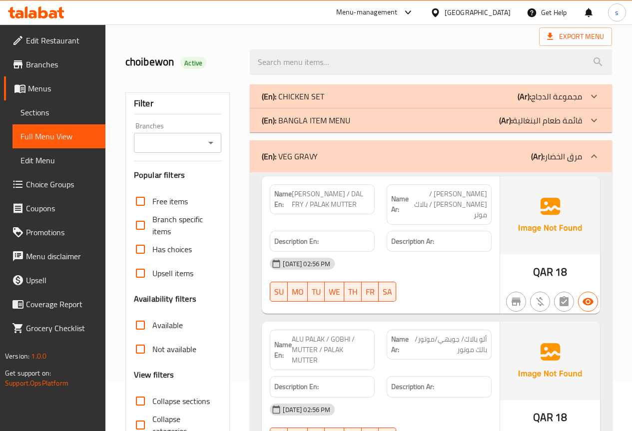
scroll to position [0, 0]
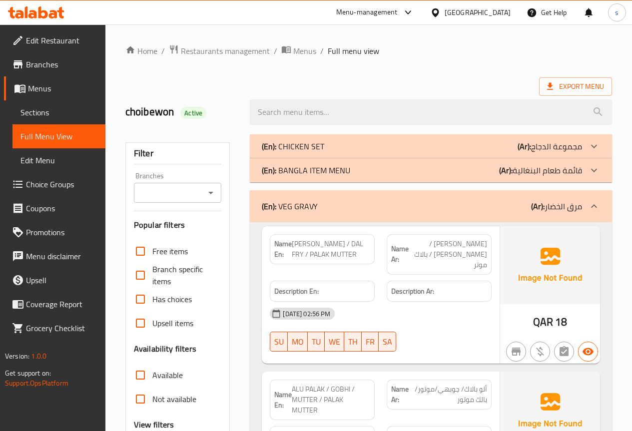
click at [577, 204] on p "(Ar): مرق الخضار" at bounding box center [556, 206] width 51 height 12
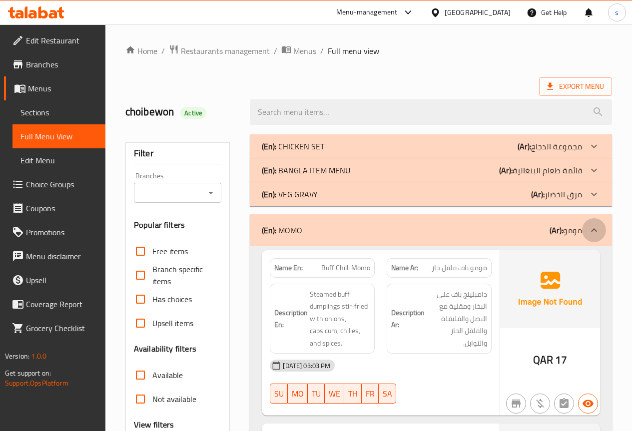
click at [595, 233] on icon at bounding box center [594, 230] width 12 height 12
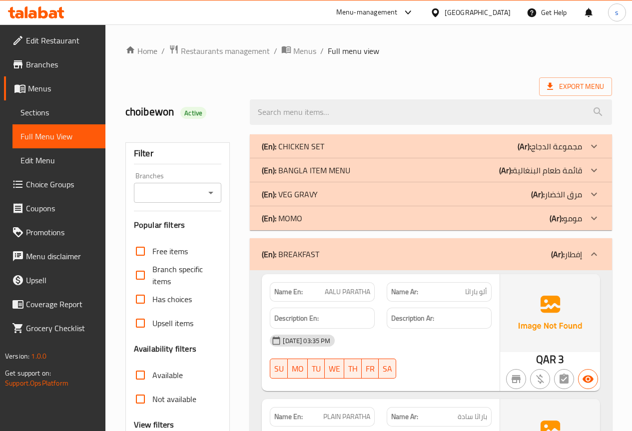
click at [577, 255] on p "(Ar): إفطار" at bounding box center [566, 254] width 31 height 12
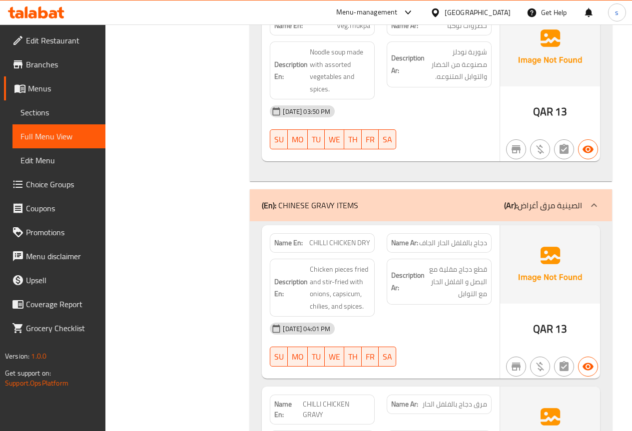
scroll to position [949, 0]
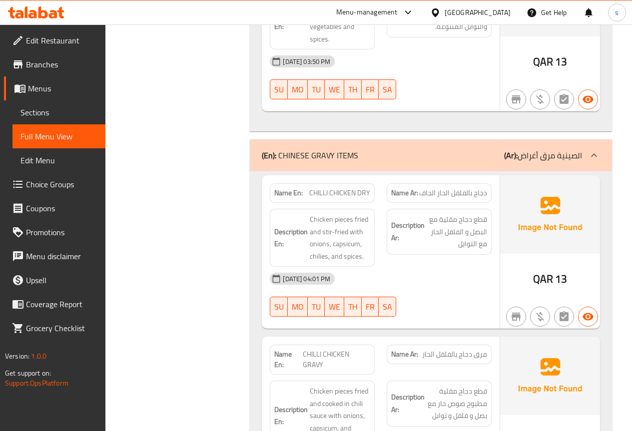
click at [564, 155] on p "(Ar): الصینیة مرق أغراض" at bounding box center [543, 155] width 78 height 12
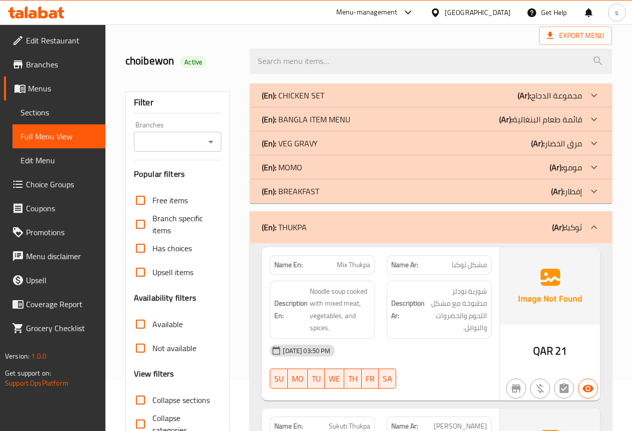
scroll to position [150, 0]
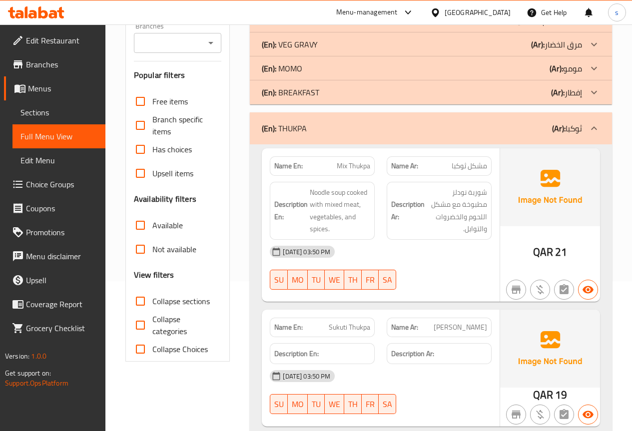
click at [138, 302] on input "Collapse sections" at bounding box center [140, 301] width 24 height 24
checkbox input "true"
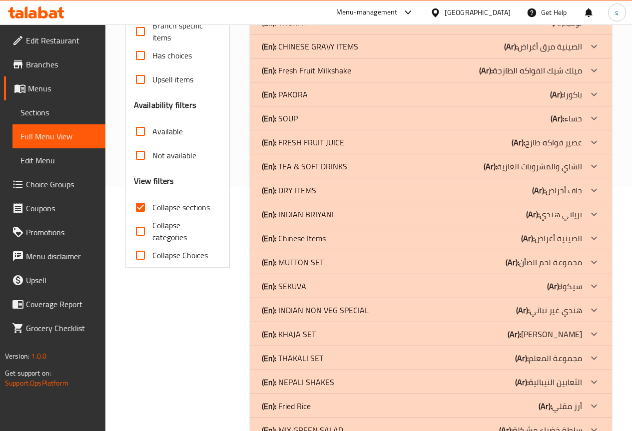
scroll to position [275, 0]
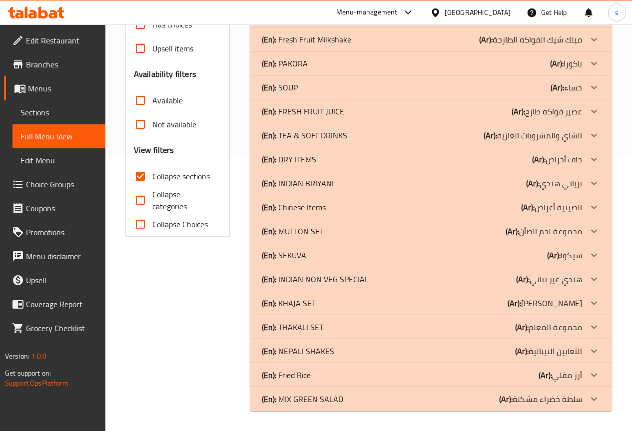
click at [591, 323] on icon at bounding box center [594, 327] width 12 height 12
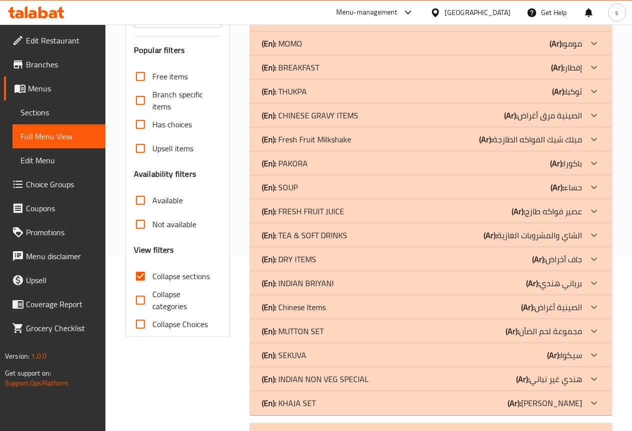
scroll to position [125, 0]
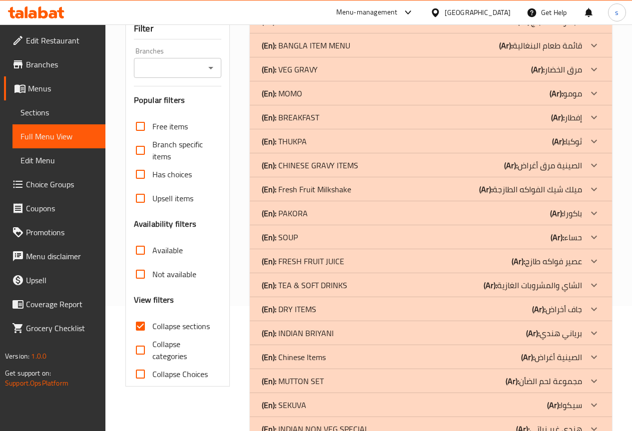
click at [576, 135] on p "(Ar): ثوكبا" at bounding box center [567, 141] width 30 height 12
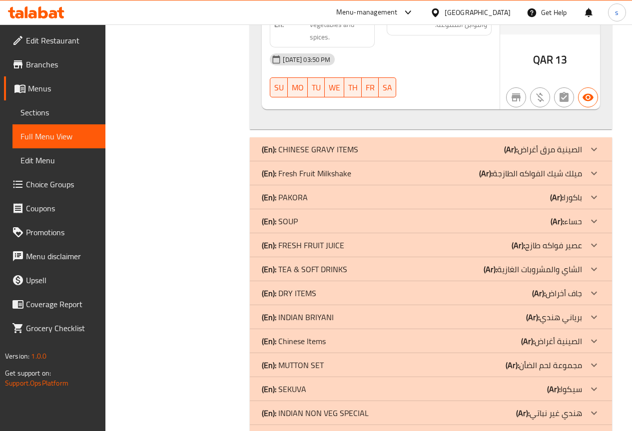
scroll to position [974, 0]
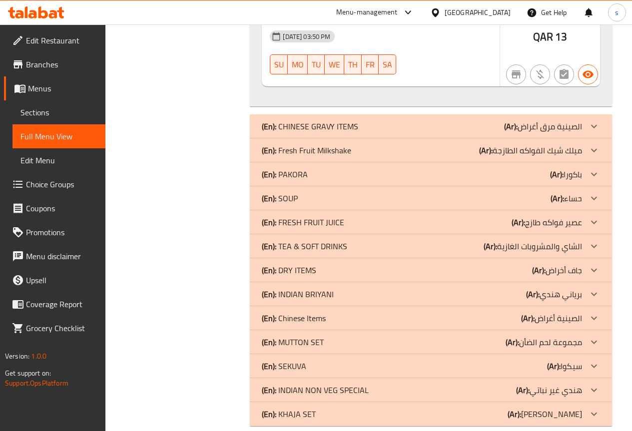
click at [568, 274] on p "(Ar): جاف أخراض" at bounding box center [557, 270] width 50 height 12
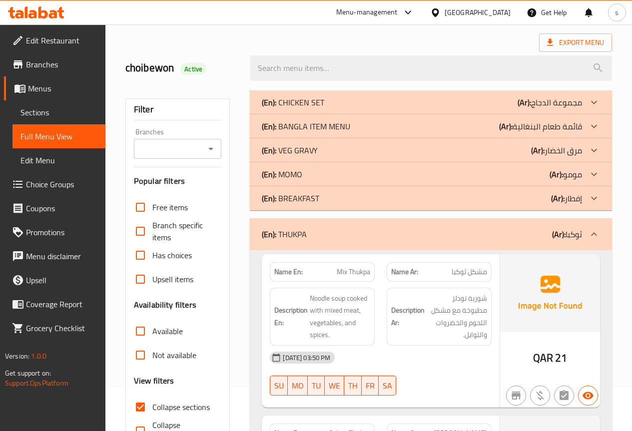
scroll to position [0, 0]
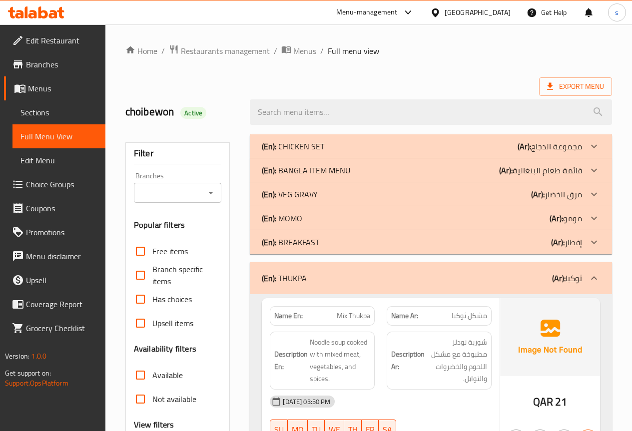
click at [57, 103] on link "Sections" at bounding box center [58, 112] width 93 height 24
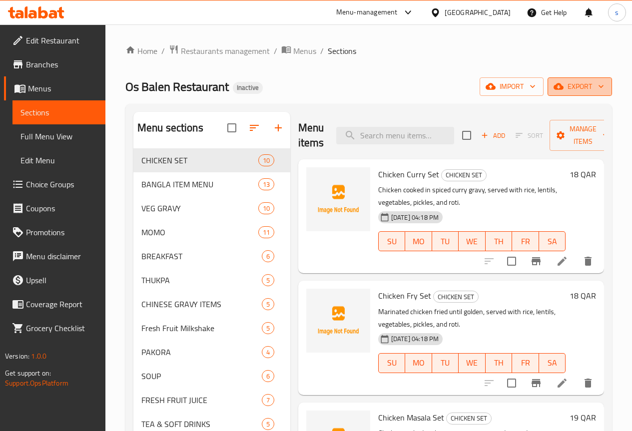
click at [571, 86] on span "export" at bounding box center [580, 86] width 48 height 12
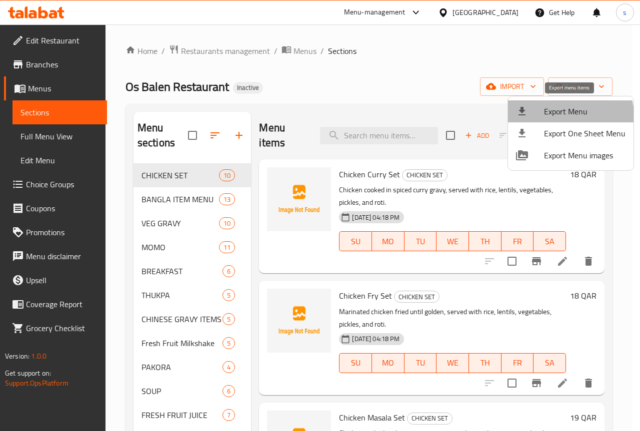
click at [569, 115] on span "Export Menu" at bounding box center [584, 111] width 81 height 12
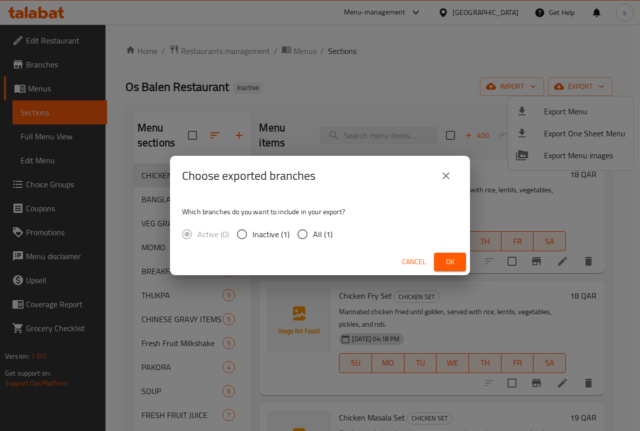
click at [297, 231] on input "All (1)" at bounding box center [302, 234] width 21 height 21
radio input "true"
click at [448, 265] on span "Ok" at bounding box center [450, 262] width 16 height 12
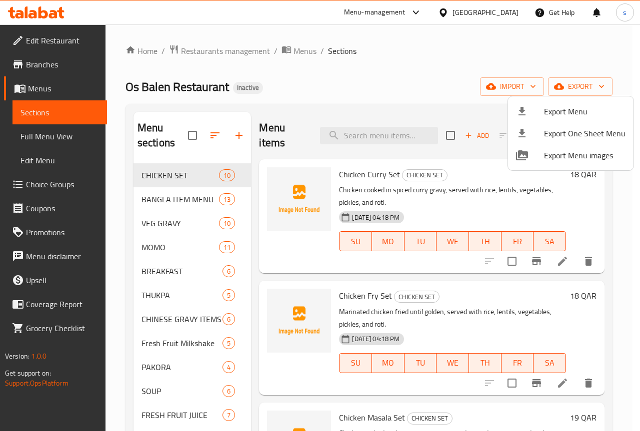
click at [377, 66] on div at bounding box center [320, 215] width 640 height 431
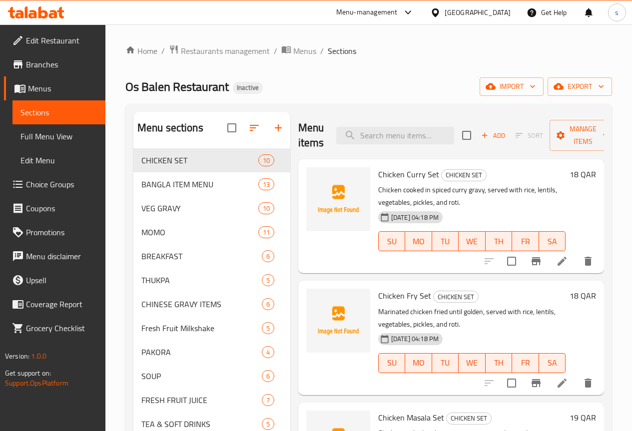
click at [48, 40] on span "Edit Restaurant" at bounding box center [61, 40] width 71 height 12
